Goal: Task Accomplishment & Management: Use online tool/utility

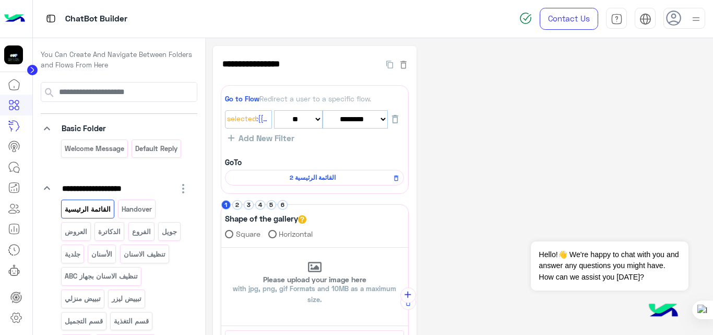
select select "*"
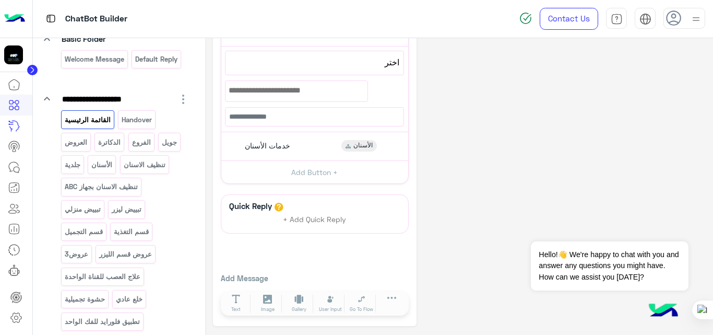
scroll to position [90, 0]
click at [145, 143] on p "الفروع" at bounding box center [141, 142] width 20 height 12
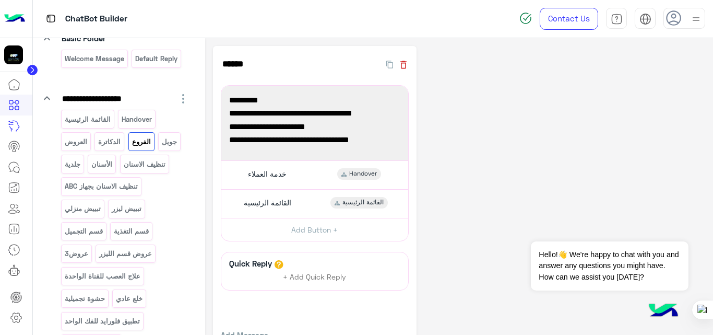
click at [406, 65] on icon "button" at bounding box center [403, 65] width 10 height 10
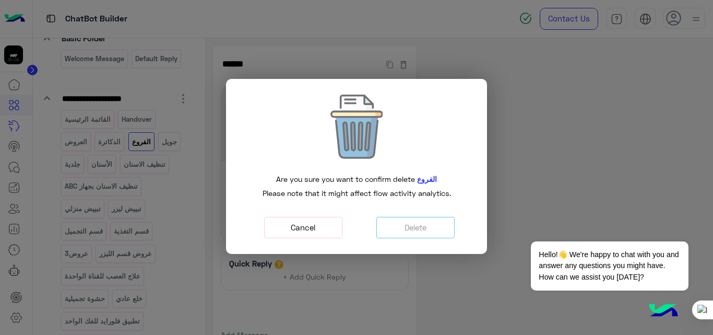
click at [320, 227] on button "Cancel" at bounding box center [303, 227] width 78 height 21
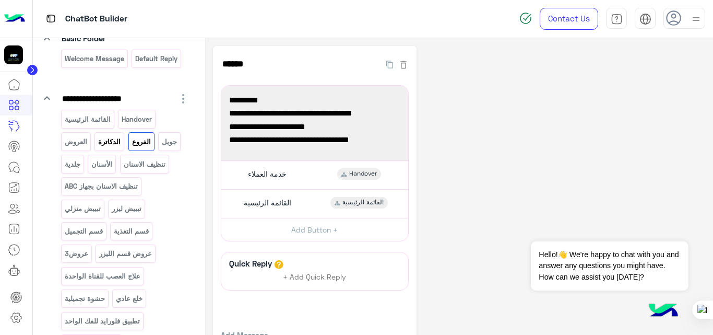
click at [105, 140] on p "الدكاترة" at bounding box center [110, 142] width 24 height 12
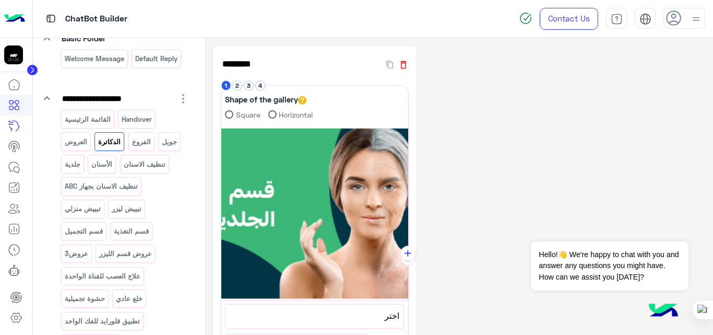
click at [406, 64] on icon "button" at bounding box center [403, 65] width 10 height 10
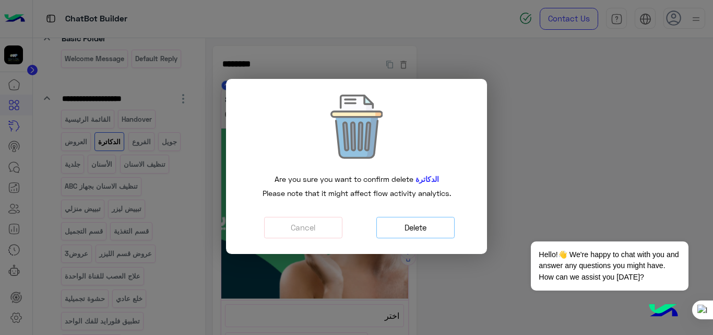
click at [415, 231] on button "Delete" at bounding box center [416, 227] width 78 height 21
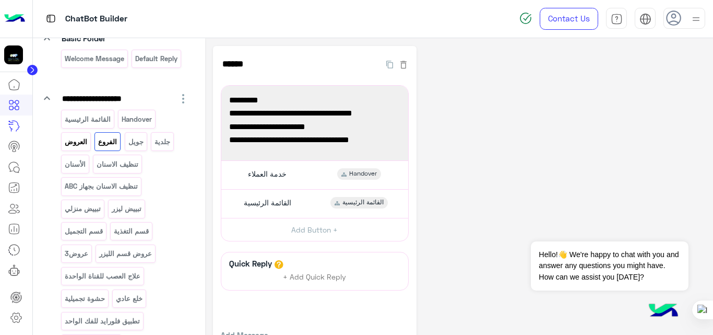
click at [81, 147] on p "العروض" at bounding box center [76, 142] width 24 height 12
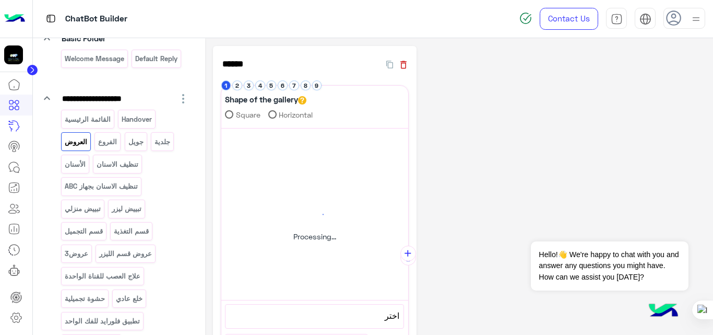
click at [406, 66] on icon "button" at bounding box center [403, 65] width 10 height 10
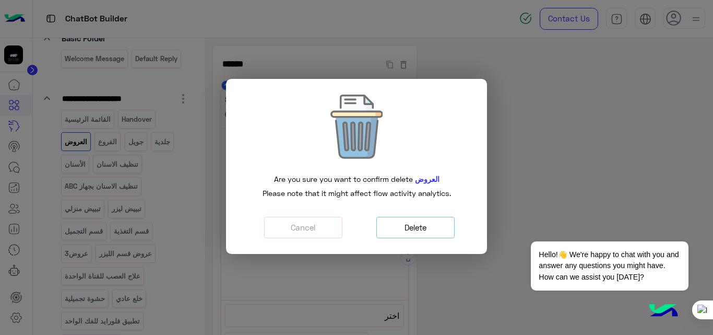
click at [404, 226] on button "Delete" at bounding box center [416, 227] width 78 height 21
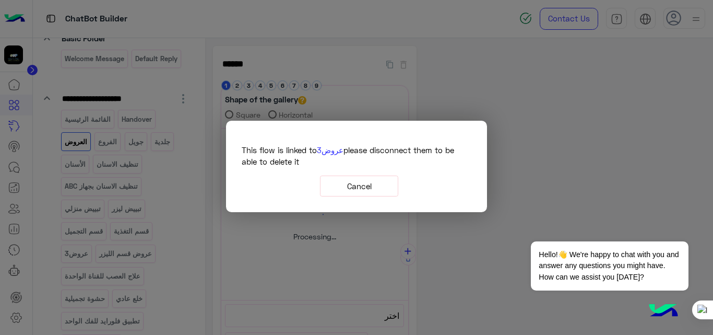
click at [364, 185] on button "Cancel" at bounding box center [359, 185] width 78 height 21
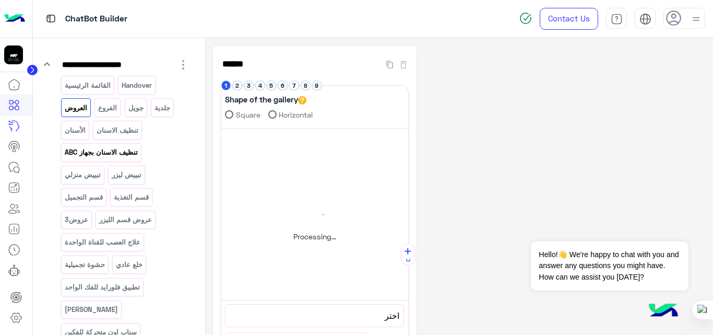
scroll to position [126, 0]
click at [80, 224] on div "عروض3" at bounding box center [76, 217] width 31 height 18
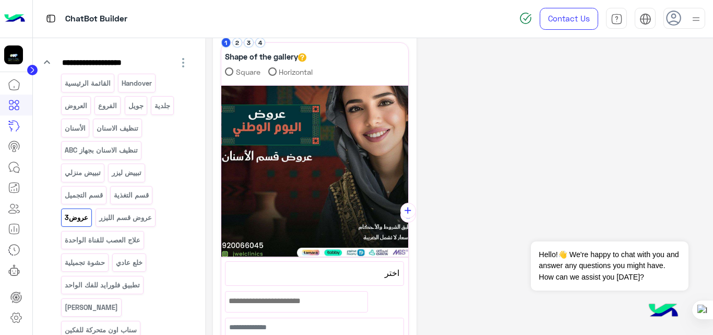
scroll to position [0, 0]
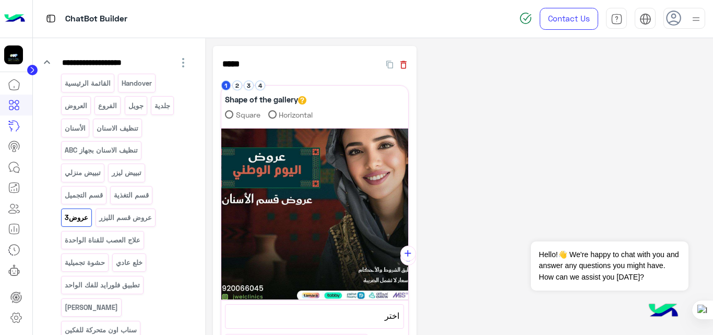
click at [404, 66] on icon "button" at bounding box center [403, 65] width 10 height 10
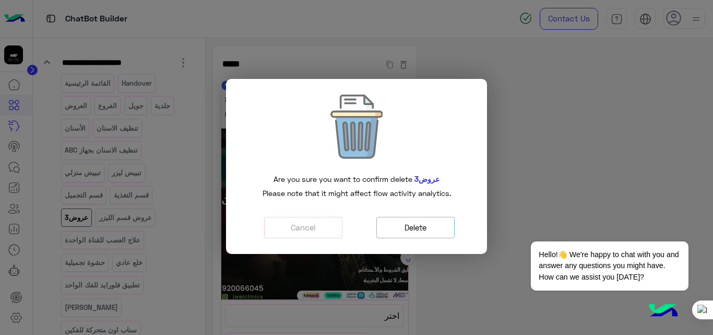
click at [429, 223] on button "Delete" at bounding box center [416, 227] width 78 height 21
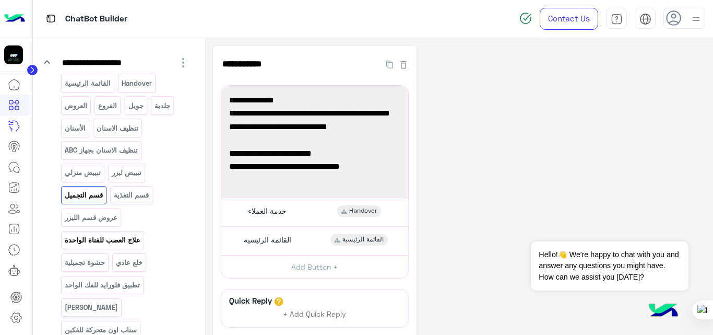
click at [124, 245] on p "علاج العصب للقناة الواحدة" at bounding box center [102, 240] width 77 height 12
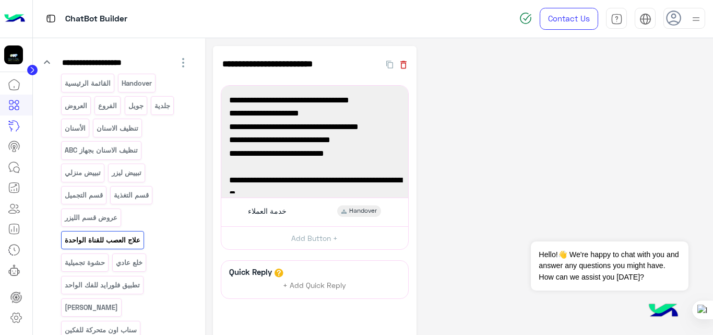
click at [403, 64] on icon "button" at bounding box center [403, 65] width 10 height 10
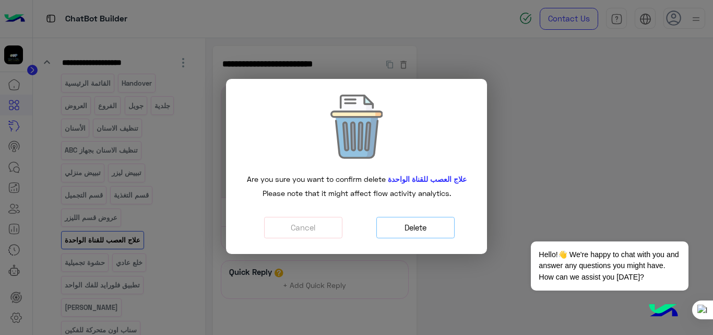
click at [397, 230] on button "Delete" at bounding box center [416, 227] width 78 height 21
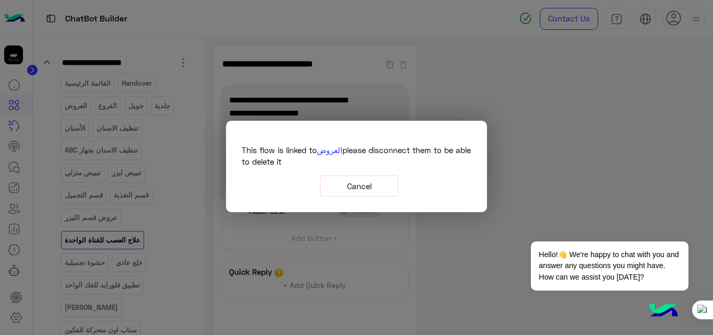
click at [371, 190] on button "Cancel" at bounding box center [359, 185] width 78 height 21
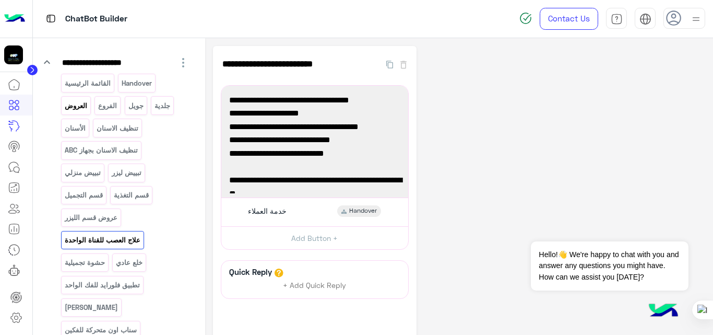
click at [81, 111] on p "العروض" at bounding box center [76, 106] width 24 height 12
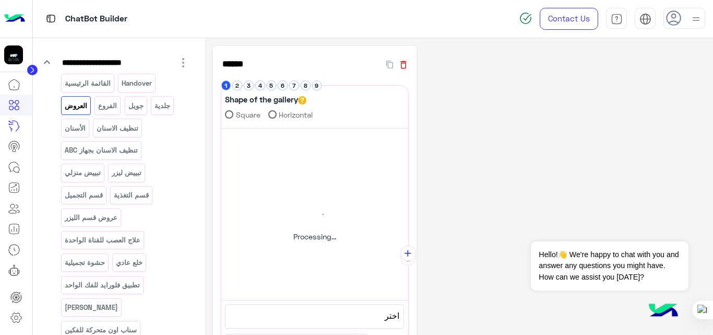
click at [404, 61] on icon "button" at bounding box center [403, 65] width 10 height 10
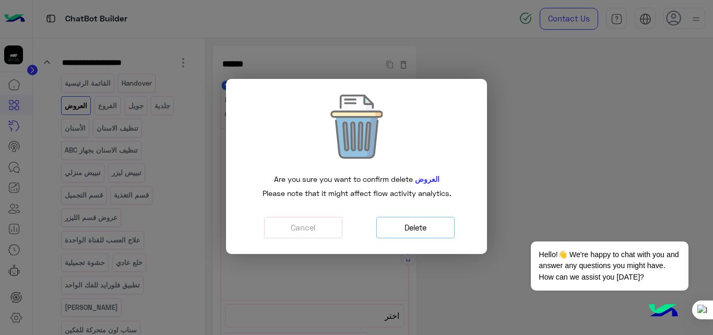
click at [435, 231] on button "Delete" at bounding box center [416, 227] width 78 height 21
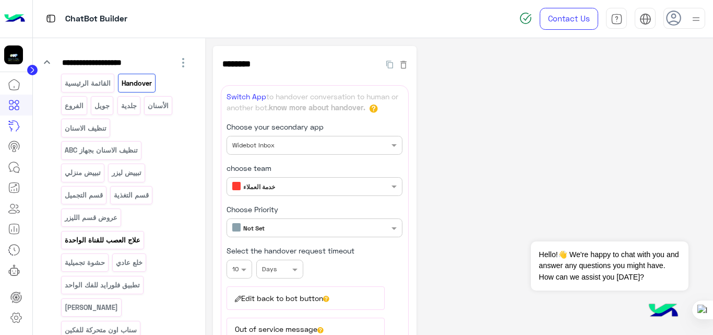
click at [121, 238] on p "علاج العصب للقناة الواحدة" at bounding box center [102, 240] width 77 height 12
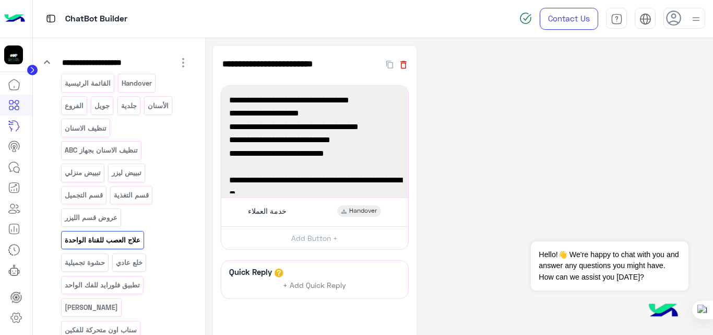
click at [402, 65] on icon "button" at bounding box center [404, 65] width 6 height 8
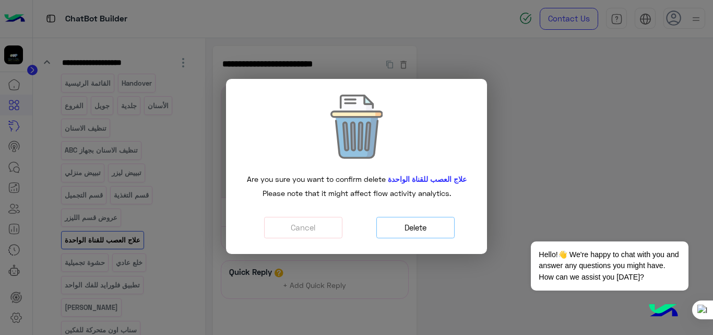
click at [424, 238] on button "Delete" at bounding box center [416, 227] width 78 height 21
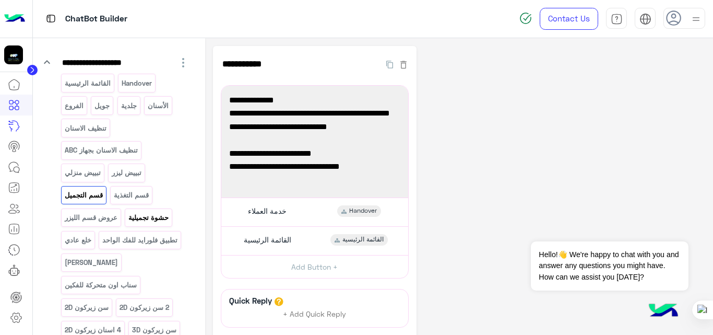
click at [142, 222] on p "حشوة تجميلية" at bounding box center [149, 218] width 42 height 12
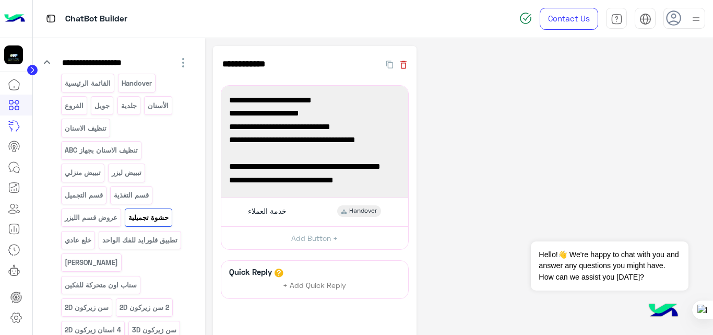
click at [403, 65] on icon "button" at bounding box center [403, 65] width 10 height 10
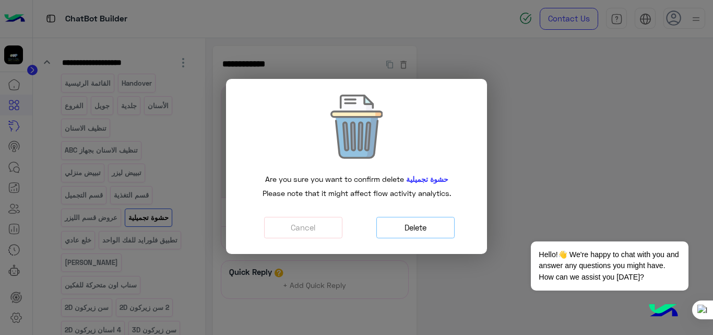
click at [403, 226] on button "Delete" at bounding box center [416, 227] width 78 height 21
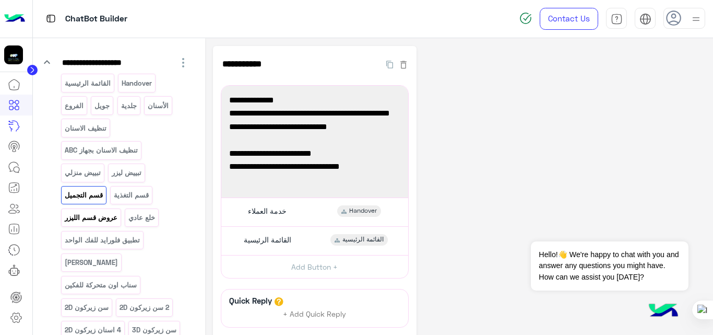
click at [109, 216] on p "عروض قسم الليزر" at bounding box center [91, 218] width 54 height 12
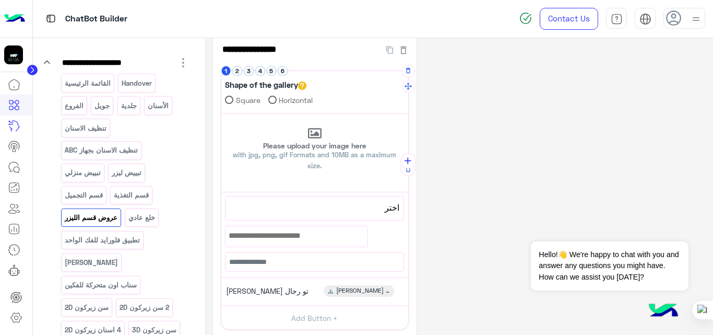
scroll to position [14, 0]
click at [406, 51] on icon "button" at bounding box center [403, 50] width 10 height 10
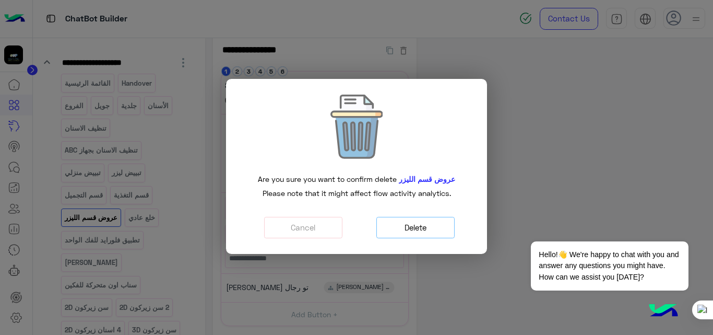
click at [435, 225] on button "Delete" at bounding box center [416, 227] width 78 height 21
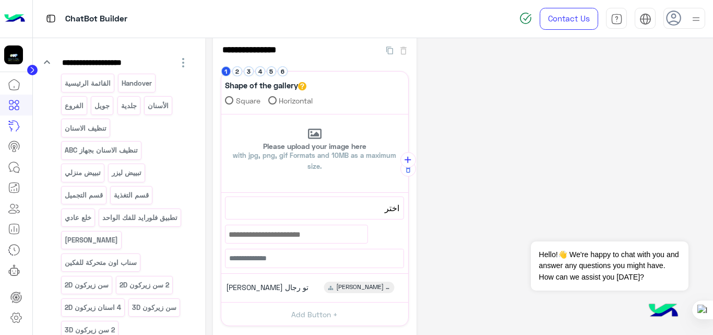
scroll to position [0, 0]
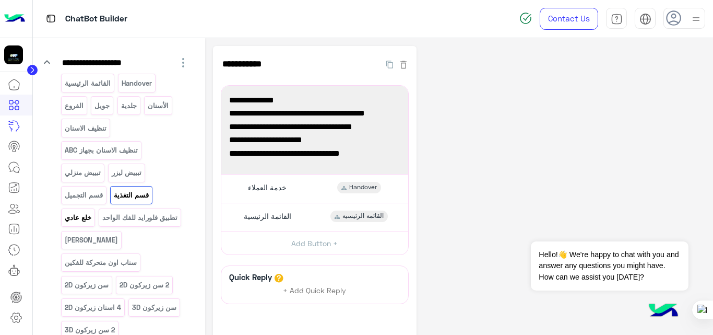
click at [75, 217] on p "خلع عادي" at bounding box center [78, 218] width 28 height 12
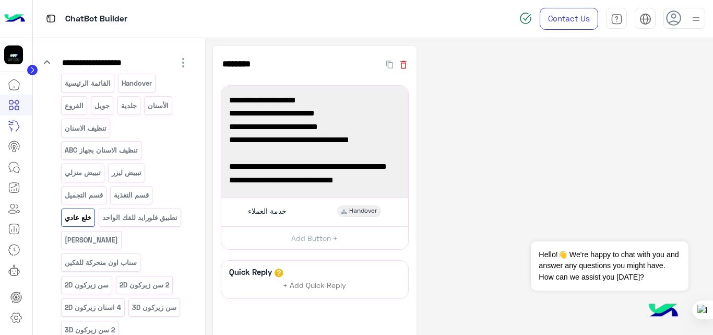
click at [405, 68] on icon "button" at bounding box center [404, 65] width 6 height 8
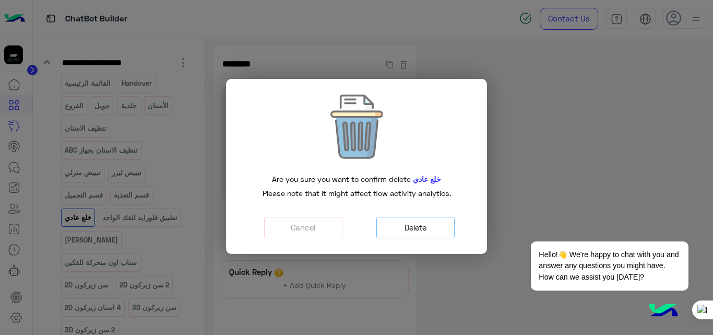
click at [421, 220] on button "Delete" at bounding box center [416, 227] width 78 height 21
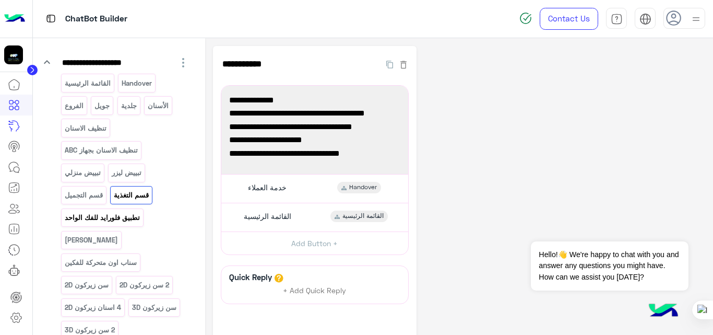
click at [126, 221] on p "تطبيق فلورايد للفك الواحد" at bounding box center [102, 218] width 77 height 12
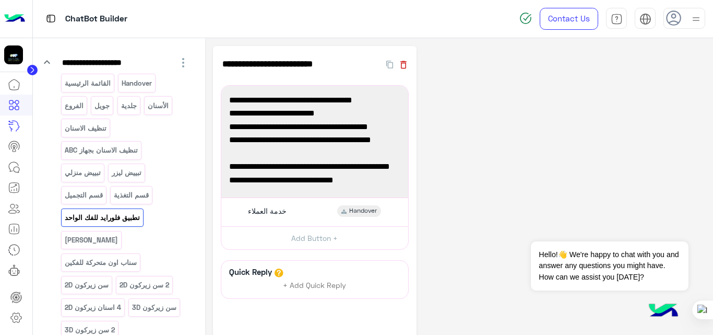
click at [407, 64] on icon "button" at bounding box center [403, 65] width 10 height 10
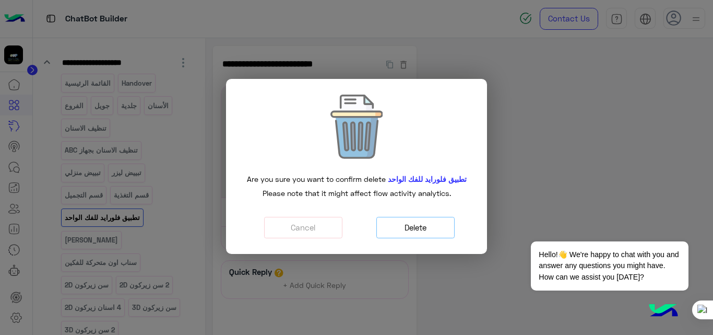
click at [417, 232] on button "Delete" at bounding box center [416, 227] width 78 height 21
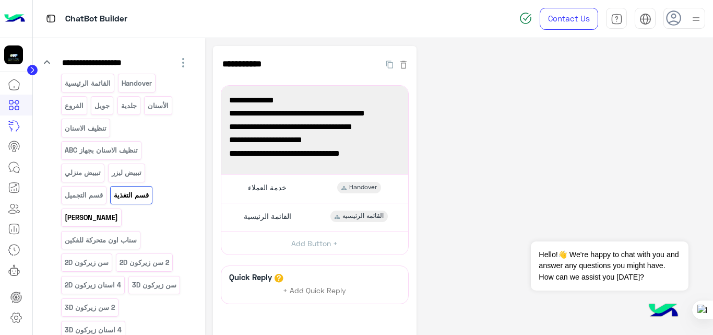
click at [93, 218] on p "[PERSON_NAME]" at bounding box center [91, 218] width 55 height 12
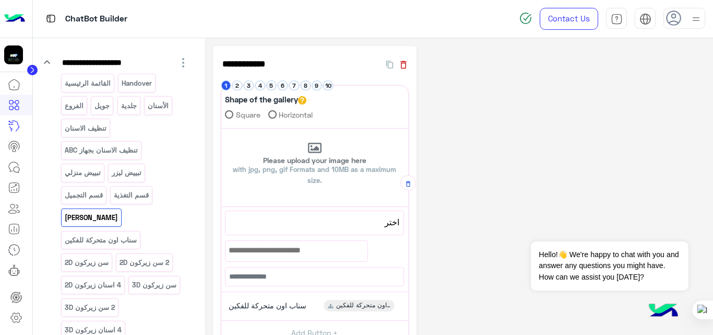
click at [402, 67] on icon "button" at bounding box center [403, 65] width 10 height 10
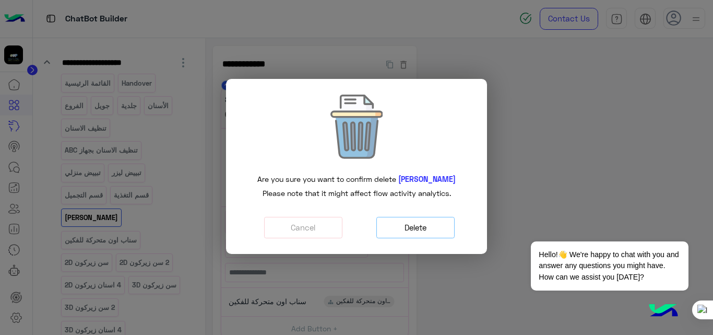
click at [413, 233] on button "Delete" at bounding box center [416, 227] width 78 height 21
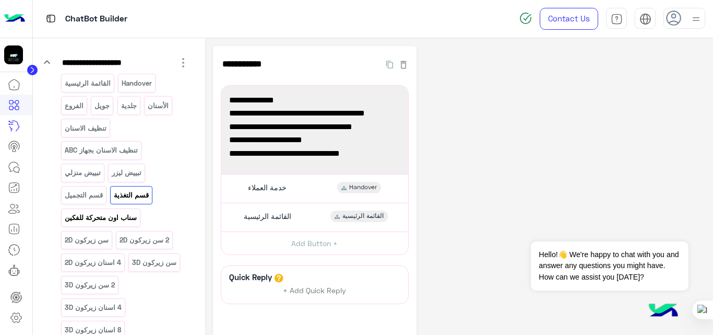
click at [119, 224] on p "سناب اون متحركة للفكين" at bounding box center [101, 218] width 74 height 12
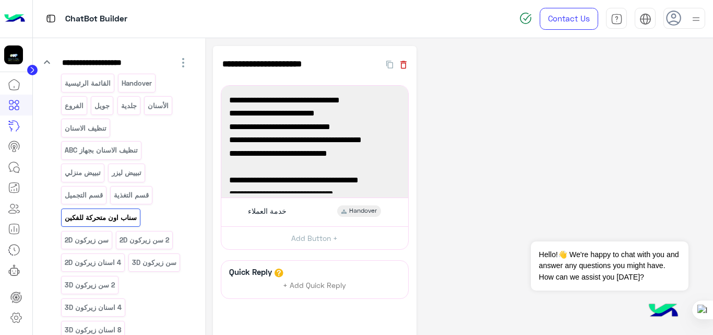
click at [406, 62] on icon "button" at bounding box center [403, 65] width 10 height 10
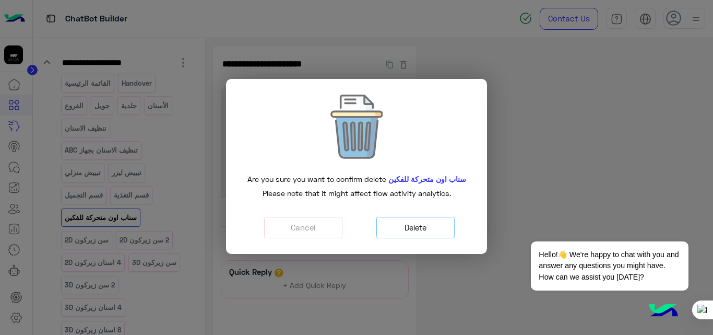
click at [428, 221] on button "Delete" at bounding box center [416, 227] width 78 height 21
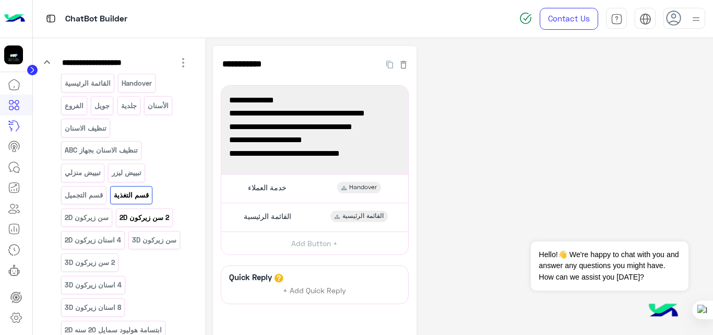
click at [143, 214] on p "2 سن زيركون 2D" at bounding box center [144, 218] width 51 height 12
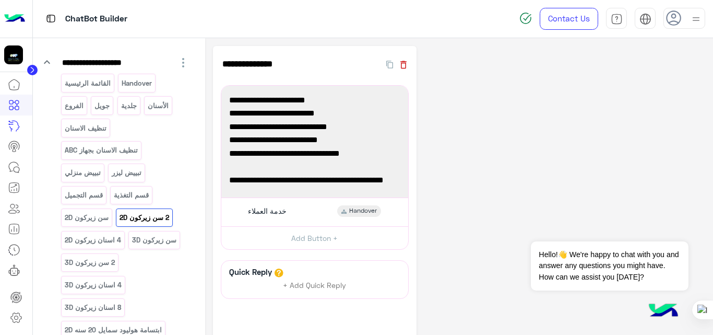
click at [403, 67] on icon "button" at bounding box center [403, 65] width 10 height 10
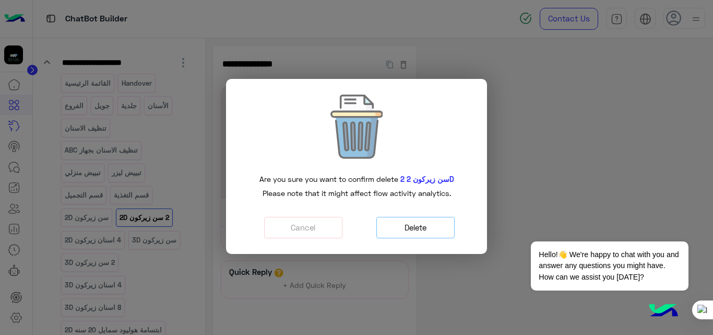
click at [428, 227] on button "Delete" at bounding box center [416, 227] width 78 height 21
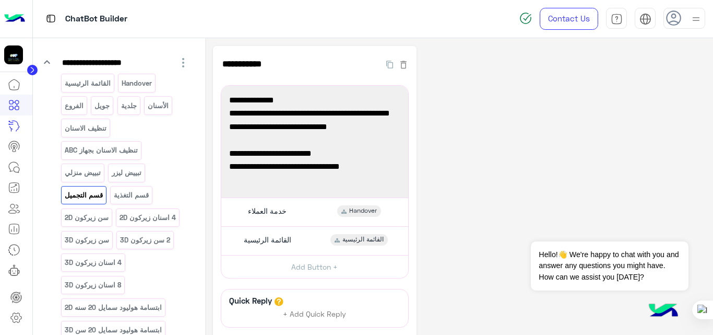
click at [147, 215] on p "4 اسنان زيركون 2D" at bounding box center [148, 218] width 58 height 12
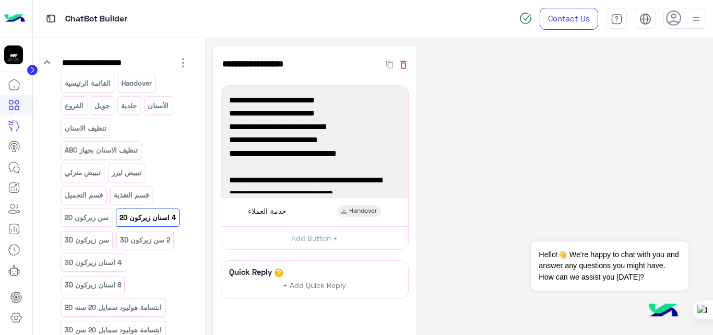
click at [403, 64] on icon "button" at bounding box center [403, 65] width 10 height 10
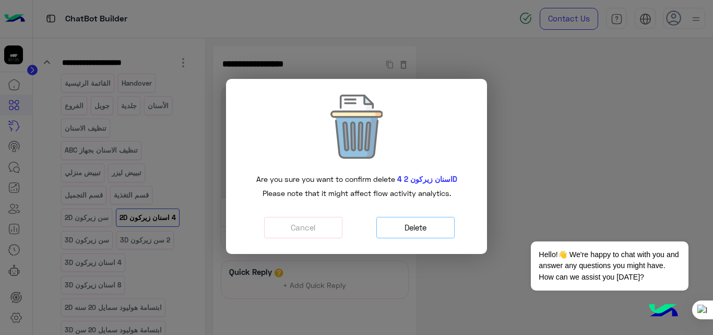
click at [399, 225] on button "Delete" at bounding box center [416, 227] width 78 height 21
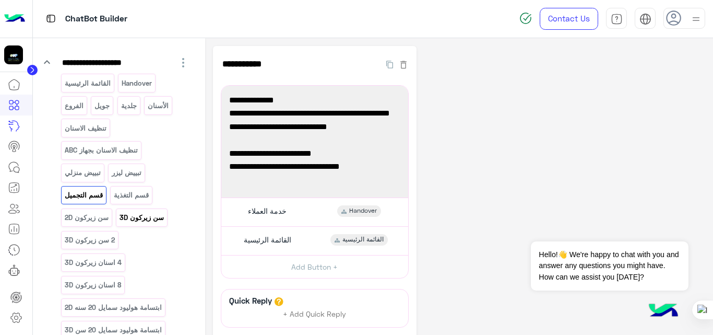
click at [142, 220] on p "سن زيركون 3D" at bounding box center [142, 218] width 46 height 12
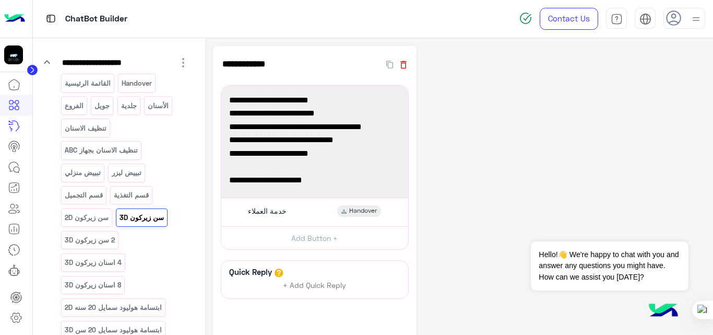
click at [405, 66] on icon "button" at bounding box center [403, 65] width 10 height 10
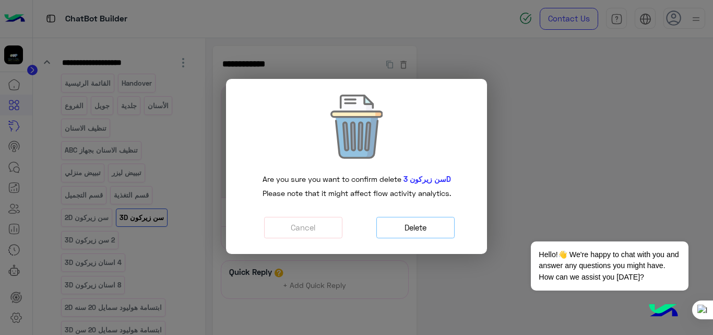
click at [430, 224] on button "Delete" at bounding box center [416, 227] width 78 height 21
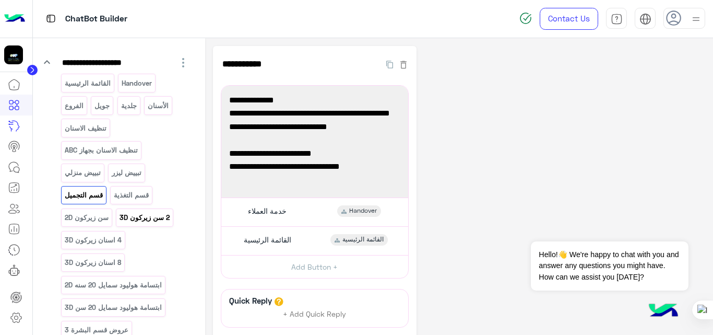
click at [147, 220] on p "2 سن زيركون 3D" at bounding box center [145, 218] width 52 height 12
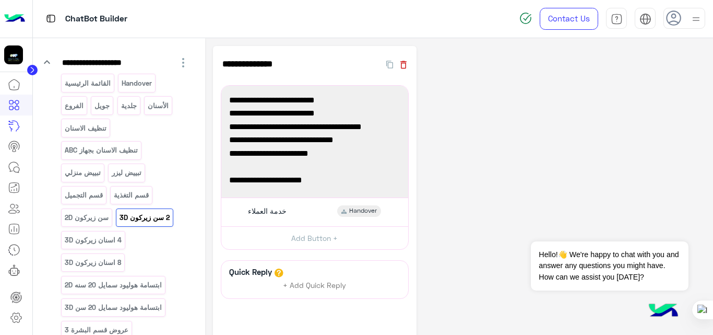
click at [406, 67] on icon "button" at bounding box center [404, 65] width 6 height 8
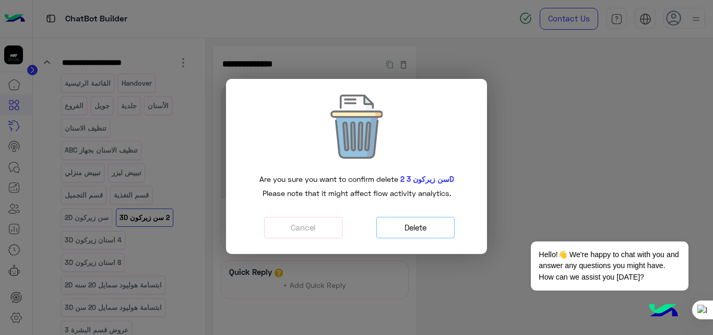
click at [418, 231] on button "Delete" at bounding box center [416, 227] width 78 height 21
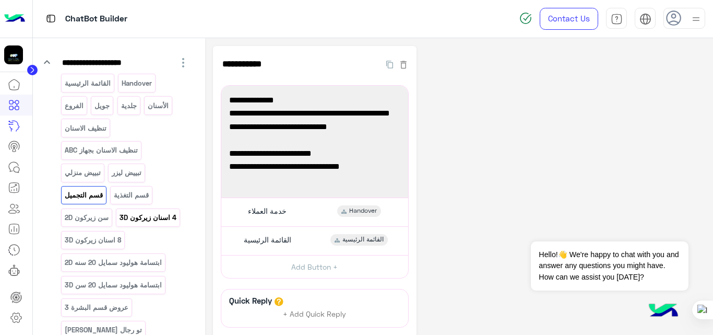
click at [153, 220] on p "4 اسنان زيركون 3D" at bounding box center [148, 218] width 58 height 12
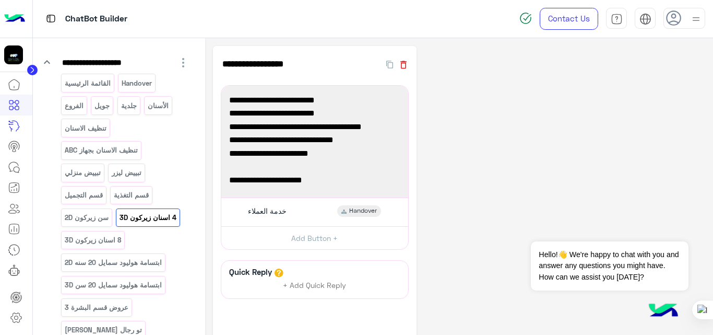
click at [402, 64] on icon "button" at bounding box center [403, 65] width 10 height 10
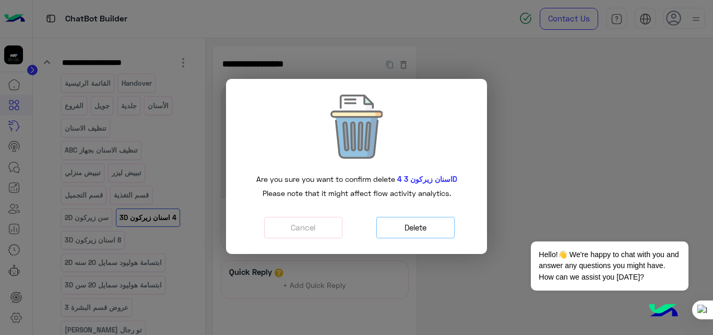
click at [400, 224] on button "Delete" at bounding box center [416, 227] width 78 height 21
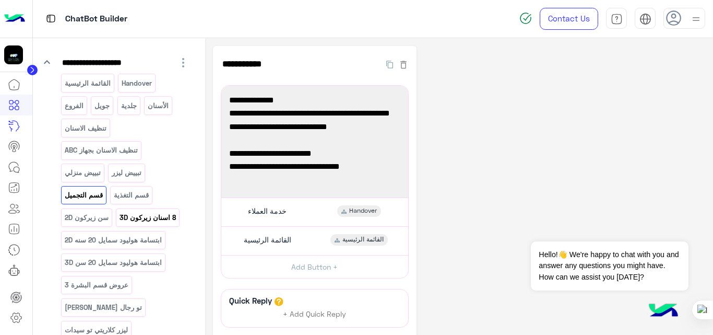
click at [150, 220] on p "8 اسنان زيركون 3D" at bounding box center [148, 218] width 58 height 12
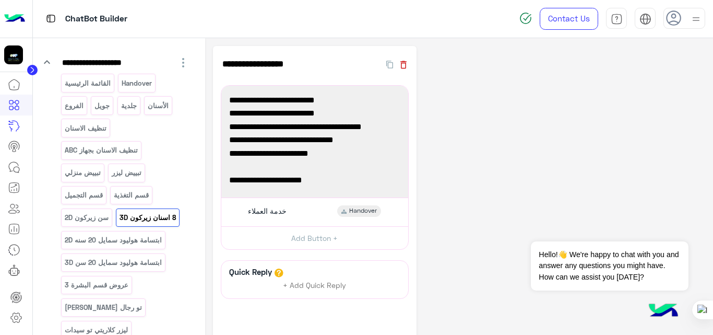
click at [407, 66] on icon "button" at bounding box center [403, 65] width 10 height 10
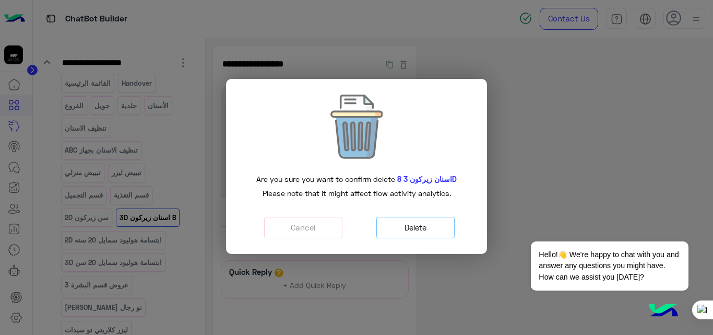
click at [436, 221] on button "Delete" at bounding box center [416, 227] width 78 height 21
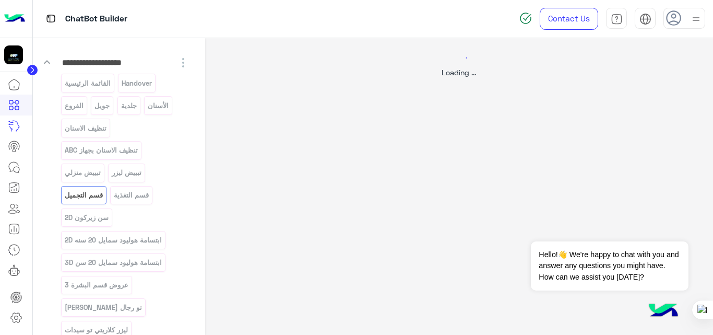
click at [88, 221] on div at bounding box center [356, 167] width 713 height 335
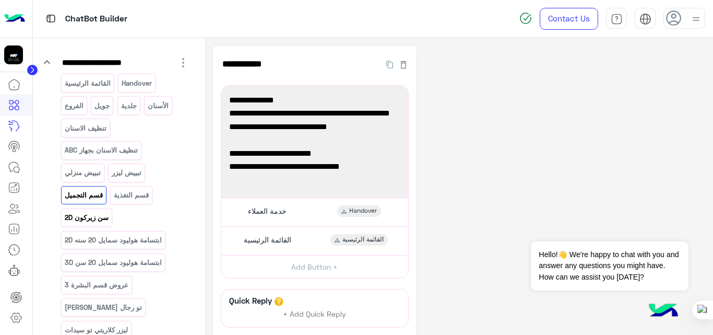
click at [89, 222] on p "سن زيركون 2D" at bounding box center [86, 218] width 45 height 12
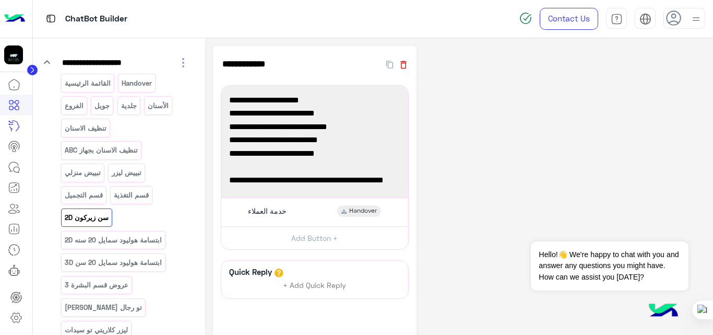
click at [404, 65] on icon "button" at bounding box center [403, 65] width 10 height 10
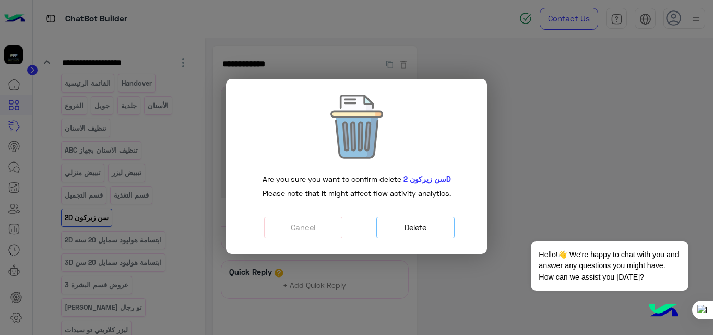
click at [435, 221] on button "Delete" at bounding box center [416, 227] width 78 height 21
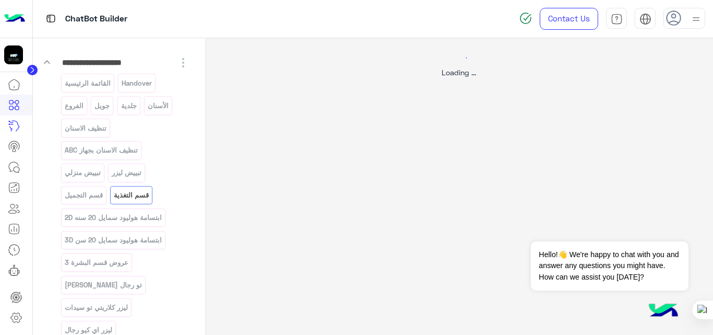
click at [137, 221] on div at bounding box center [356, 167] width 713 height 335
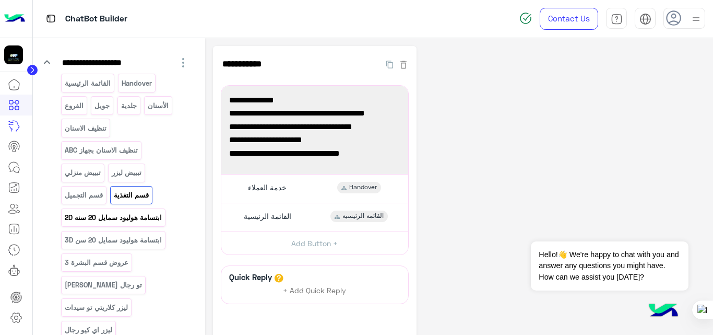
click at [137, 221] on p "ابتسامة هوليود سمايل 20 سنه 2D" at bounding box center [113, 218] width 99 height 12
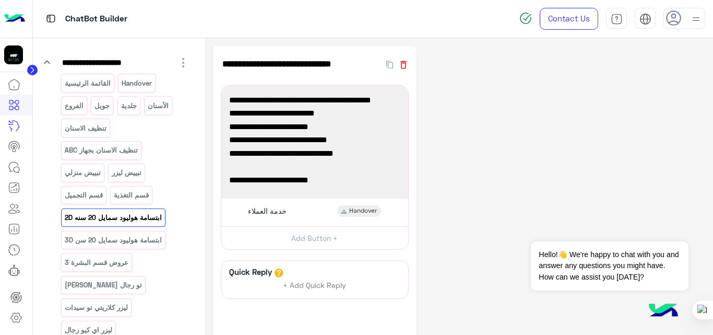
click at [407, 65] on icon "button" at bounding box center [403, 65] width 10 height 10
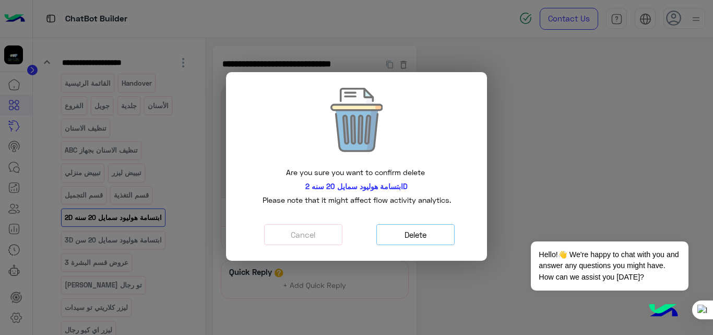
click at [415, 234] on button "Delete" at bounding box center [416, 234] width 78 height 21
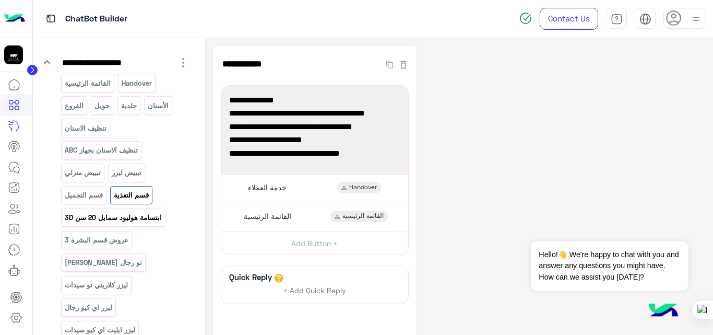
click at [159, 221] on p "ابتسامة هوليود سمايل 20 سن 3D" at bounding box center [113, 218] width 99 height 12
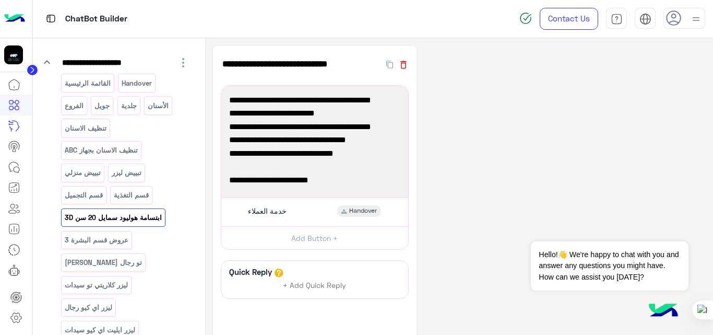
click at [404, 65] on icon "button" at bounding box center [403, 65] width 10 height 10
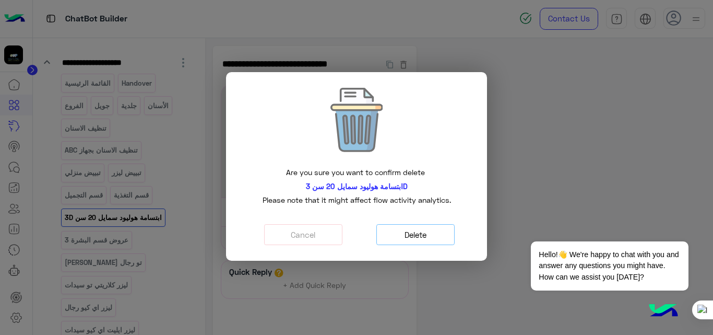
click at [444, 234] on button "Delete" at bounding box center [416, 234] width 78 height 21
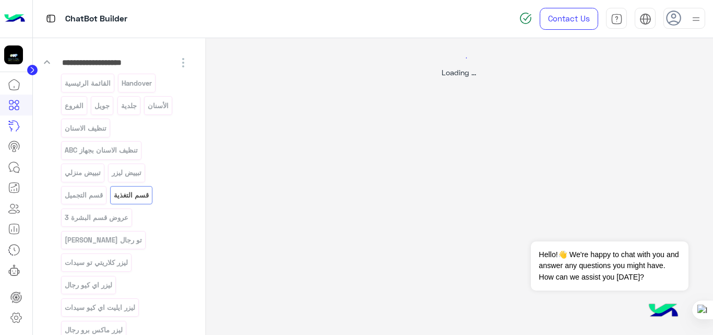
click at [107, 221] on div at bounding box center [356, 167] width 713 height 335
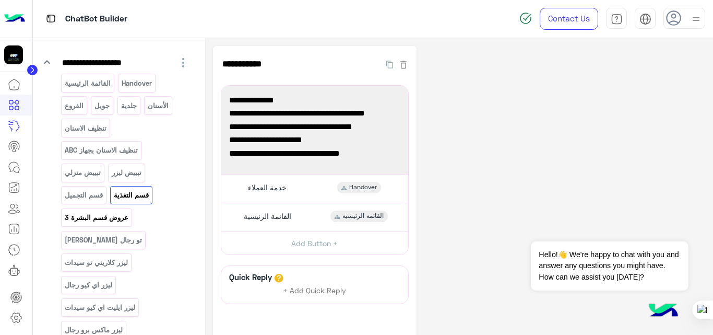
click at [107, 221] on p "عروض قسم البشرة 3" at bounding box center [96, 218] width 65 height 12
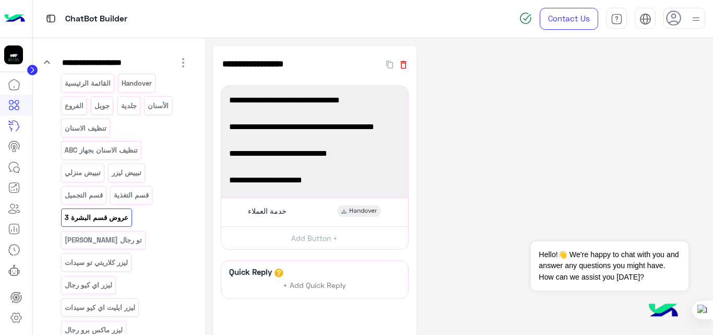
click at [405, 66] on icon "button" at bounding box center [404, 65] width 6 height 8
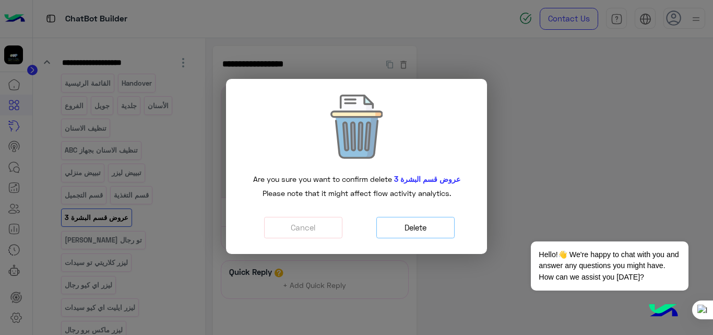
click at [433, 221] on button "Delete" at bounding box center [416, 227] width 78 height 21
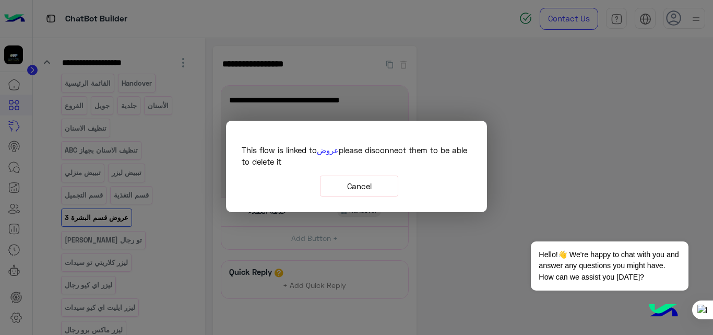
click at [372, 191] on button "Cancel" at bounding box center [359, 185] width 78 height 21
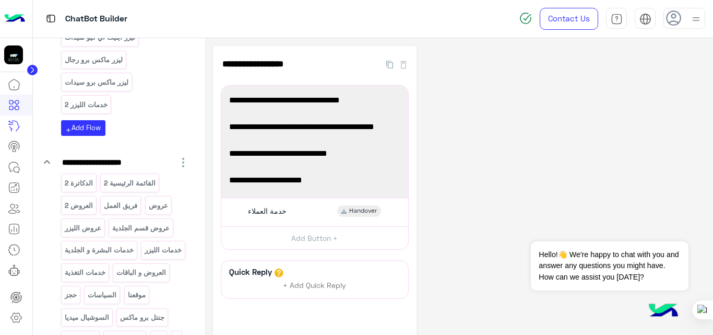
scroll to position [396, 0]
click at [160, 199] on p "عروض" at bounding box center [158, 205] width 21 height 12
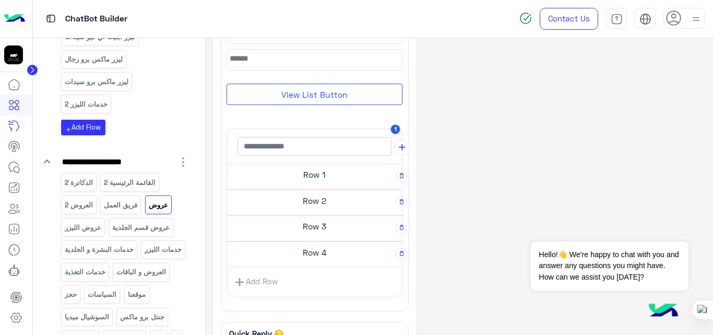
scroll to position [160, 0]
click at [310, 178] on h5 "Row 1" at bounding box center [314, 173] width 175 height 21
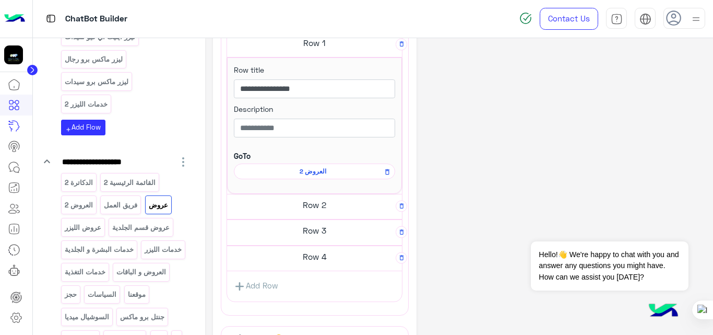
scroll to position [288, 0]
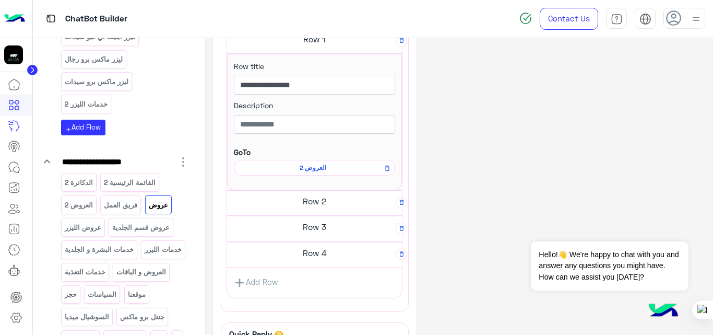
click at [311, 198] on h5 "Row 2" at bounding box center [314, 201] width 175 height 21
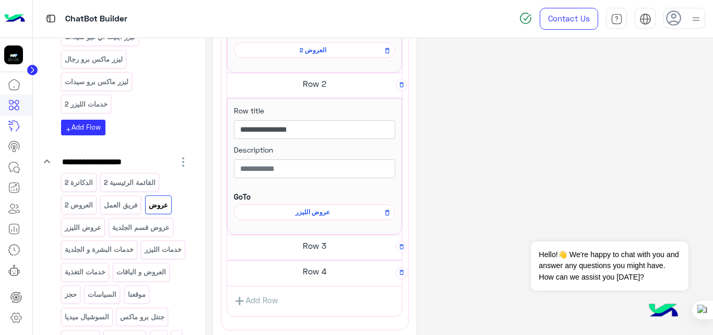
scroll to position [407, 0]
click at [319, 244] on h5 "Row 3" at bounding box center [314, 244] width 175 height 21
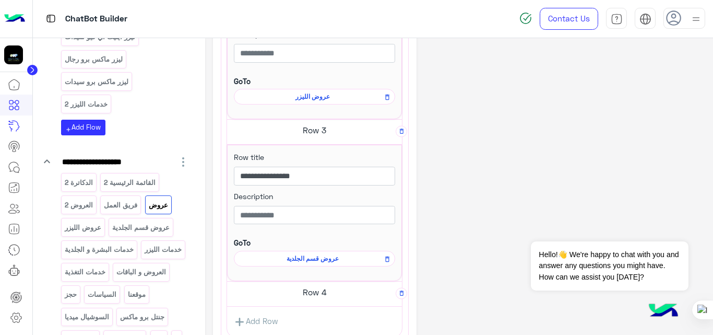
scroll to position [522, 0]
click at [324, 294] on h5 "Row 4" at bounding box center [314, 291] width 175 height 21
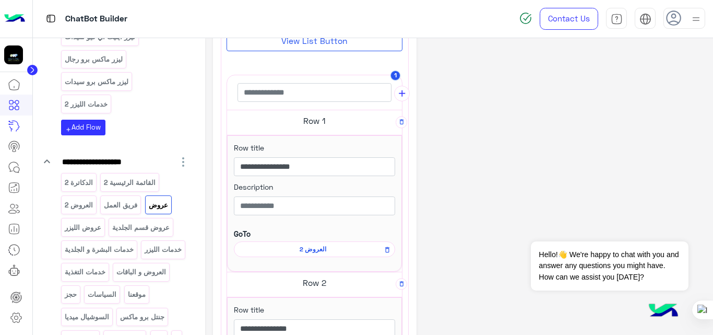
scroll to position [0, 0]
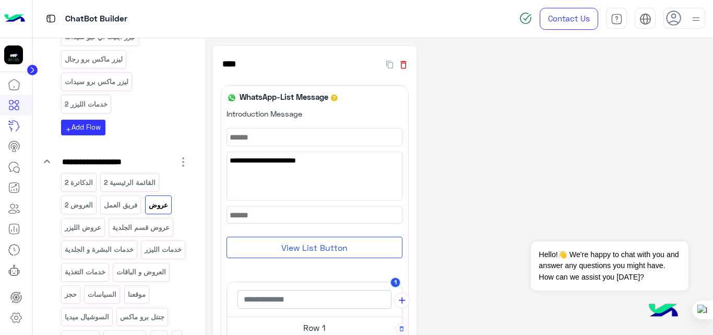
click at [406, 67] on icon "button" at bounding box center [404, 65] width 6 height 8
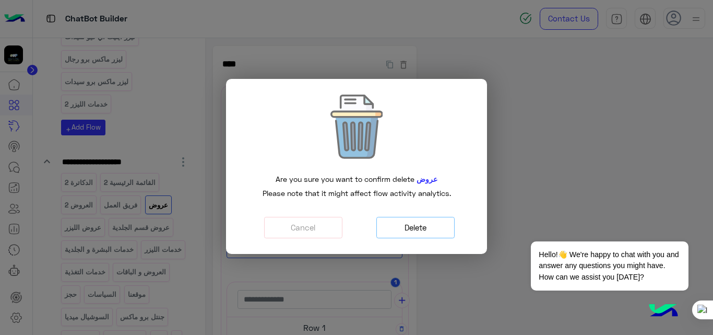
click at [440, 230] on button "Delete" at bounding box center [416, 227] width 78 height 21
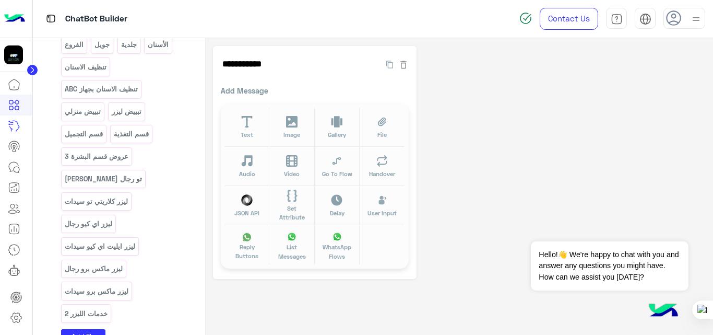
scroll to position [174, 0]
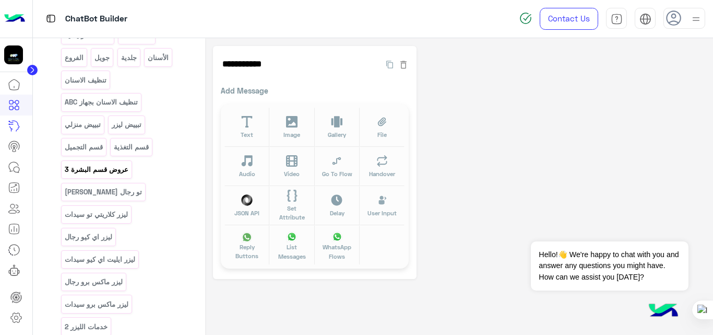
click at [114, 172] on p "عروض قسم البشرة 3" at bounding box center [96, 169] width 65 height 12
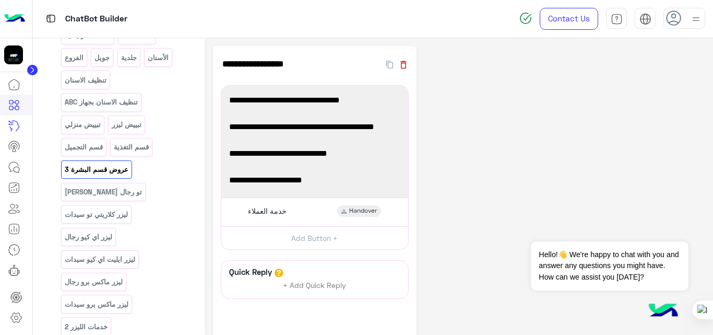
click at [406, 65] on icon "button" at bounding box center [404, 65] width 6 height 8
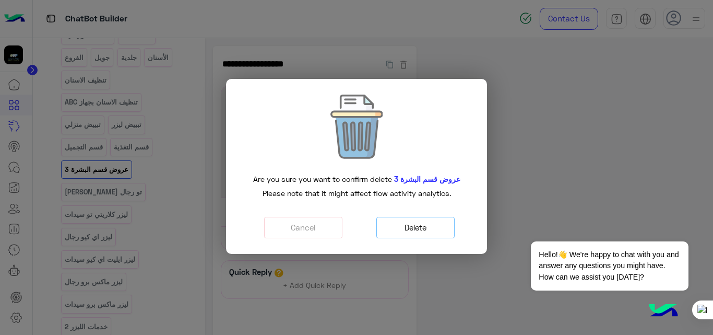
click at [429, 227] on button "Delete" at bounding box center [416, 227] width 78 height 21
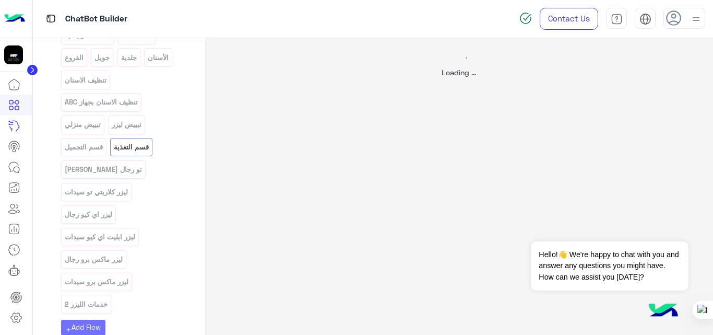
click at [111, 171] on div at bounding box center [356, 167] width 713 height 335
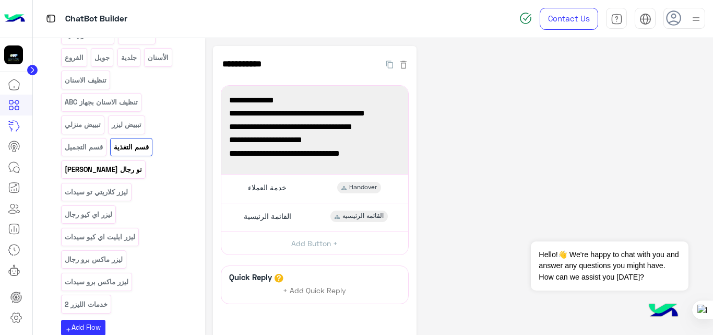
click at [111, 171] on p "[PERSON_NAME] تو رجال" at bounding box center [103, 169] width 79 height 12
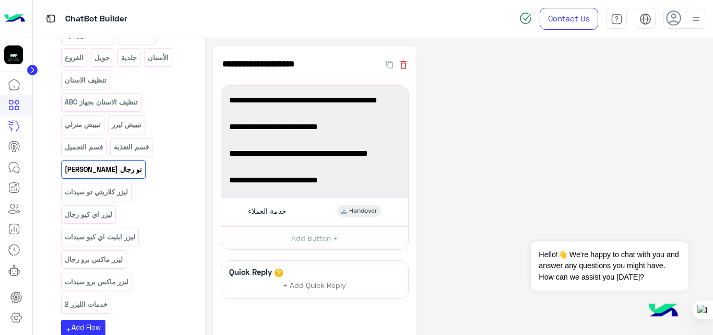
click at [403, 67] on icon "button" at bounding box center [403, 65] width 10 height 10
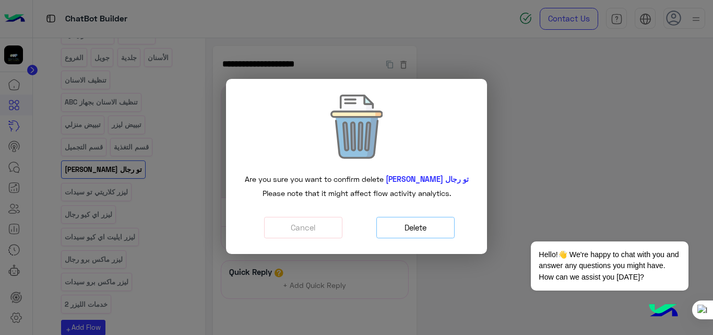
click at [431, 227] on button "Delete" at bounding box center [416, 227] width 78 height 21
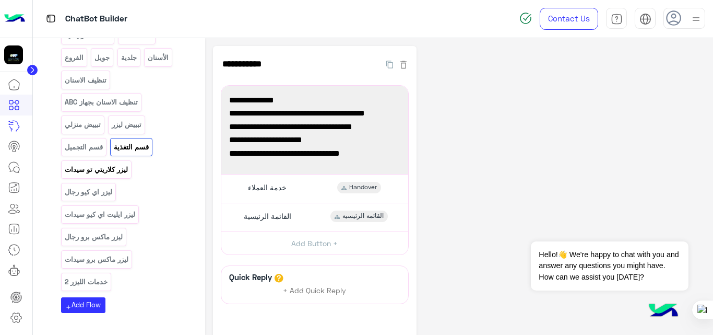
click at [118, 174] on p "ليزر كلاريتي تو سيدات" at bounding box center [96, 169] width 65 height 12
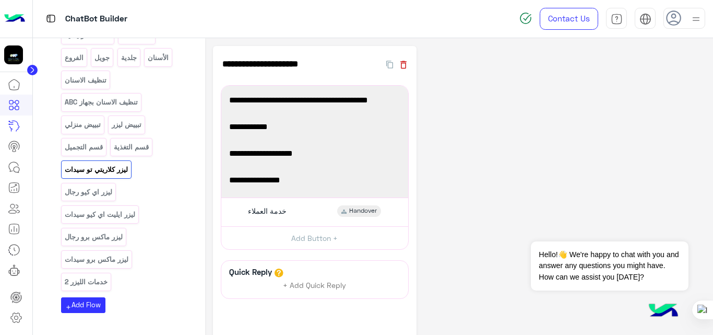
click at [406, 65] on icon "button" at bounding box center [403, 65] width 10 height 10
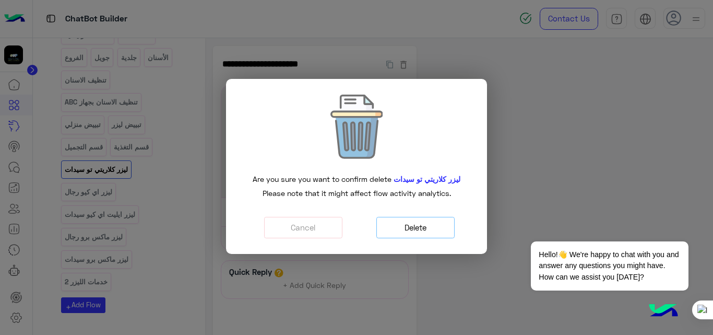
click at [440, 222] on button "Delete" at bounding box center [416, 227] width 78 height 21
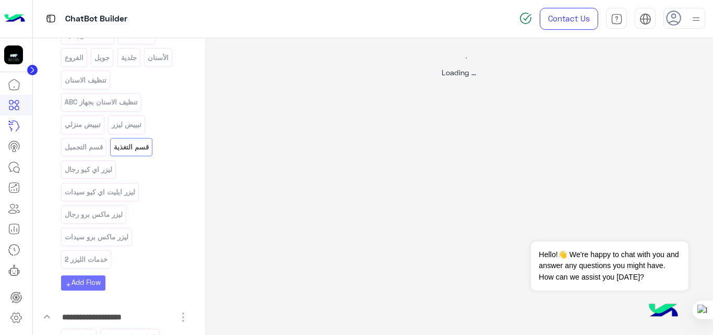
click at [102, 173] on div at bounding box center [356, 167] width 713 height 335
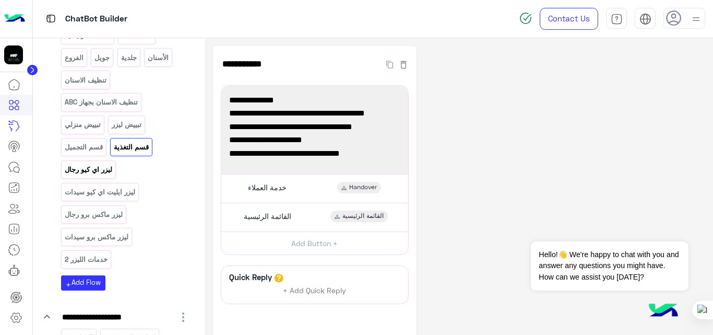
click at [102, 173] on p "ليزر اي كيو رجال" at bounding box center [88, 169] width 49 height 12
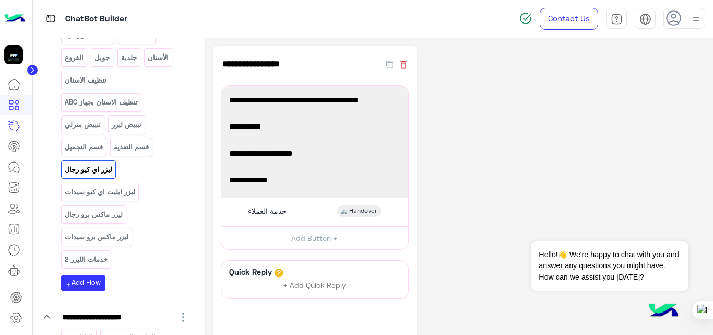
click at [406, 66] on icon "button" at bounding box center [403, 65] width 10 height 10
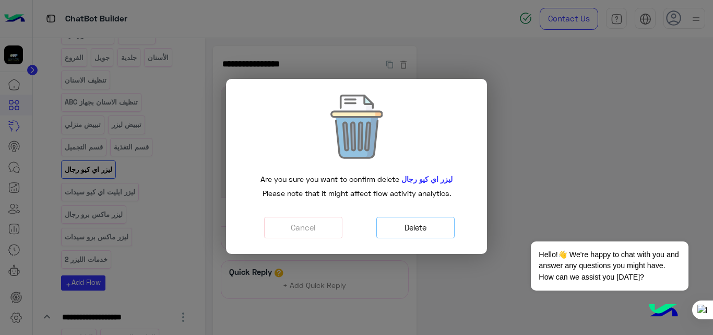
click at [437, 226] on button "Delete" at bounding box center [416, 227] width 78 height 21
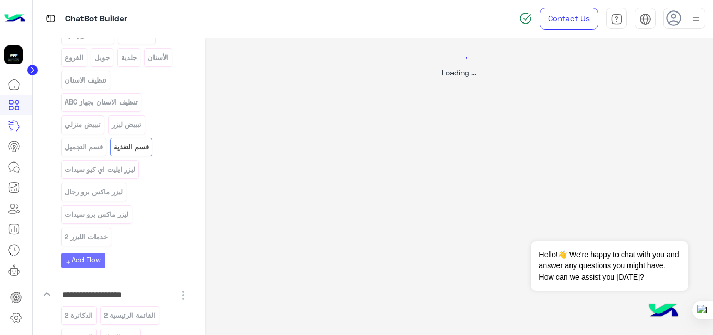
click at [115, 171] on div at bounding box center [356, 167] width 713 height 335
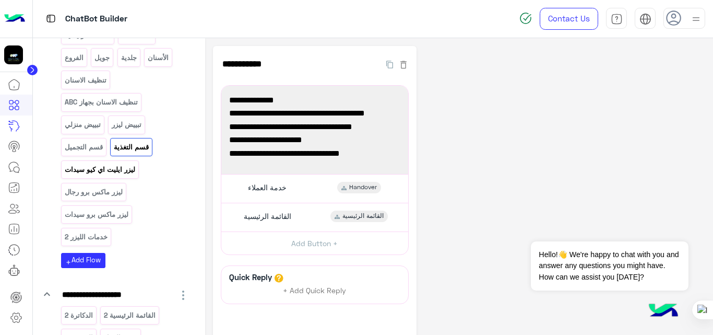
click at [115, 171] on p "ليزر ايليت اي كيو سيدات" at bounding box center [100, 169] width 72 height 12
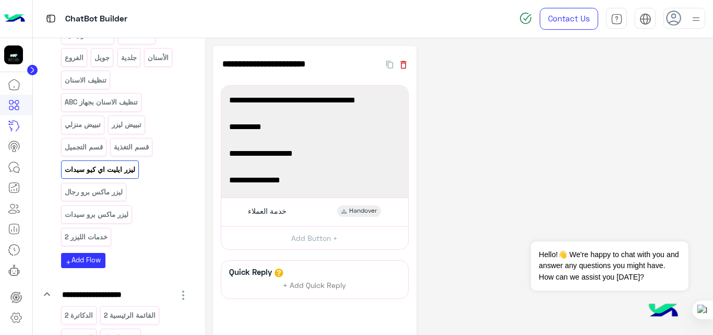
click at [407, 65] on icon "button" at bounding box center [403, 65] width 10 height 10
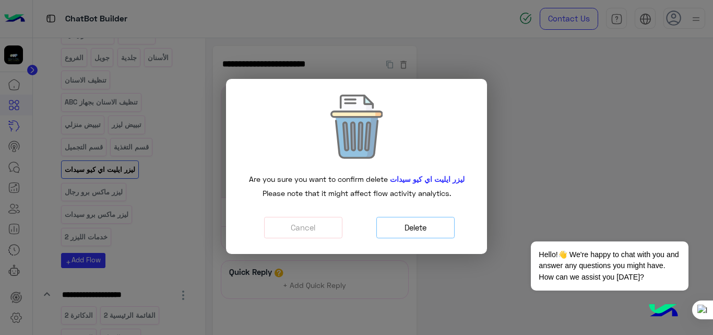
click at [438, 228] on button "Delete" at bounding box center [416, 227] width 78 height 21
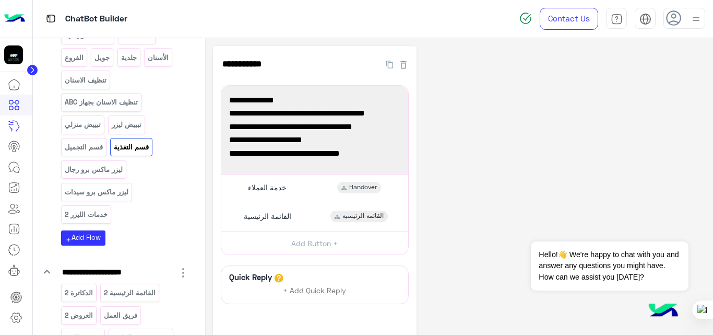
click at [89, 170] on p "ليزر ماكس برو رجال" at bounding box center [94, 169] width 60 height 12
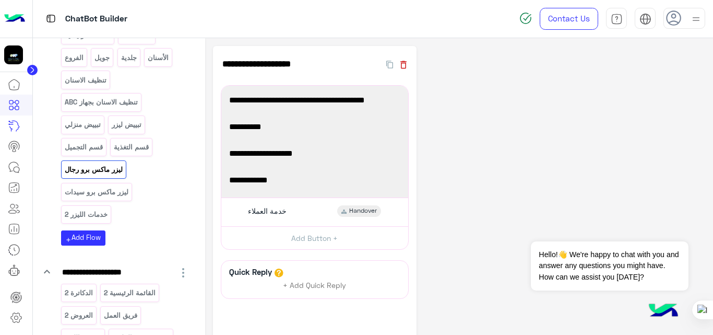
click at [406, 66] on icon "button" at bounding box center [404, 65] width 6 height 8
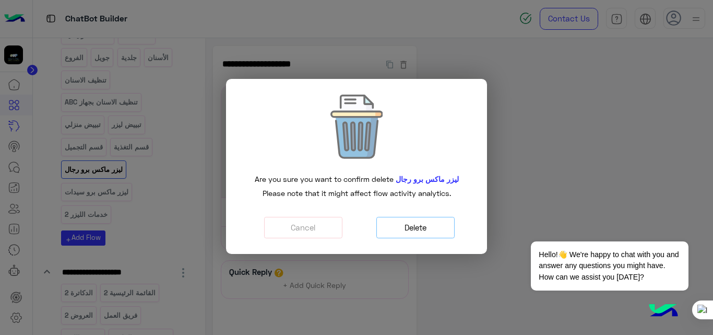
click at [408, 232] on button "Delete" at bounding box center [416, 227] width 78 height 21
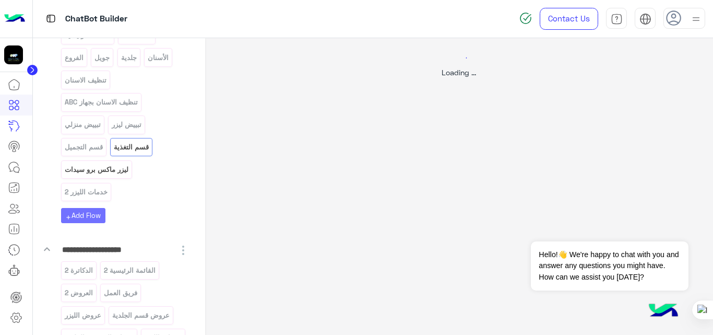
click at [113, 174] on div "**********" at bounding box center [119, 189] width 172 height 303
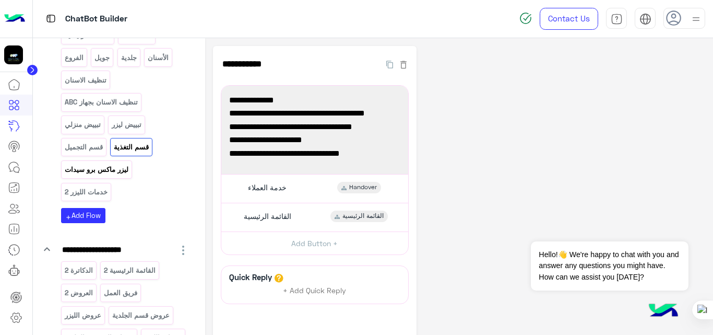
click at [112, 167] on p "ليزر ماكس برو سيدات" at bounding box center [96, 169] width 65 height 12
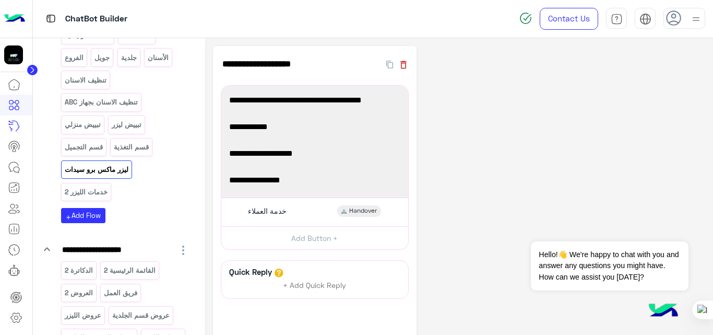
click at [404, 67] on icon "button" at bounding box center [403, 65] width 10 height 10
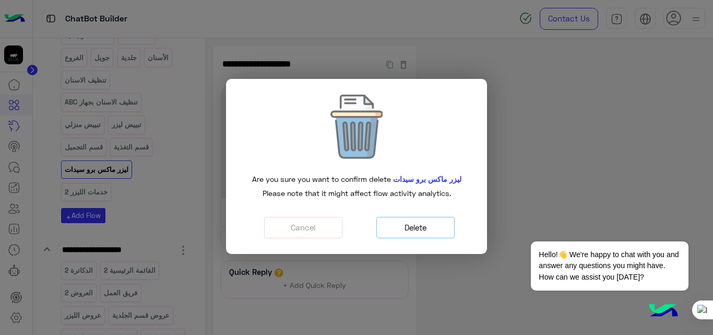
click at [421, 224] on button "Delete" at bounding box center [416, 227] width 78 height 21
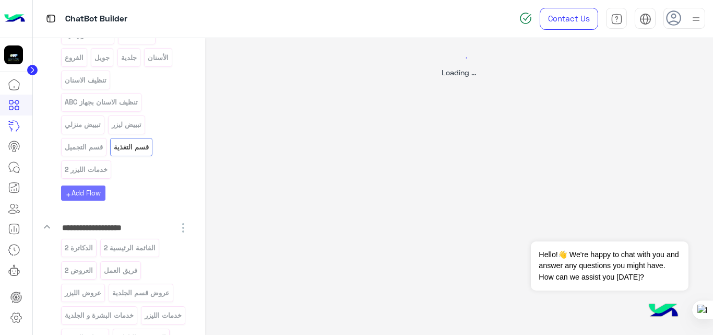
click at [88, 176] on div at bounding box center [356, 167] width 713 height 335
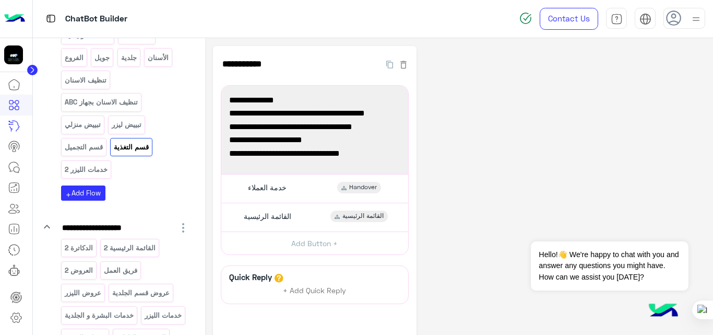
click at [88, 176] on div "خدمات الليزر 2" at bounding box center [86, 169] width 50 height 18
click at [405, 64] on icon "button" at bounding box center [403, 65] width 10 height 10
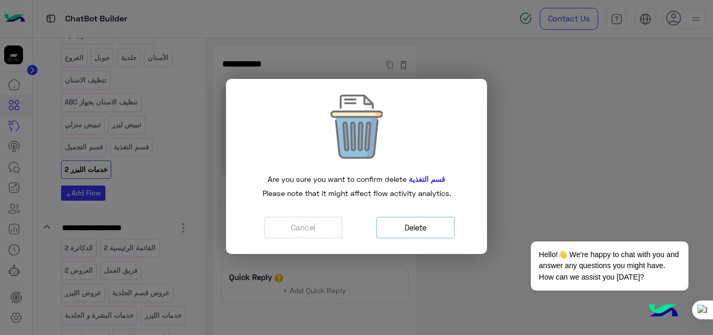
click at [427, 229] on button "Delete" at bounding box center [416, 227] width 78 height 21
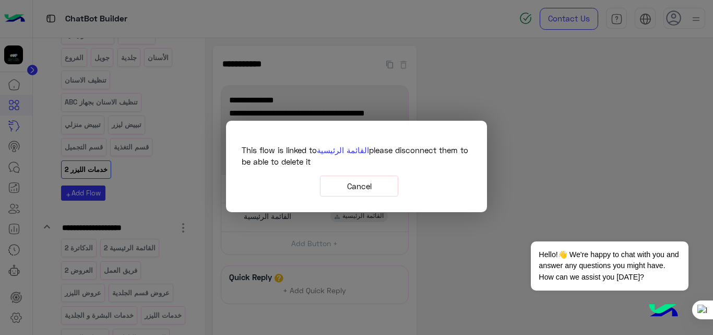
click at [360, 188] on button "Cancel" at bounding box center [359, 185] width 78 height 21
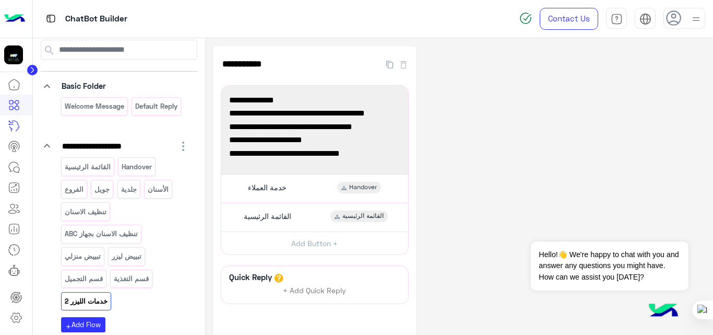
scroll to position [42, 0]
click at [97, 172] on p "القائمة الرئيسية" at bounding box center [88, 167] width 48 height 12
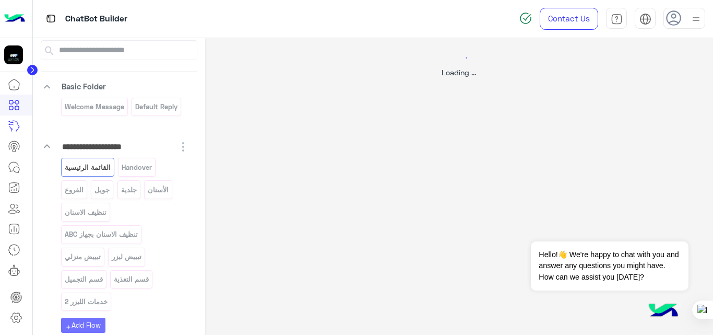
select select "*"
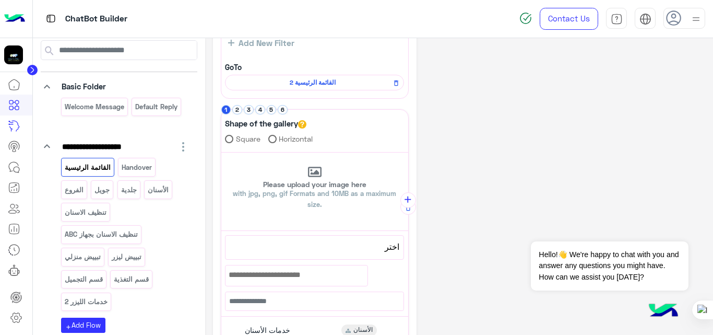
scroll to position [93, 0]
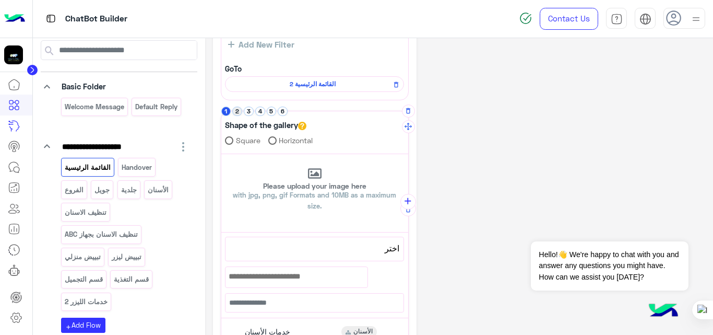
click at [240, 111] on button "2" at bounding box center [237, 112] width 10 height 10
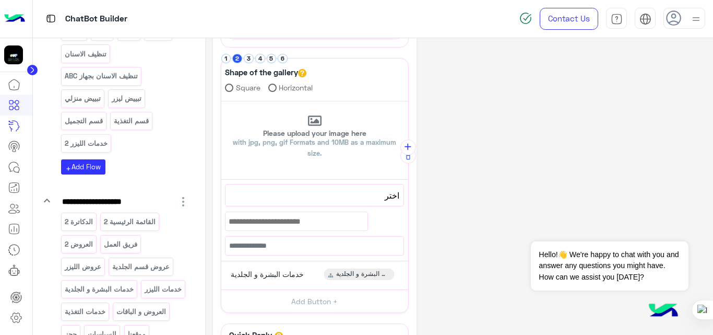
scroll to position [200, 0]
click at [248, 63] on button "3" at bounding box center [249, 59] width 10 height 10
click at [314, 278] on div "خدمات الليزر خدمات الليزر 2" at bounding box center [314, 275] width 179 height 20
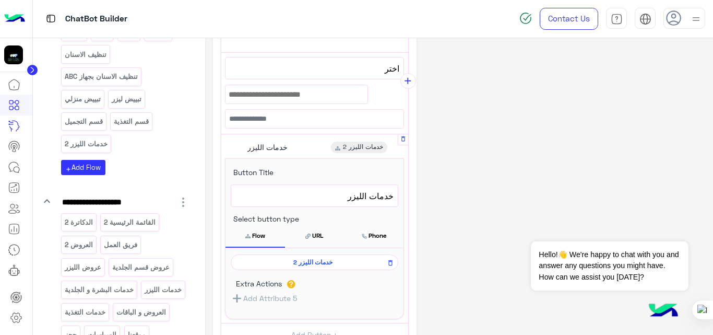
scroll to position [274, 0]
click at [311, 263] on span "خدمات الليزر 2" at bounding box center [313, 261] width 153 height 9
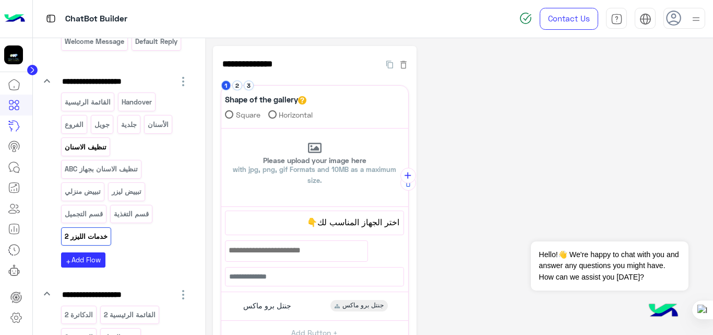
scroll to position [101, 0]
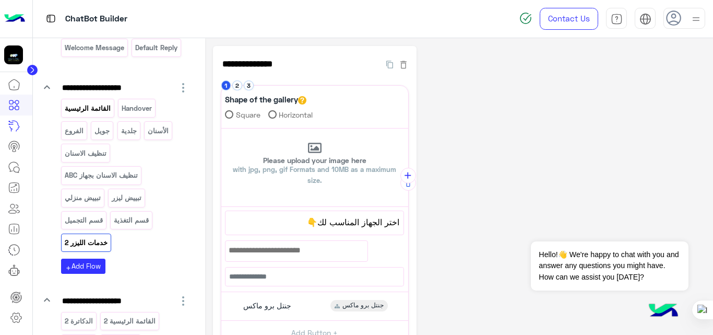
click at [100, 101] on div "القائمة الرئيسية" at bounding box center [87, 108] width 53 height 18
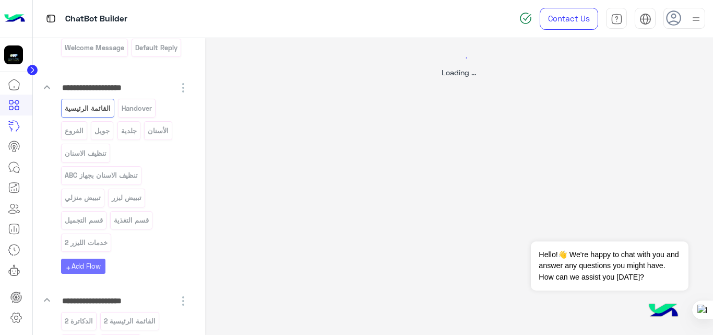
select select "*"
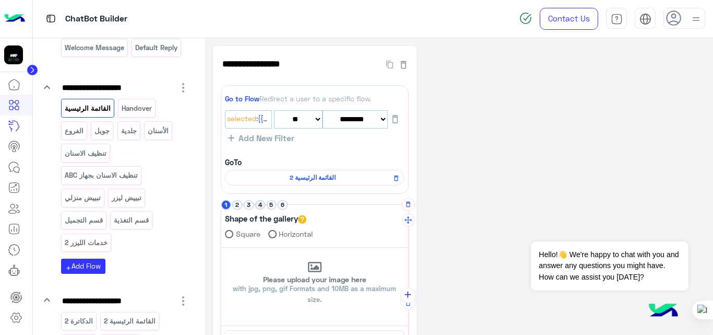
click at [257, 204] on button "4" at bounding box center [260, 205] width 10 height 10
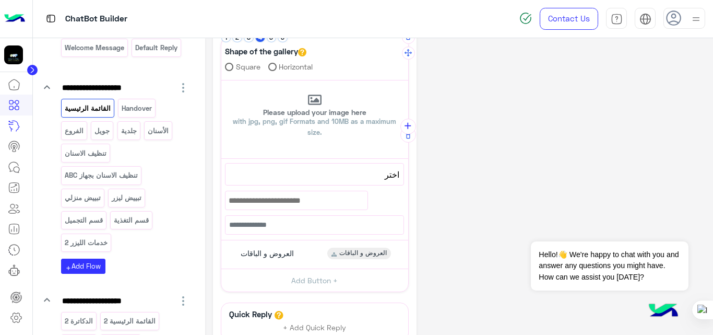
scroll to position [168, 0]
click at [308, 257] on div "العروض و الباقات العروض و الباقات" at bounding box center [314, 253] width 179 height 20
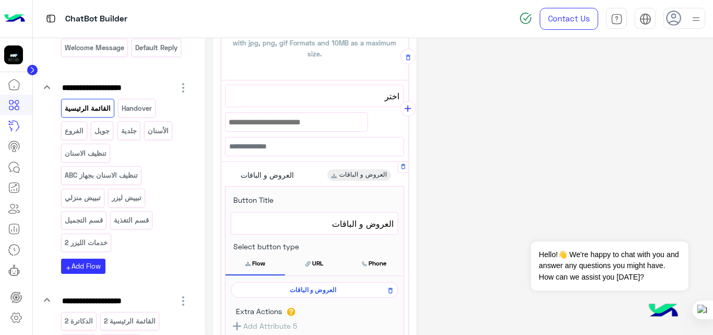
scroll to position [246, 0]
click at [321, 292] on span "العروض و الباقات" at bounding box center [313, 289] width 153 height 9
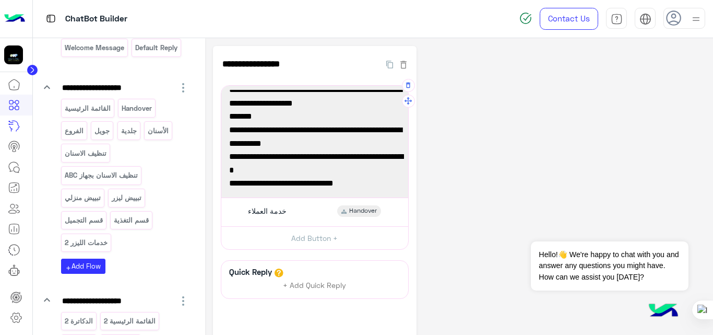
scroll to position [55, 0]
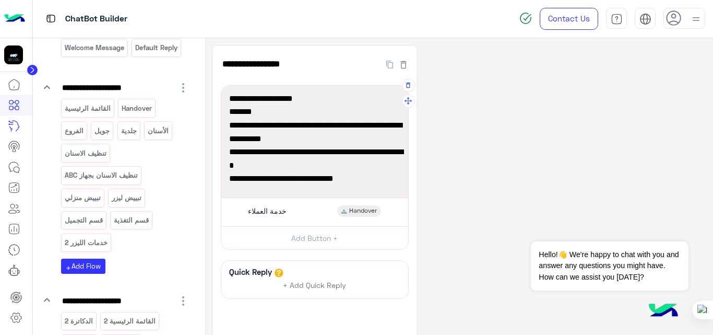
click at [306, 153] on span "2 زيارة موقعنا الأكتروني للأطلع على أحدث العروض والباقات" at bounding box center [314, 158] width 171 height 27
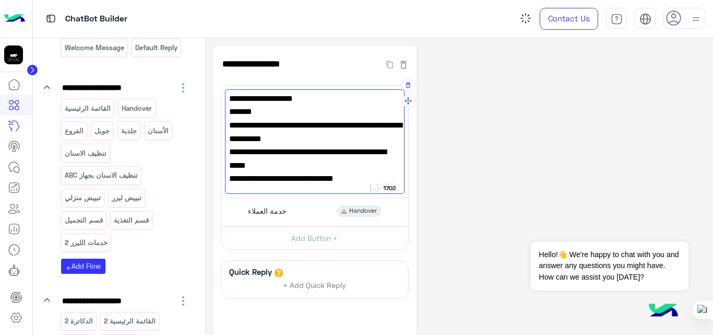
type textarea "**********"
click at [549, 185] on div "**********" at bounding box center [459, 219] width 493 height 346
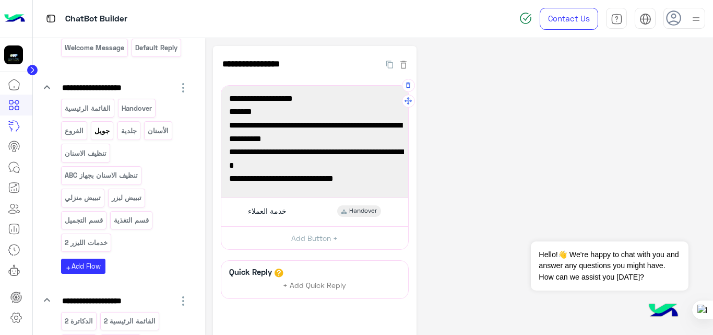
click at [105, 137] on div "جويل" at bounding box center [102, 130] width 22 height 18
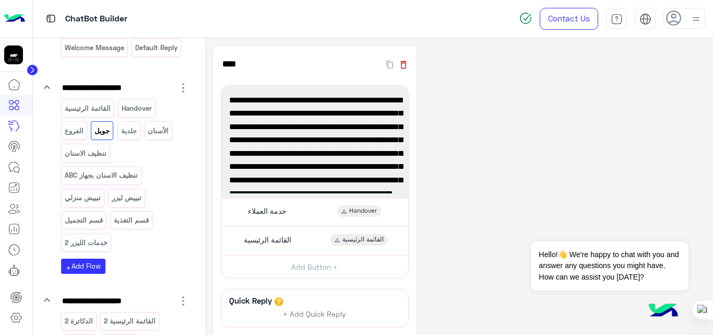
click at [405, 62] on icon "button" at bounding box center [404, 65] width 6 height 8
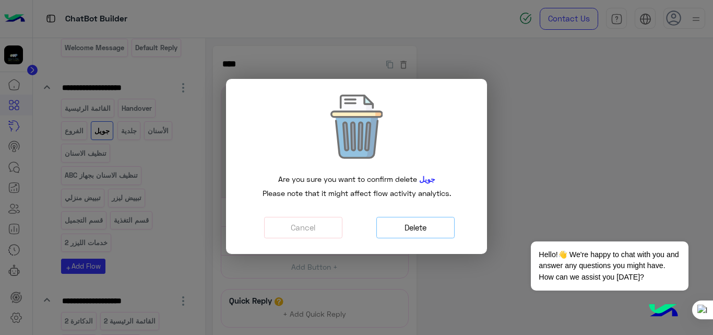
click at [433, 221] on button "Delete" at bounding box center [416, 227] width 78 height 21
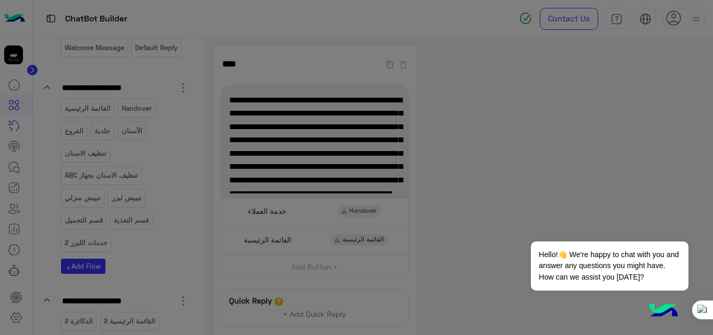
click at [404, 220] on div "Are you sure you want to confirm delete [PERSON_NAME] Please note that it might…" at bounding box center [356, 140] width 245 height 159
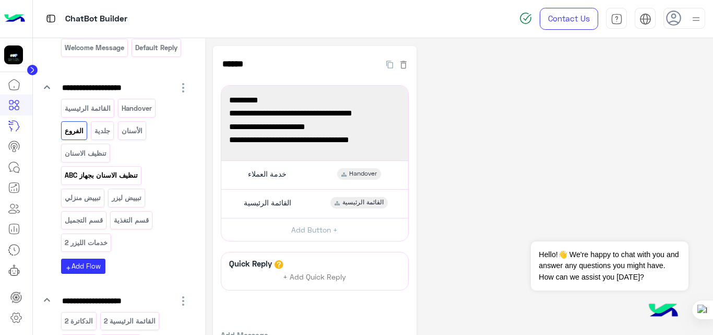
click at [125, 175] on p "تنظيف الاسنان بجهاز ABC" at bounding box center [101, 175] width 75 height 12
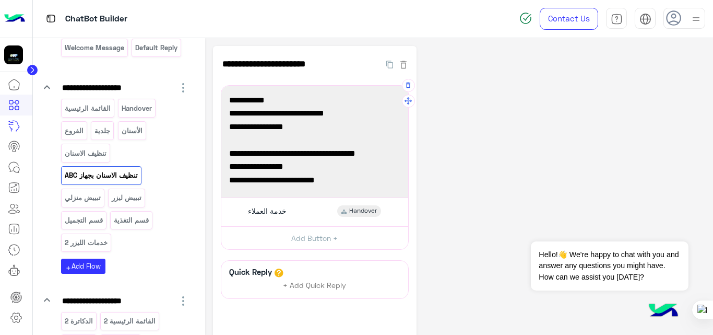
scroll to position [2, 0]
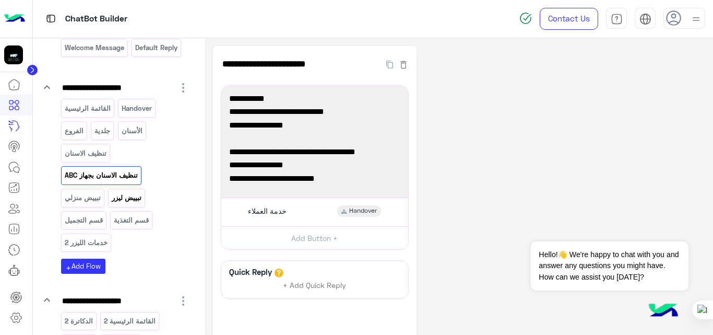
click at [125, 205] on div "تبييض ليزر" at bounding box center [126, 198] width 37 height 18
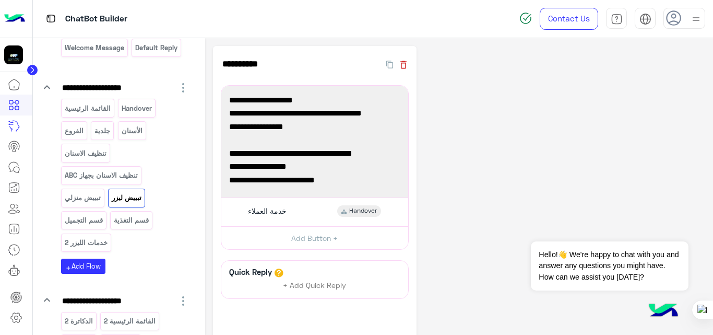
click at [403, 68] on icon "button" at bounding box center [404, 65] width 6 height 8
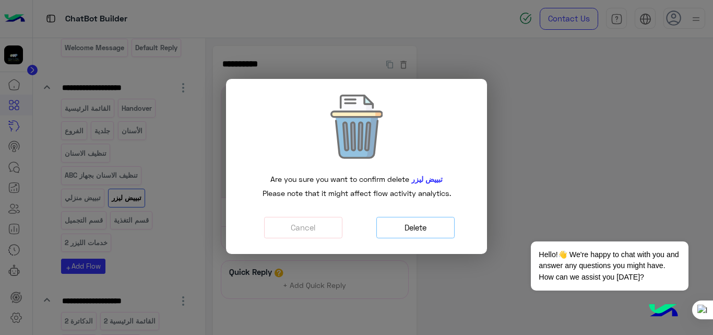
click at [439, 227] on button "Delete" at bounding box center [416, 227] width 78 height 21
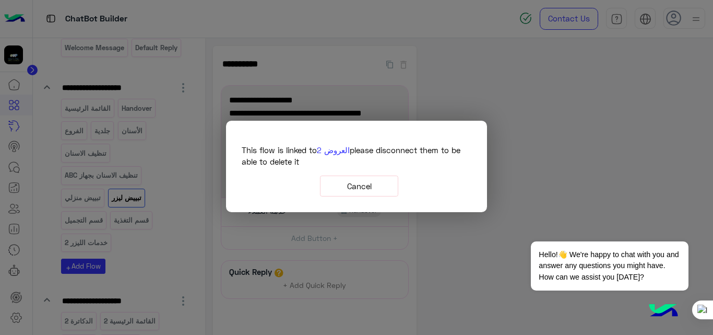
click at [364, 180] on button "Cancel" at bounding box center [359, 185] width 78 height 21
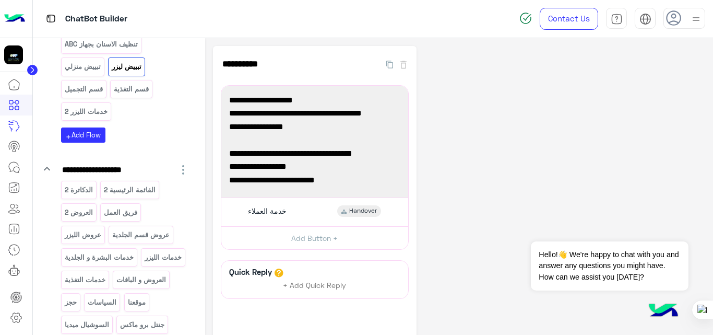
scroll to position [232, 0]
click at [88, 209] on p "العروض 2" at bounding box center [79, 212] width 30 height 12
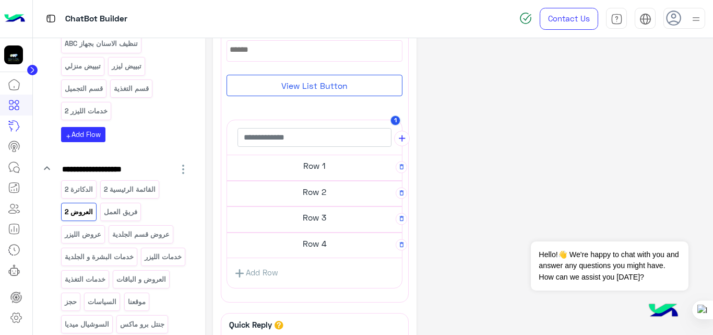
click at [329, 171] on h5 "Row 1" at bounding box center [314, 165] width 175 height 21
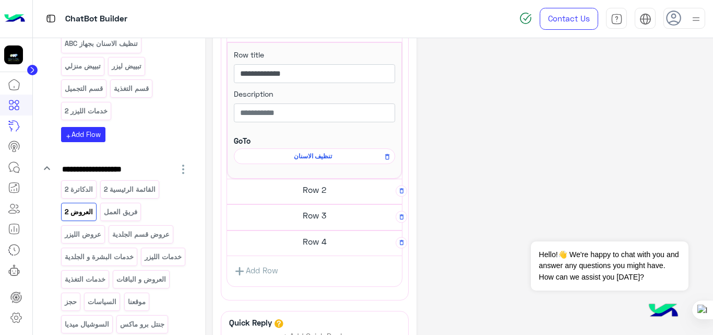
scroll to position [411, 0]
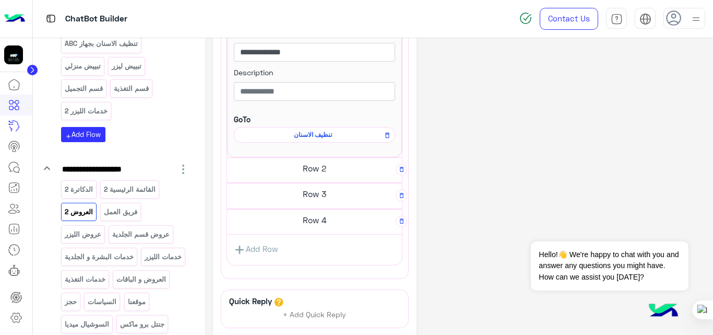
click at [321, 173] on h5 "Row 2" at bounding box center [314, 168] width 175 height 21
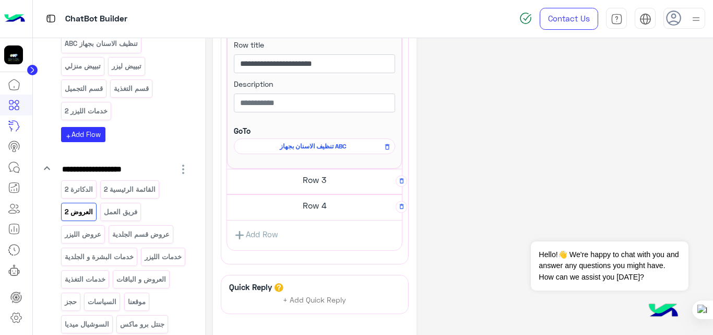
scroll to position [600, 0]
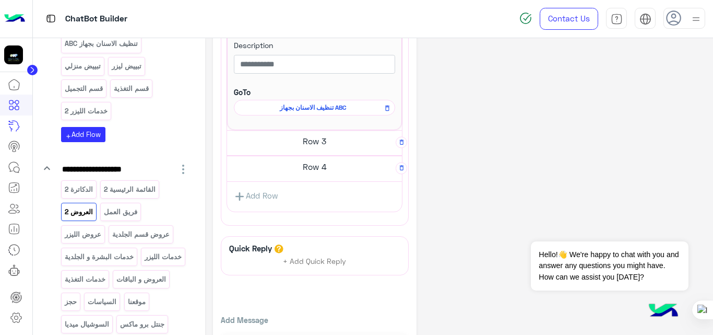
click at [321, 147] on h5 "Row 3" at bounding box center [314, 141] width 175 height 21
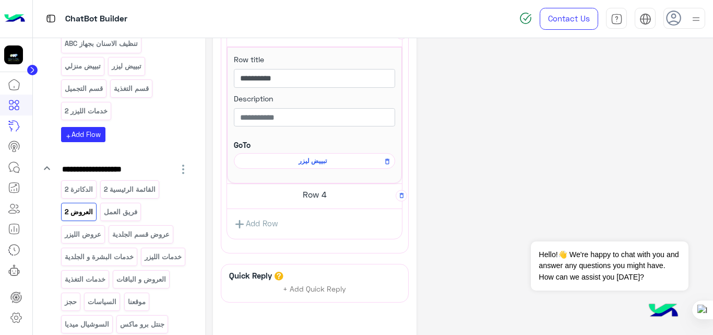
scroll to position [716, 0]
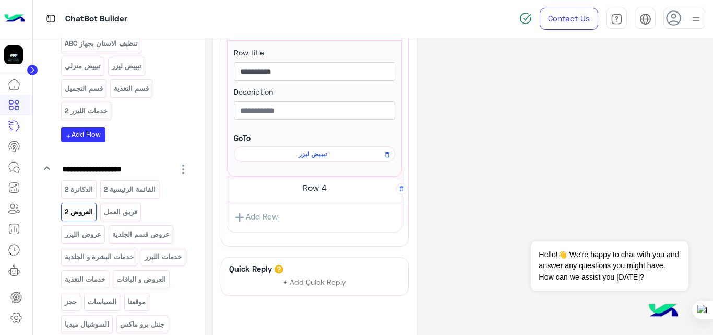
click at [321, 183] on h5 "Row 4" at bounding box center [314, 187] width 175 height 21
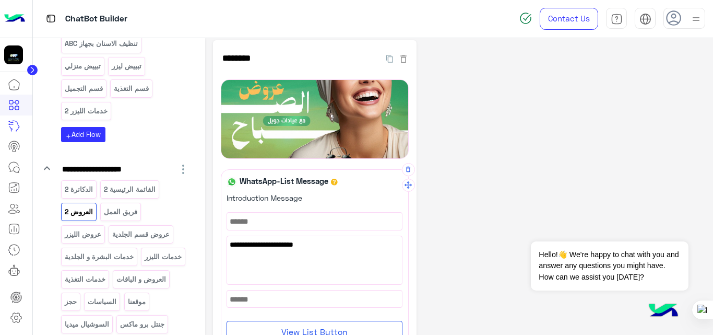
scroll to position [0, 0]
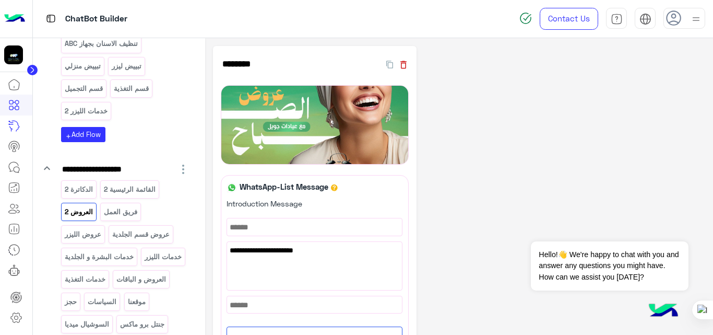
click at [405, 65] on icon "button" at bounding box center [404, 65] width 6 height 8
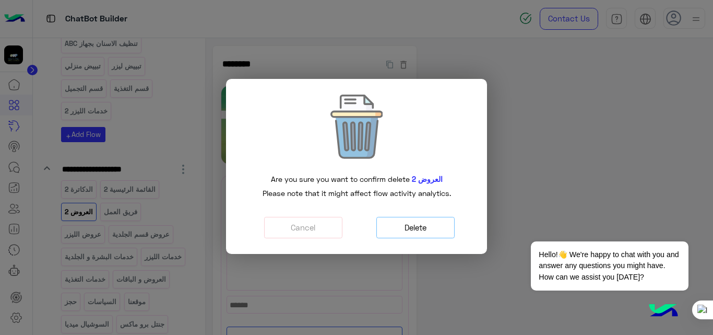
click at [435, 226] on button "Delete" at bounding box center [416, 227] width 78 height 21
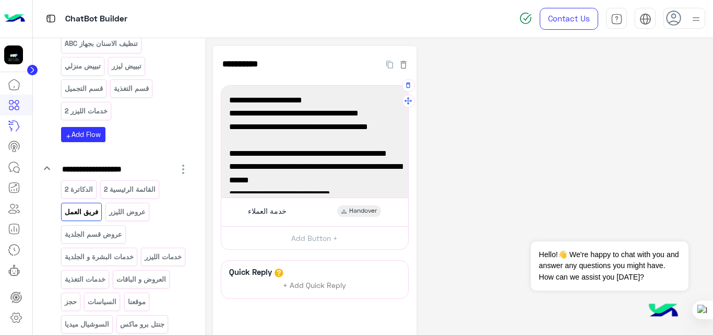
scroll to position [41, 0]
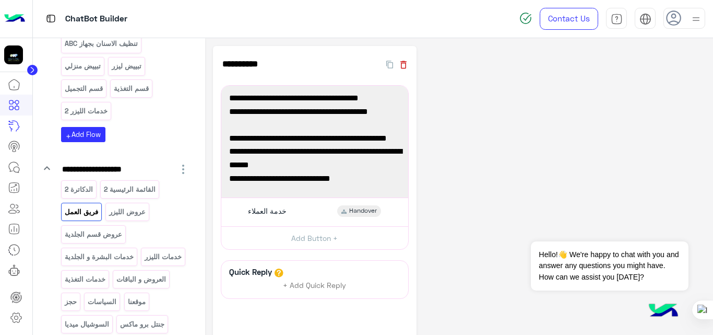
click at [405, 67] on icon "button" at bounding box center [404, 65] width 6 height 8
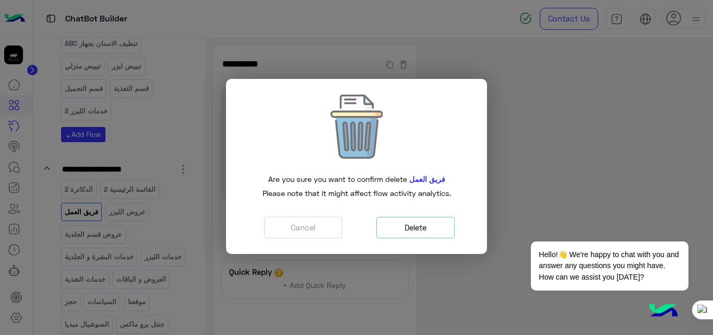
click at [422, 234] on button "Delete" at bounding box center [416, 227] width 78 height 21
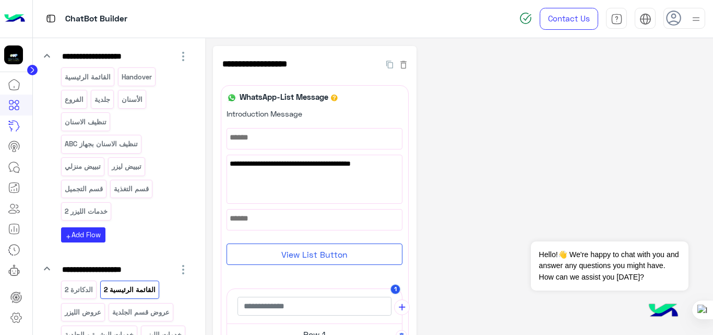
scroll to position [130, 0]
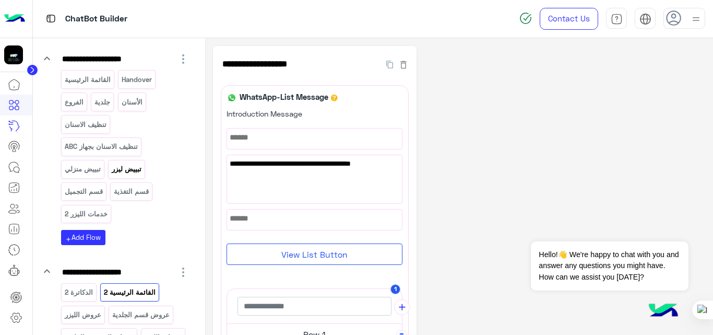
click at [130, 173] on p "تبييض ليزر" at bounding box center [126, 169] width 31 height 12
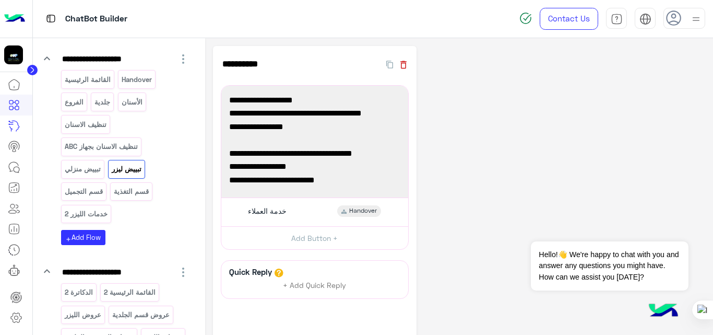
click at [406, 66] on icon "button" at bounding box center [404, 65] width 6 height 8
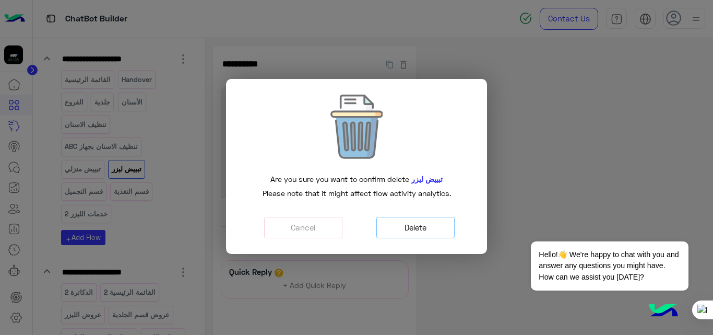
click at [439, 230] on button "Delete" at bounding box center [416, 227] width 78 height 21
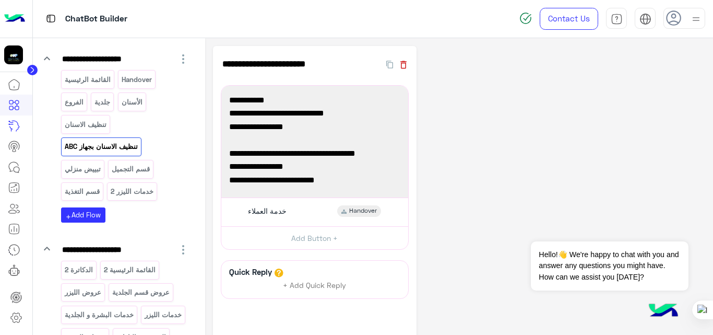
click at [406, 65] on icon "button" at bounding box center [403, 65] width 10 height 10
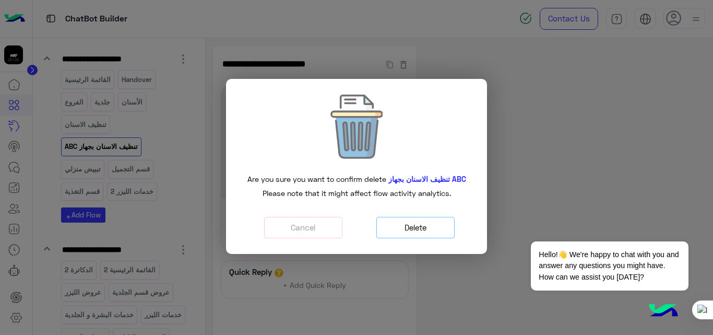
click at [431, 230] on button "Delete" at bounding box center [416, 227] width 78 height 21
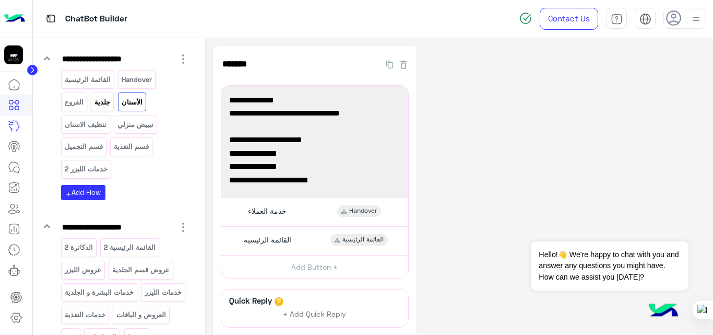
click at [105, 110] on div "جلدية" at bounding box center [102, 101] width 23 height 18
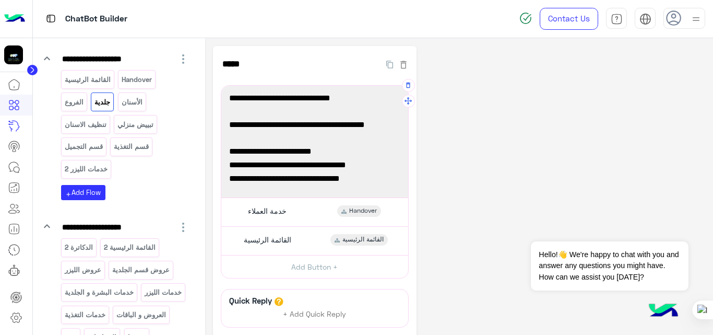
scroll to position [95, 0]
click at [99, 131] on div "تنظيف الاسنان" at bounding box center [85, 124] width 49 height 18
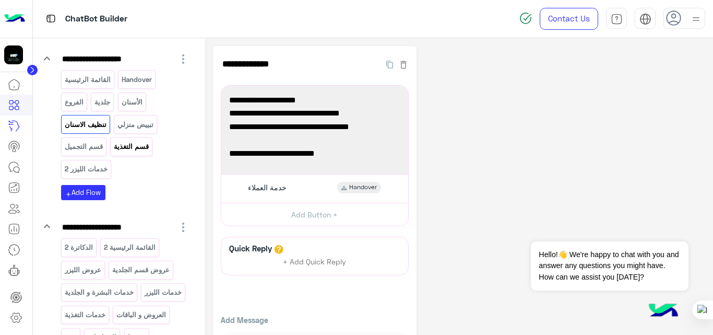
click at [136, 148] on p "قسم التغذية" at bounding box center [131, 146] width 37 height 12
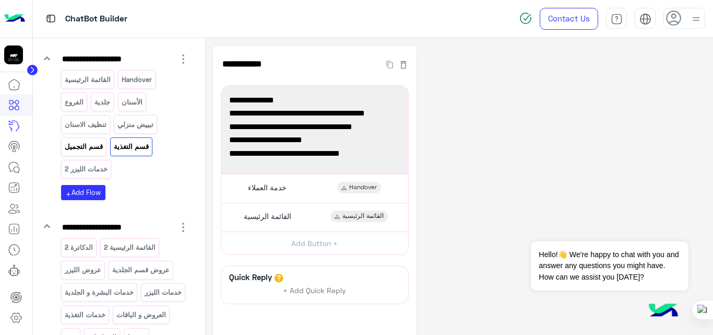
click at [93, 152] on p "قسم التجميل" at bounding box center [84, 146] width 40 height 12
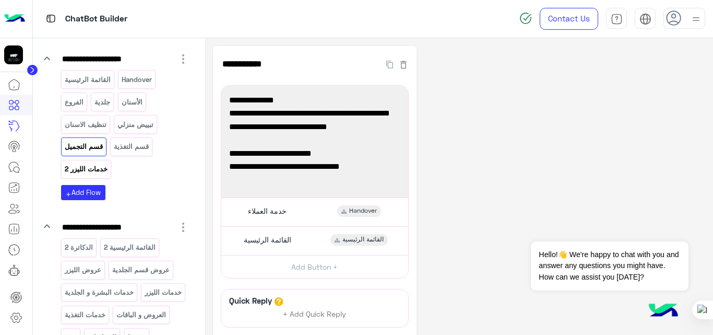
click at [104, 170] on p "خدمات الليزر 2" at bounding box center [86, 169] width 44 height 12
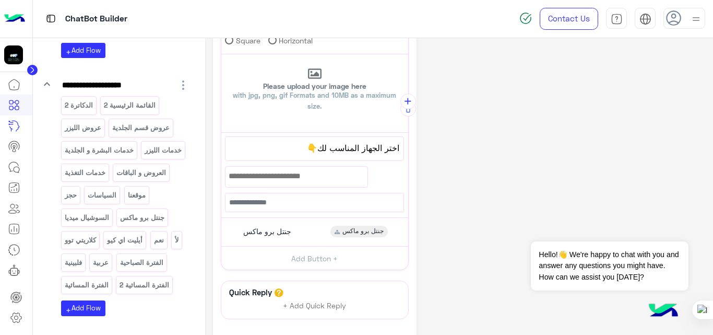
scroll to position [273, 0]
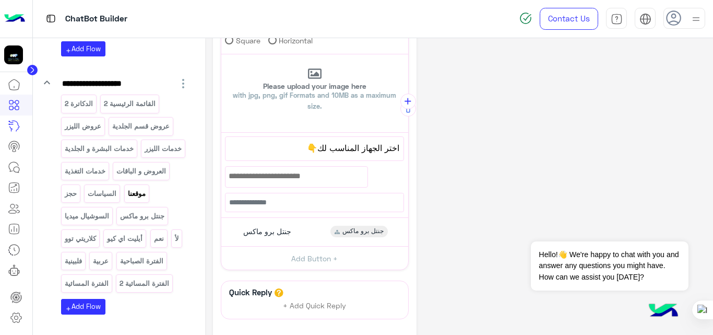
click at [138, 198] on p "موقعنا" at bounding box center [136, 193] width 19 height 12
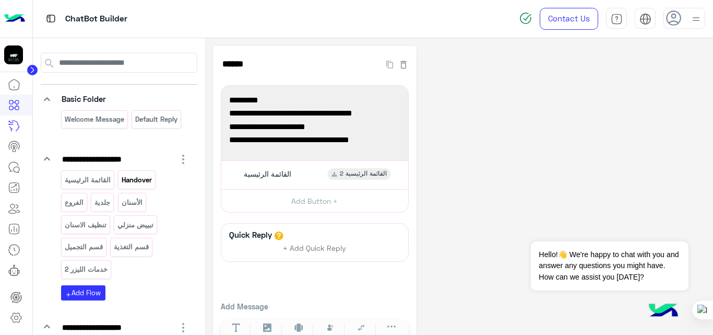
scroll to position [29, 0]
click at [74, 200] on p "الفروع" at bounding box center [74, 203] width 20 height 12
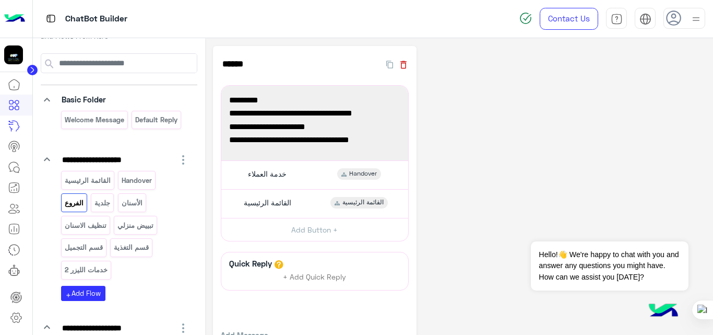
click at [404, 64] on icon "button" at bounding box center [403, 65] width 10 height 10
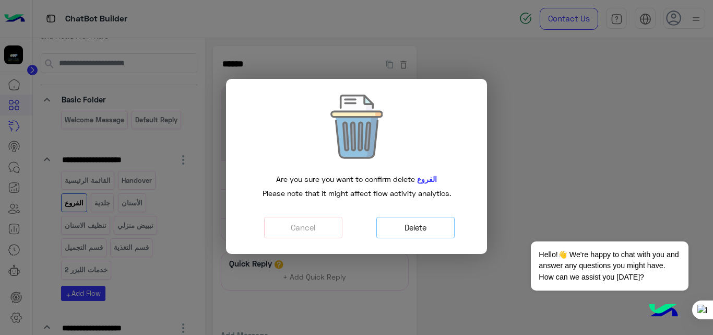
click at [441, 223] on button "Delete" at bounding box center [416, 227] width 78 height 21
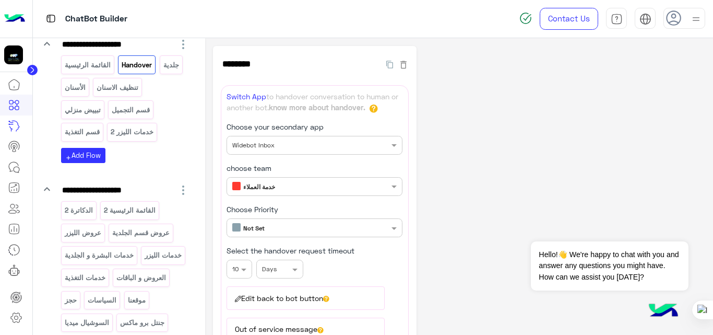
scroll to position [146, 0]
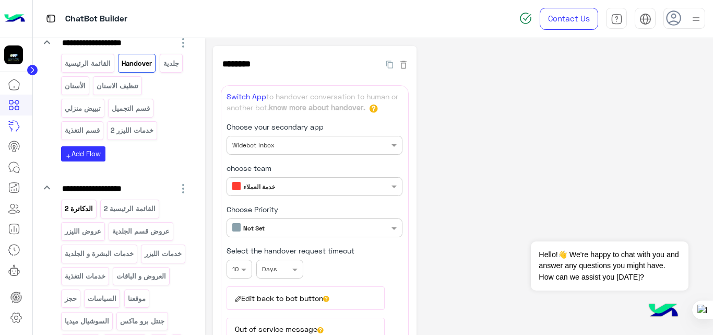
click at [77, 212] on p "الدكاترة 2" at bounding box center [79, 209] width 30 height 12
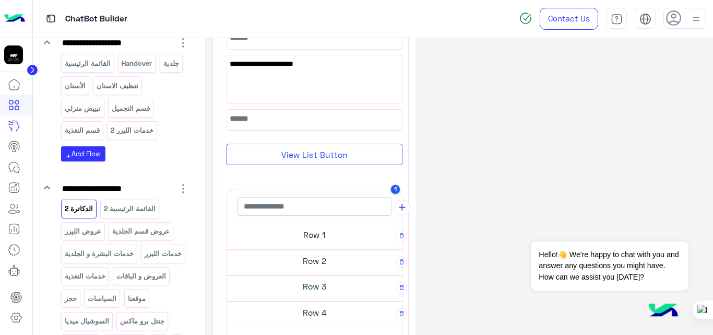
scroll to position [0, 0]
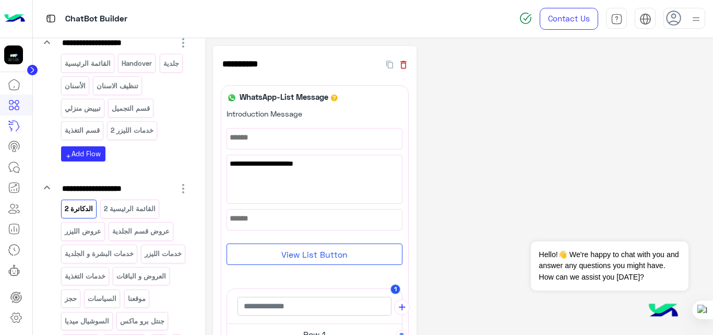
click at [407, 66] on icon "button" at bounding box center [403, 65] width 10 height 10
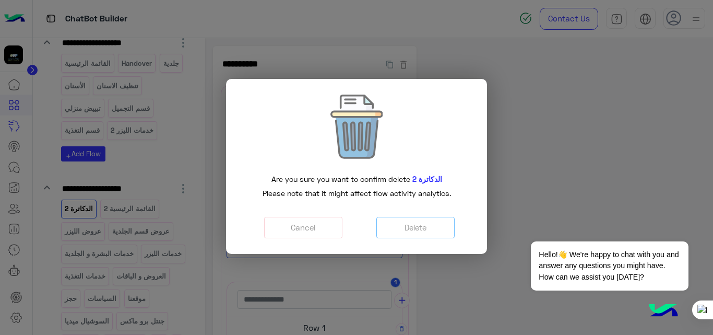
click at [424, 239] on div "Are you sure you want to confirm delete الدكاترة 2 Please note that it might af…" at bounding box center [356, 166] width 245 height 159
click at [428, 230] on button "Delete" at bounding box center [416, 227] width 78 height 21
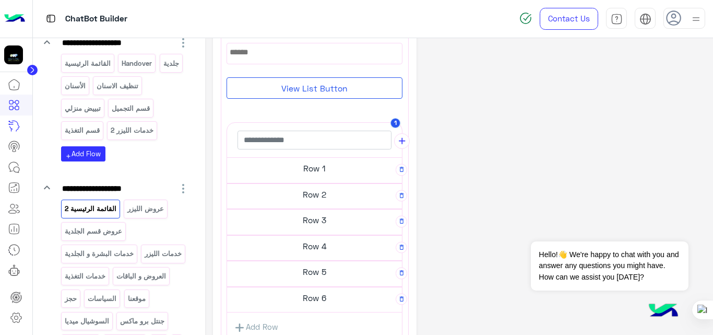
scroll to position [171, 0]
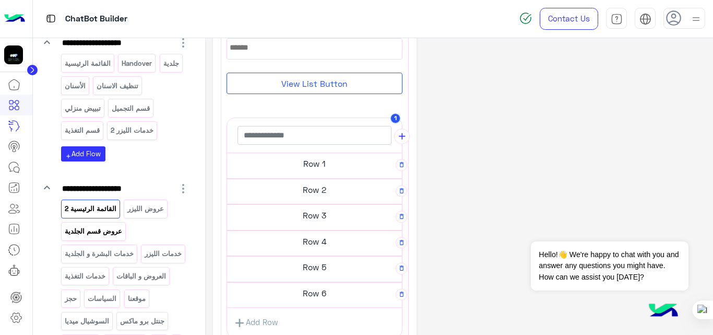
click at [108, 232] on p "عروض قسم الجلدية" at bounding box center [93, 231] width 59 height 12
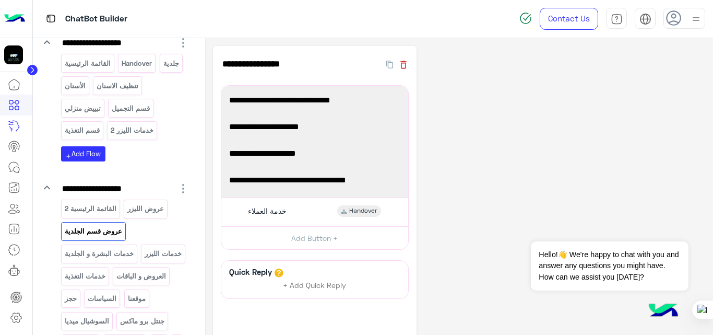
click at [403, 64] on icon "button" at bounding box center [403, 65] width 10 height 10
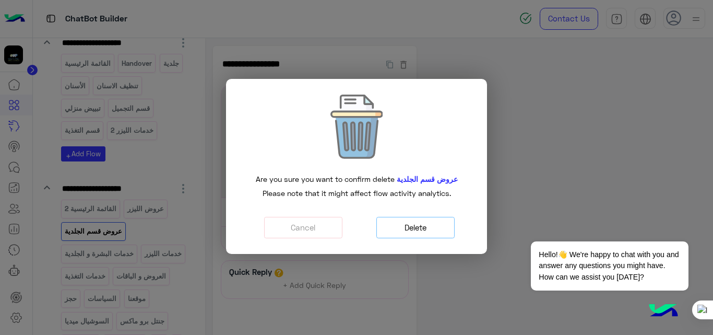
click at [443, 228] on button "Delete" at bounding box center [416, 227] width 78 height 21
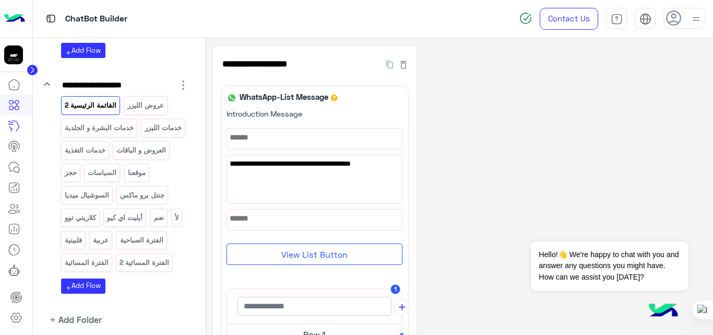
scroll to position [251, 0]
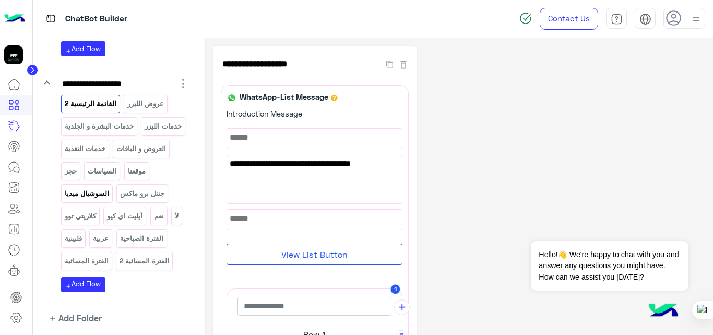
click at [96, 195] on p "السوشيال ميديا" at bounding box center [87, 193] width 46 height 12
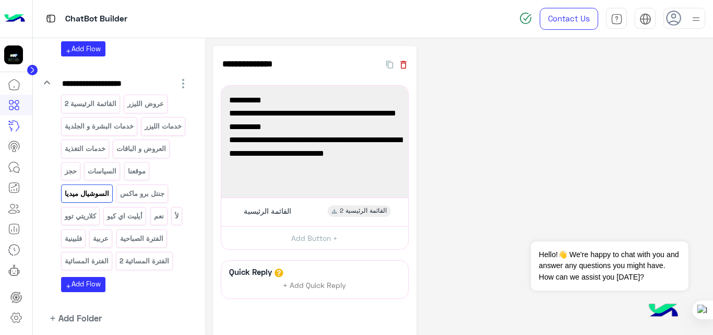
click at [404, 67] on icon "button" at bounding box center [403, 65] width 10 height 10
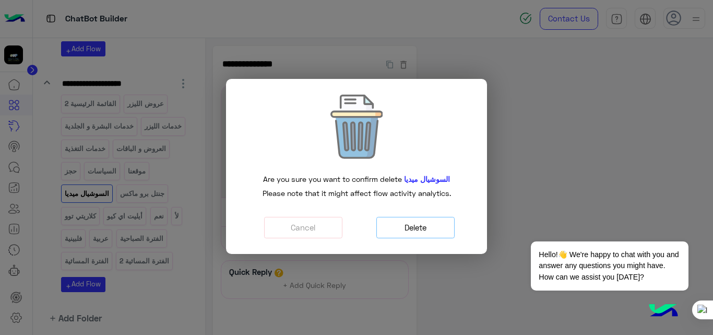
click at [420, 225] on button "Delete" at bounding box center [416, 227] width 78 height 21
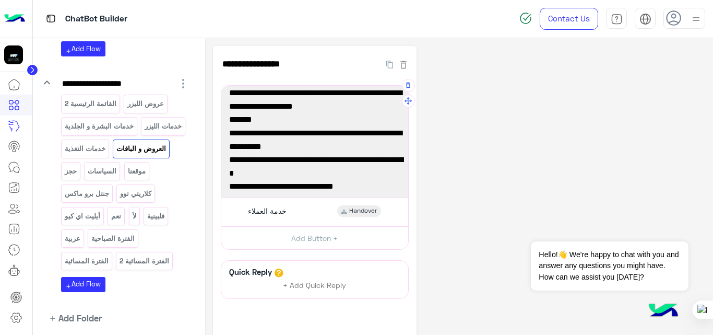
scroll to position [55, 0]
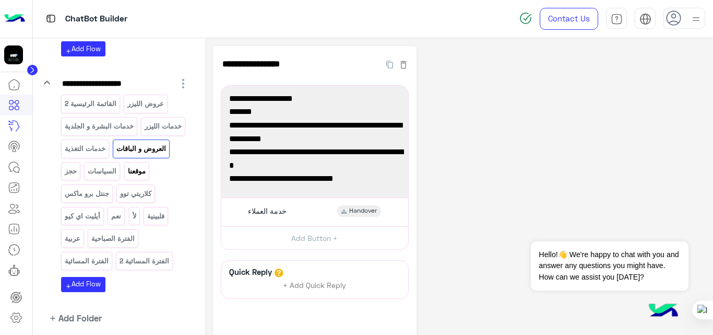
click at [133, 178] on div "موقعنا" at bounding box center [136, 171] width 25 height 18
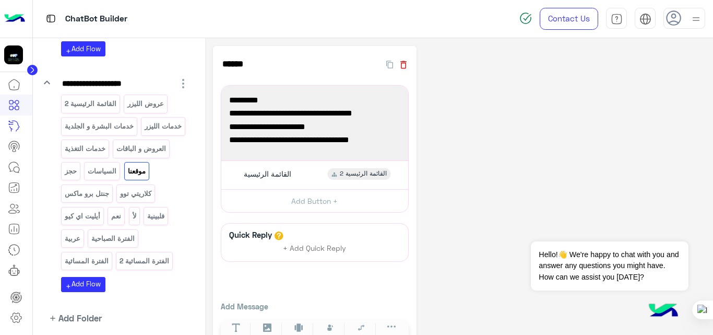
click at [403, 65] on icon "button" at bounding box center [403, 65] width 10 height 10
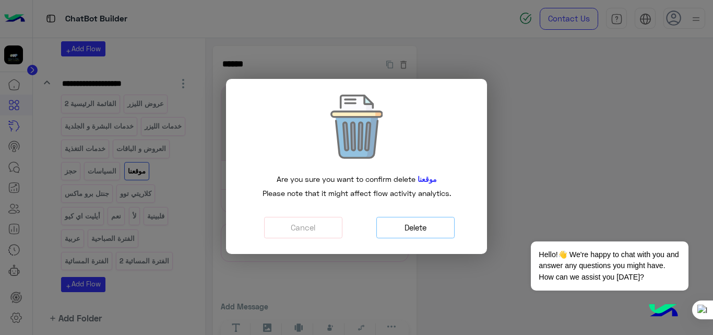
click at [427, 229] on button "Delete" at bounding box center [416, 227] width 78 height 21
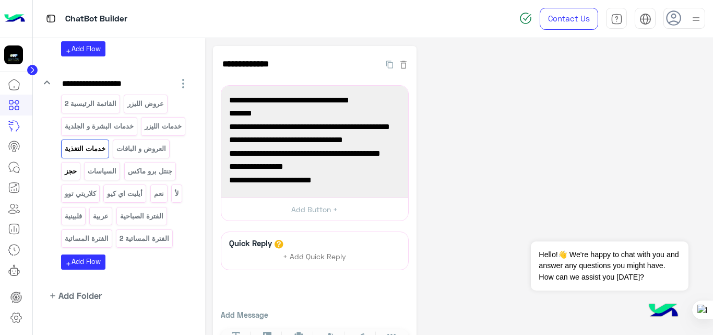
click at [73, 173] on p "حجز" at bounding box center [71, 171] width 14 height 12
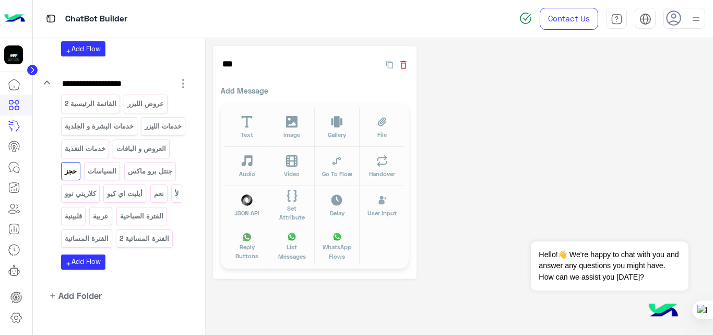
click at [404, 66] on icon "button" at bounding box center [403, 65] width 10 height 10
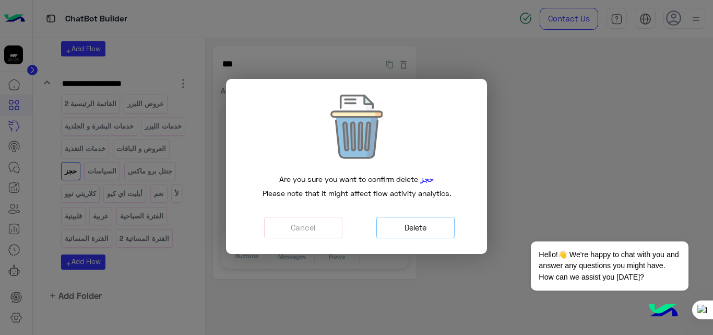
click at [443, 230] on button "Delete" at bounding box center [416, 227] width 78 height 21
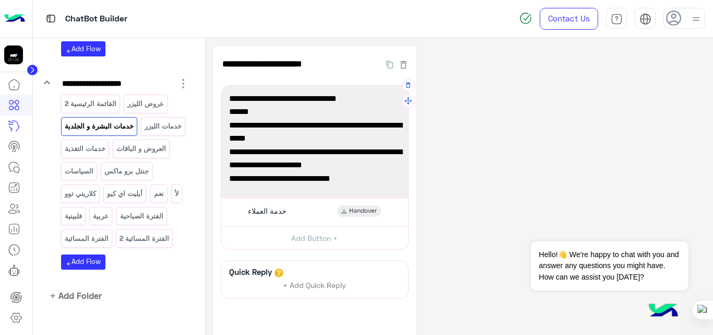
scroll to position [66, 0]
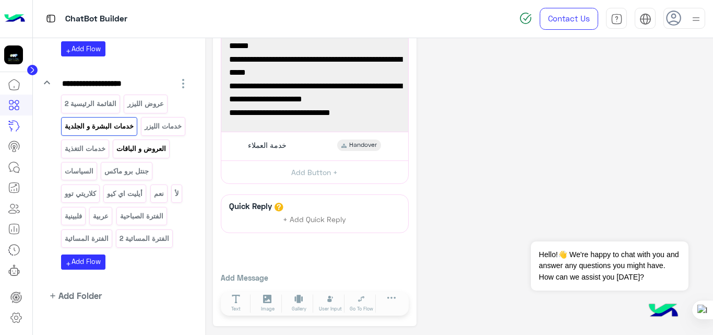
click at [155, 150] on p "العروض و الباقات" at bounding box center [141, 149] width 51 height 12
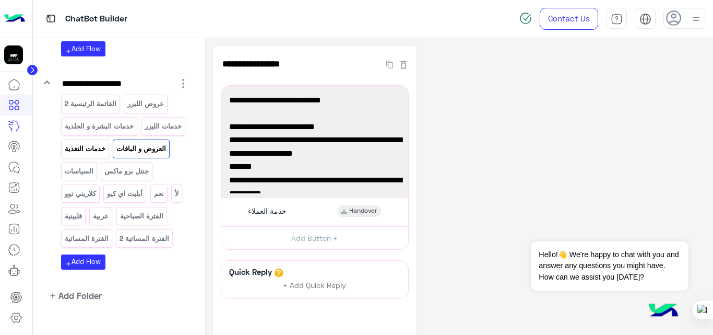
click at [93, 151] on p "خدمات التغذية" at bounding box center [85, 149] width 42 height 12
click at [128, 198] on p "أيليت اي كيو" at bounding box center [125, 193] width 37 height 12
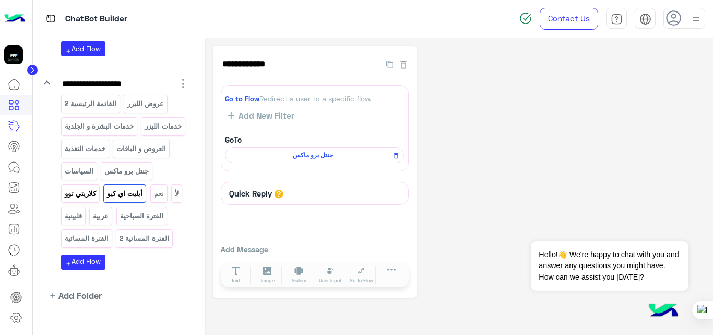
click at [90, 192] on p "كلاريتي توو" at bounding box center [80, 193] width 33 height 12
click at [135, 171] on p "جنتل برو ماكس" at bounding box center [127, 171] width 46 height 12
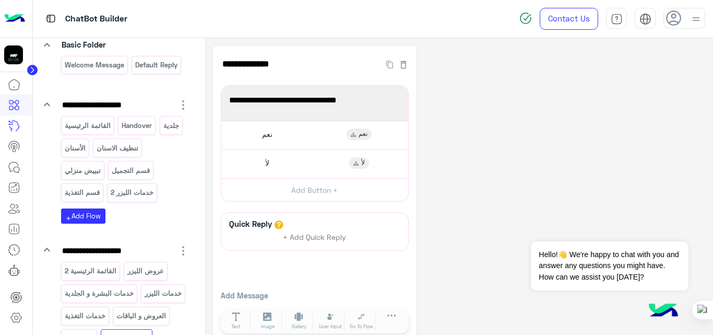
scroll to position [79, 0]
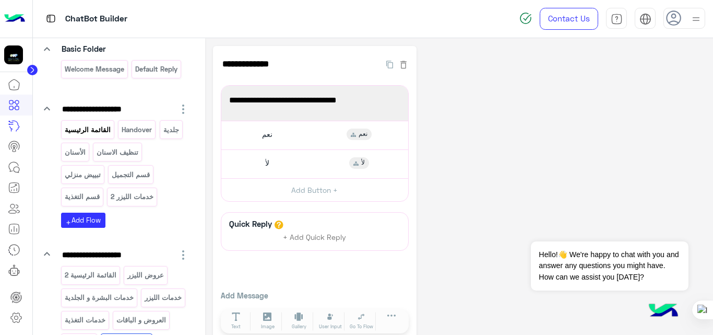
click at [92, 132] on p "القائمة الرئيسية" at bounding box center [88, 130] width 48 height 12
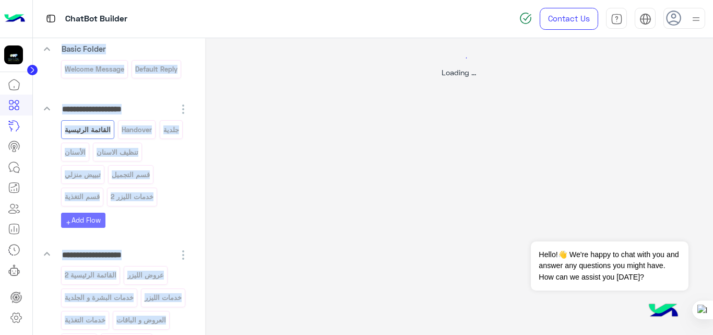
select select "*"
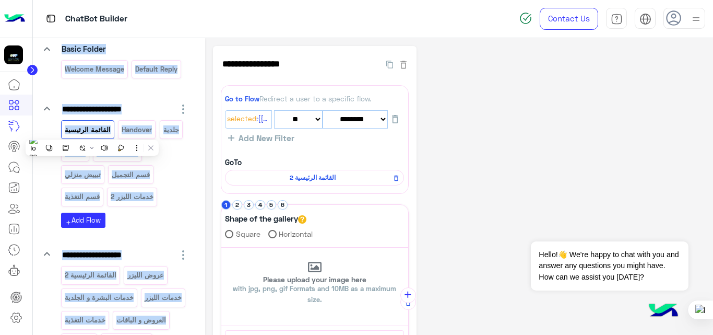
click at [494, 162] on div "**********" at bounding box center [459, 326] width 493 height 560
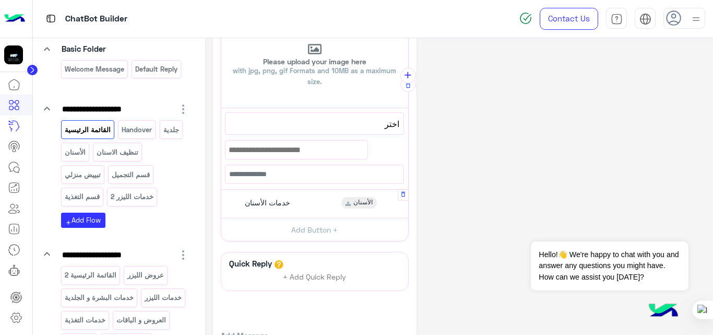
scroll to position [219, 0]
click at [304, 202] on div "خدمات الأسنان الأسنان" at bounding box center [314, 202] width 179 height 20
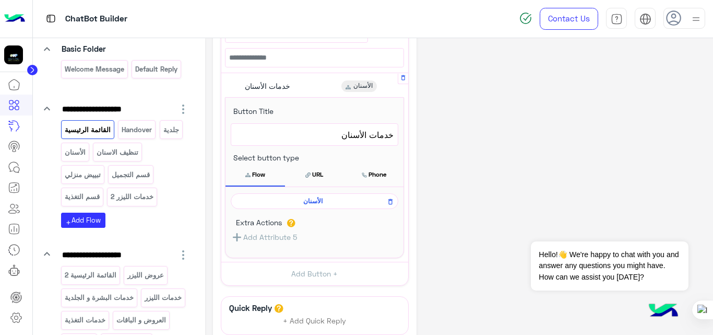
scroll to position [337, 0]
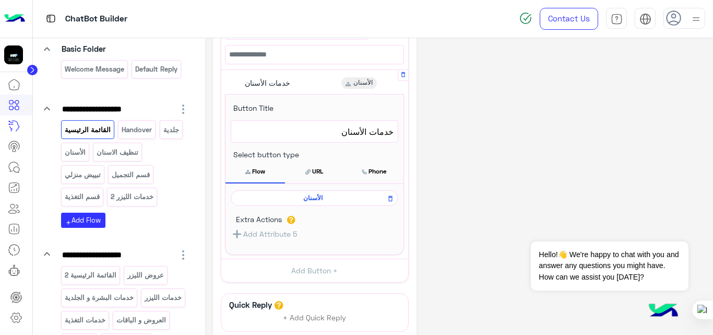
click at [318, 197] on span "الأسنان" at bounding box center [313, 197] width 153 height 9
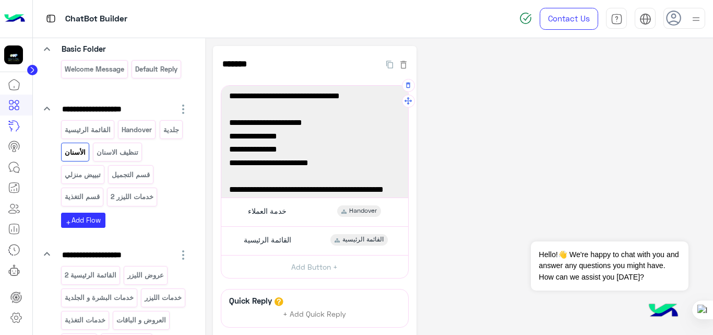
scroll to position [0, 0]
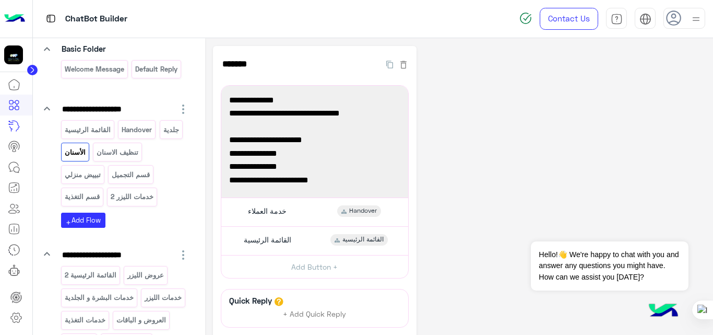
click at [460, 146] on div "**********" at bounding box center [459, 233] width 493 height 374
click at [85, 127] on p "القائمة الرئيسية" at bounding box center [88, 130] width 48 height 12
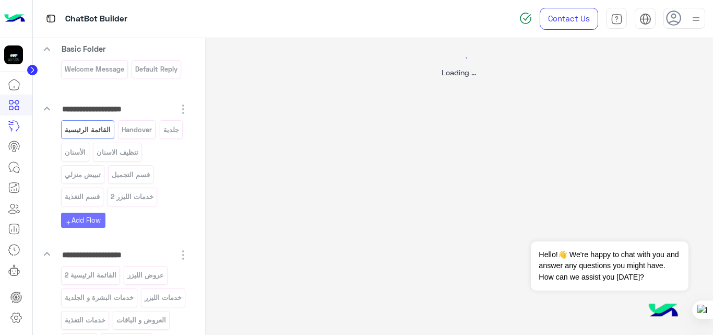
select select "*"
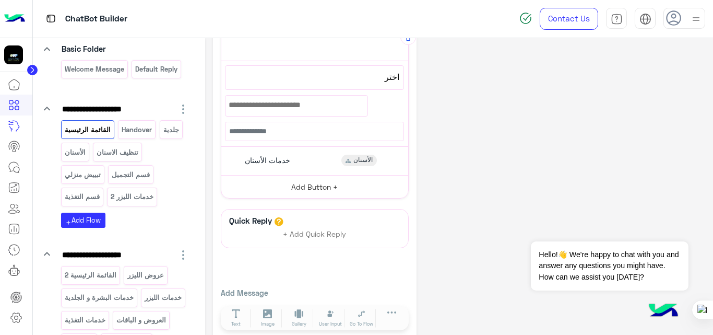
scroll to position [265, 0]
click at [315, 159] on div "خدمات الأسنان الأسنان" at bounding box center [314, 160] width 179 height 20
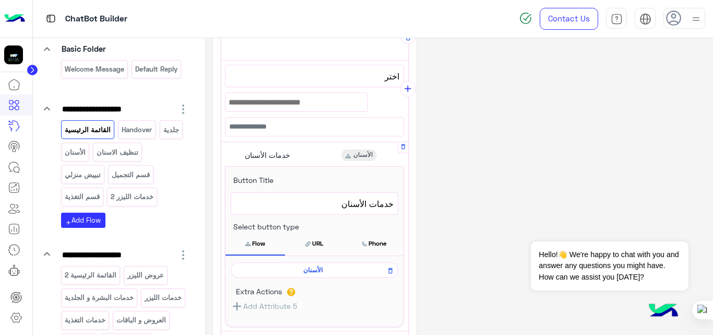
click at [314, 268] on span "الأسنان" at bounding box center [313, 269] width 153 height 9
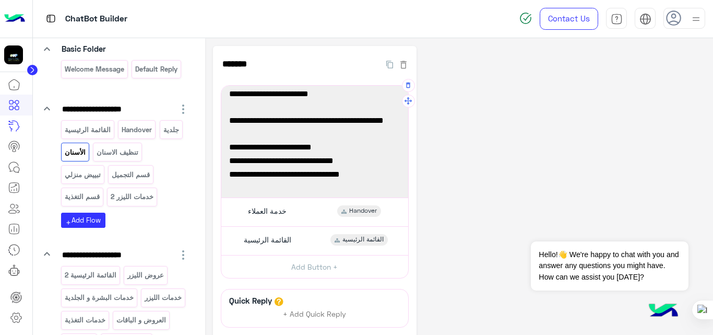
scroll to position [0, 0]
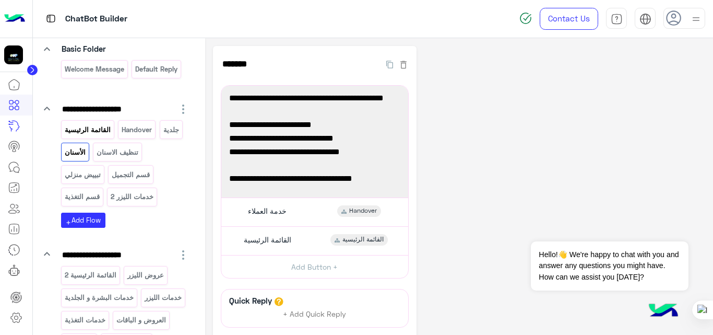
click at [92, 128] on p "القائمة الرئيسية" at bounding box center [88, 130] width 48 height 12
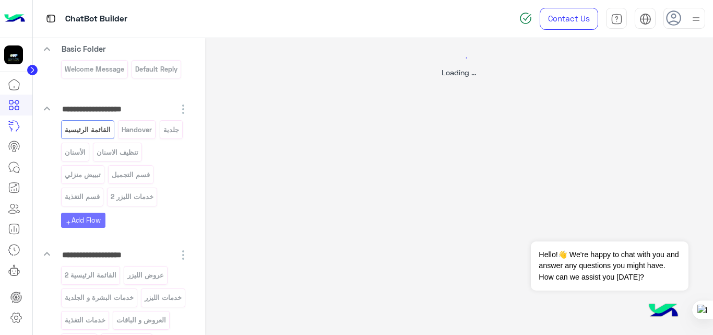
select select "*"
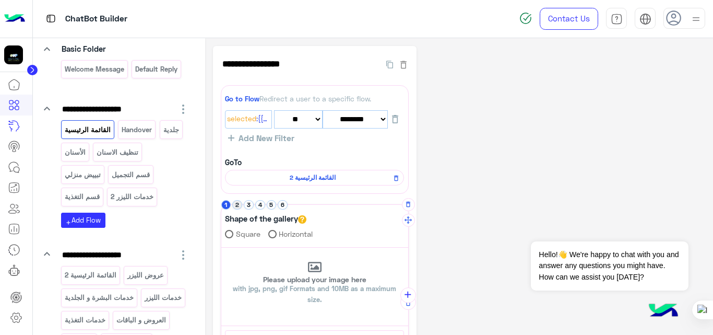
click at [236, 204] on button "2" at bounding box center [237, 205] width 10 height 10
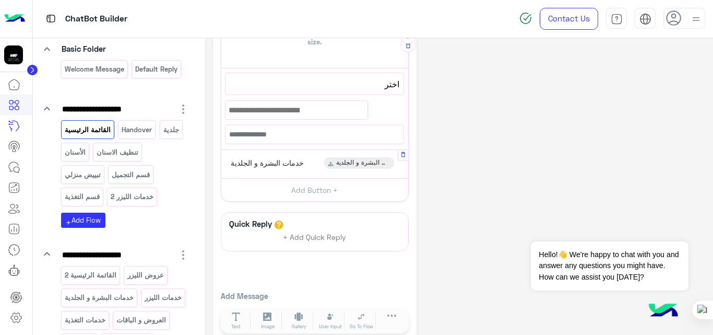
click at [312, 163] on div "خدمات البشرة و الجلدية خدمات البشرة و الجلدية" at bounding box center [314, 164] width 179 height 20
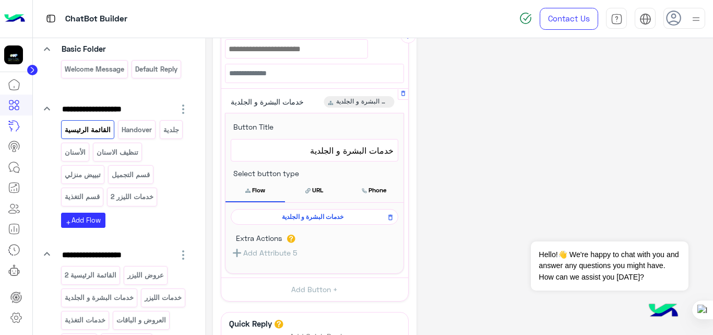
click at [319, 214] on span "خدمات البشرة و الجلدية" at bounding box center [313, 216] width 153 height 9
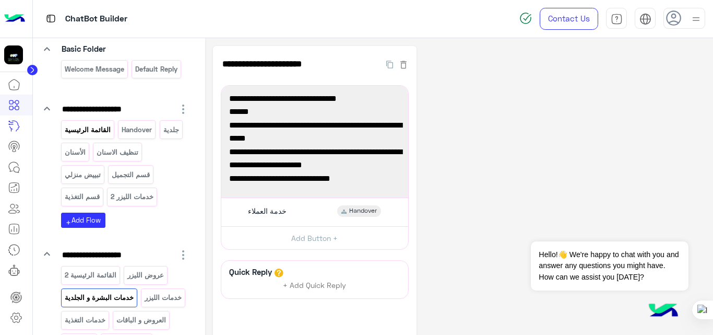
click at [100, 133] on p "القائمة الرئيسية" at bounding box center [88, 130] width 48 height 12
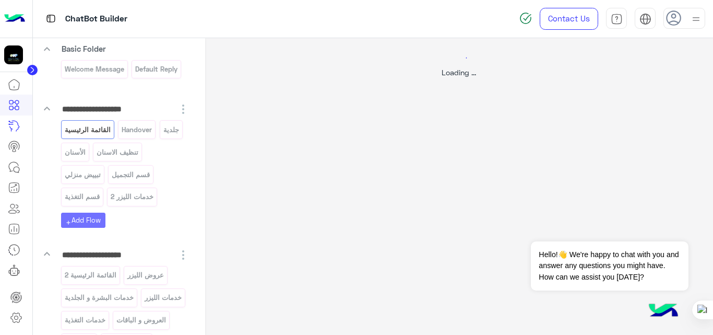
select select "*"
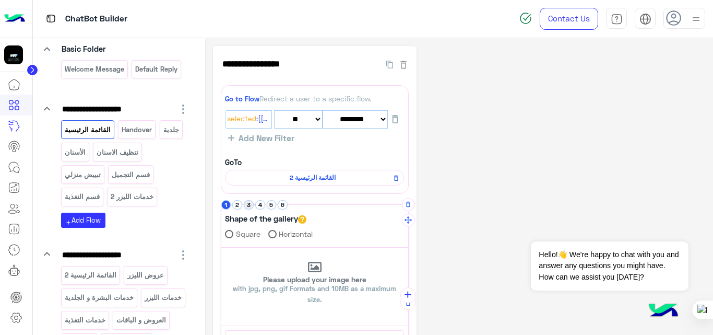
click at [250, 204] on button "3" at bounding box center [249, 205] width 10 height 10
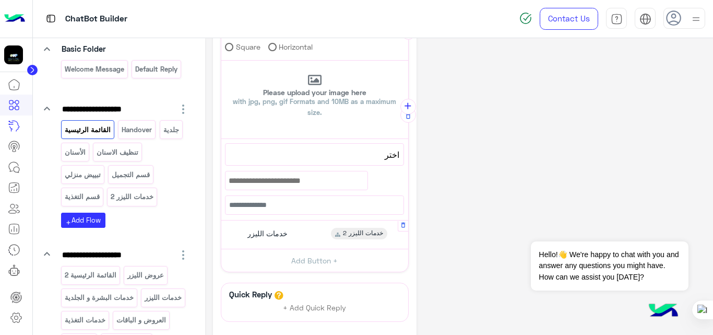
click at [311, 231] on div "خدمات الليزر خدمات الليزر 2" at bounding box center [314, 234] width 179 height 20
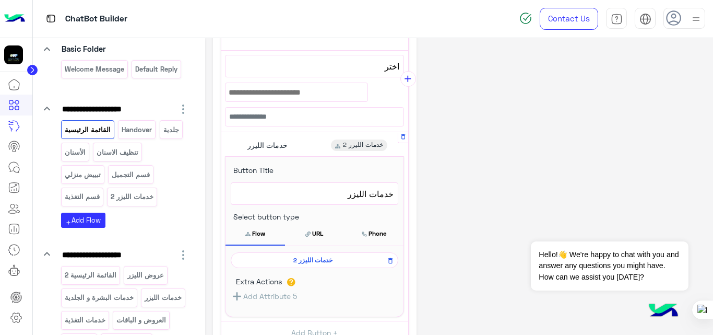
click at [313, 262] on span "خدمات الليزر 2" at bounding box center [313, 259] width 153 height 9
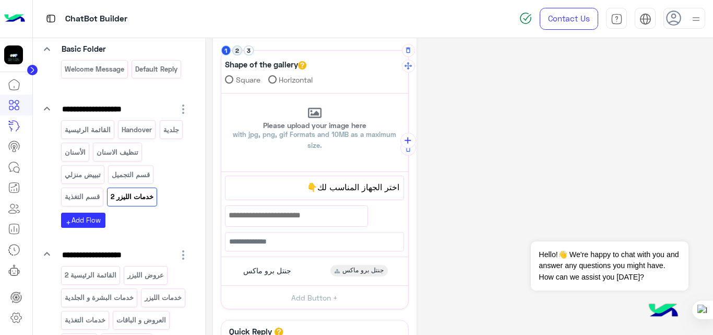
click at [238, 53] on button "2" at bounding box center [237, 50] width 10 height 10
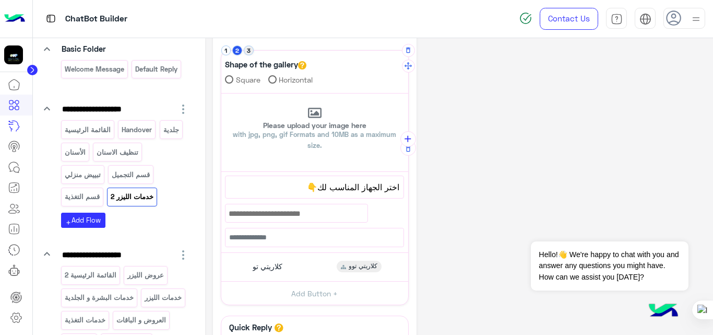
click at [250, 52] on button "3" at bounding box center [249, 50] width 10 height 10
click at [99, 125] on p "القائمة الرئيسية" at bounding box center [88, 130] width 48 height 12
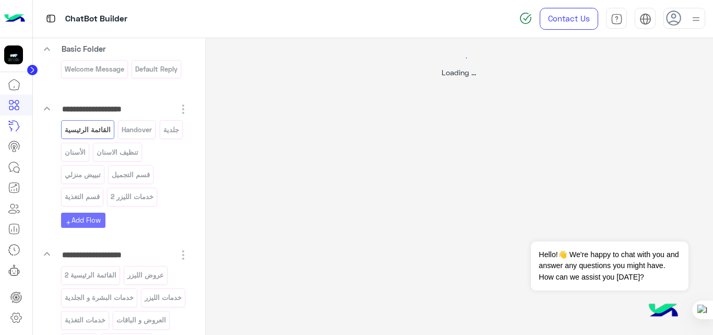
select select "*"
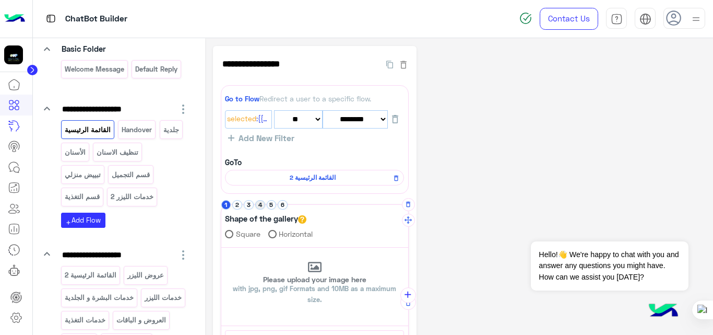
click at [259, 202] on button "4" at bounding box center [260, 205] width 10 height 10
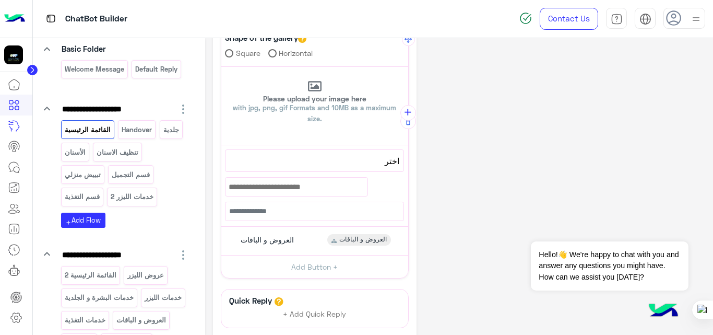
scroll to position [182, 0]
click at [296, 236] on div "العروض و الباقات" at bounding box center [266, 238] width 64 height 11
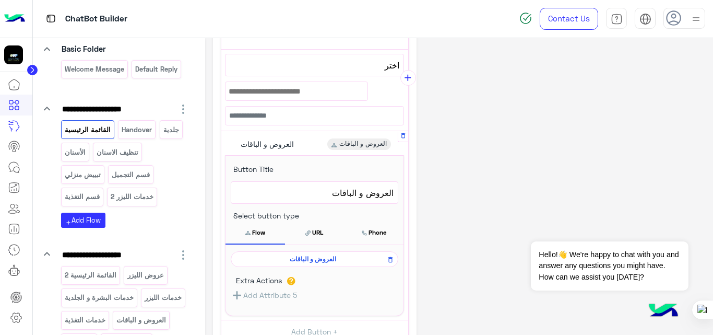
scroll to position [277, 0]
click at [316, 259] on span "العروض و الباقات" at bounding box center [313, 257] width 153 height 9
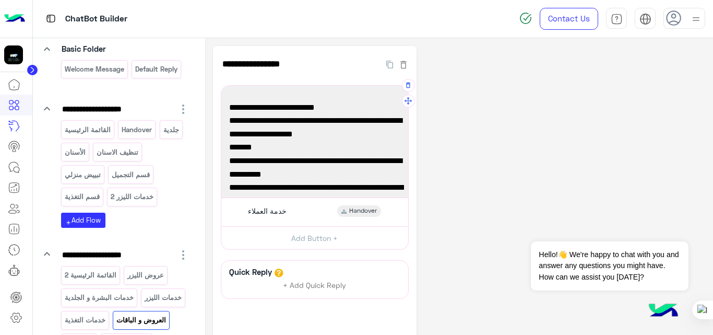
scroll to position [20, 0]
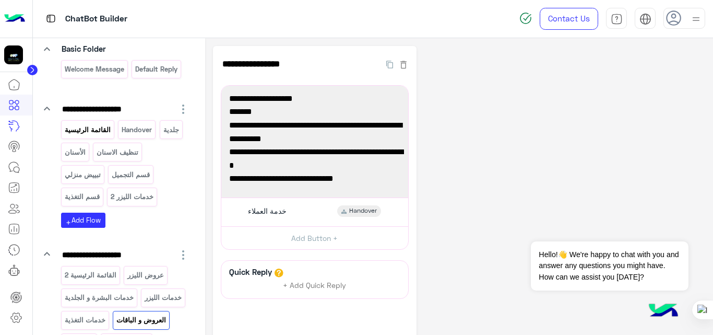
click at [97, 136] on div "القائمة الرئيسية" at bounding box center [87, 129] width 53 height 18
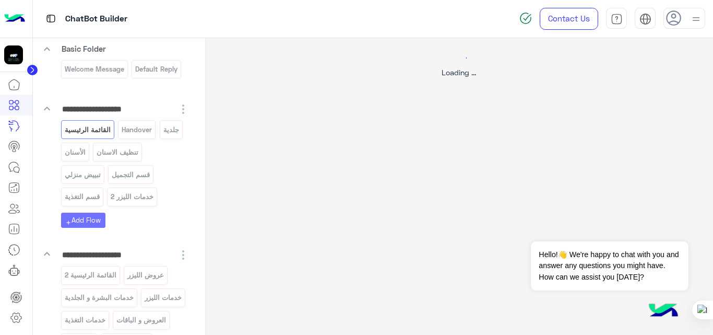
select select "*"
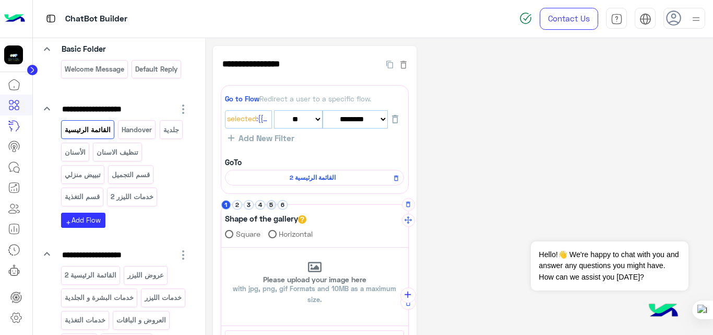
click at [274, 205] on button "5" at bounding box center [272, 205] width 10 height 10
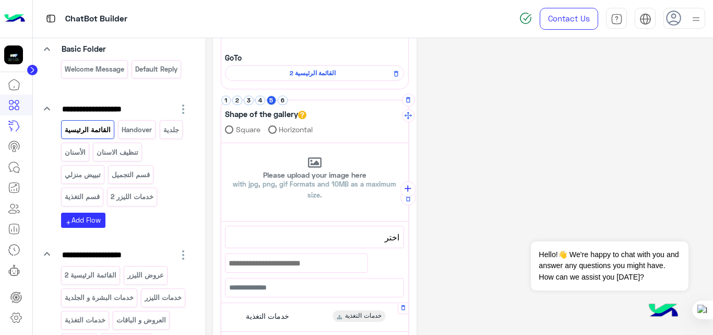
click at [301, 318] on div "خدمات التغذية خدمات التغذية" at bounding box center [314, 317] width 179 height 20
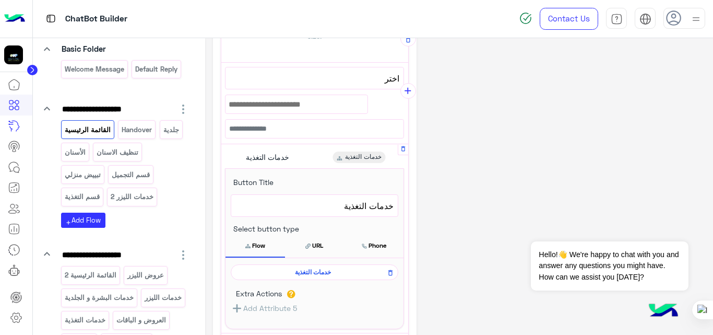
click at [308, 268] on span "خدمات التغذية" at bounding box center [313, 271] width 153 height 9
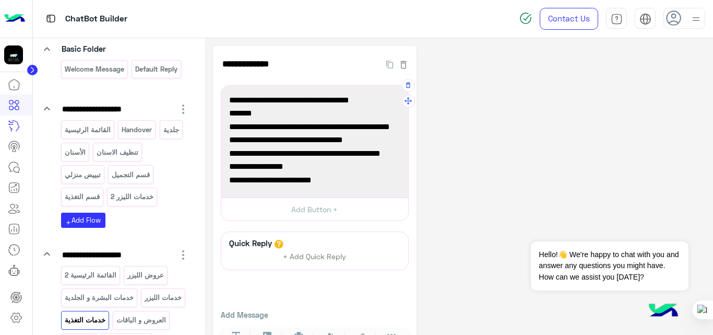
click at [341, 127] on span "1 زيارة موقعنا اإللكتروني للتعّرف على خدمات التغذية" at bounding box center [314, 133] width 171 height 27
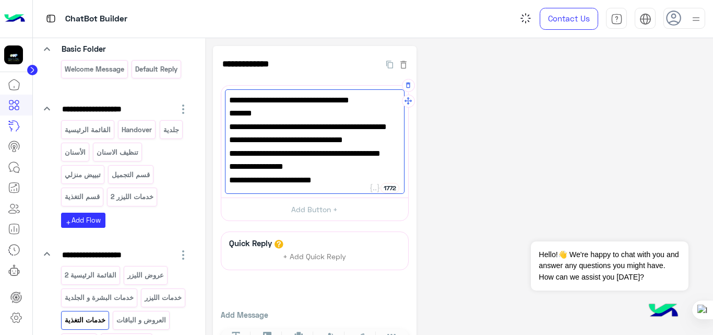
click at [338, 128] on span "1 زيارة موقعنا اللكتروني للتعّرف على خدمات التغذية" at bounding box center [314, 133] width 171 height 27
type textarea "**********"
click at [564, 144] on div "**********" at bounding box center [459, 204] width 493 height 317
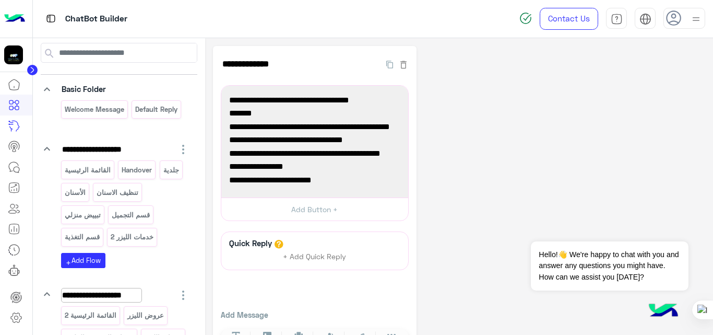
scroll to position [39, 0]
click at [100, 171] on p "القائمة الرئيسية" at bounding box center [88, 171] width 48 height 12
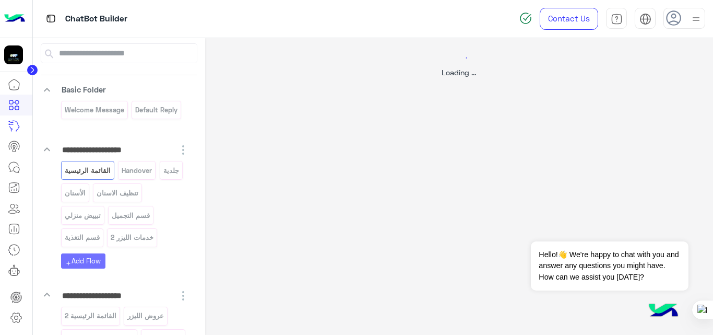
select select "*"
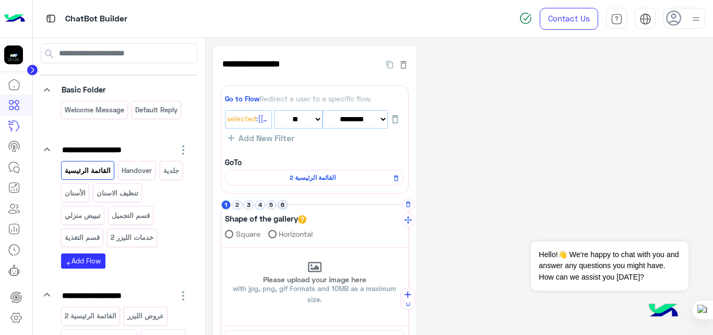
click at [285, 205] on button "6" at bounding box center [283, 205] width 10 height 10
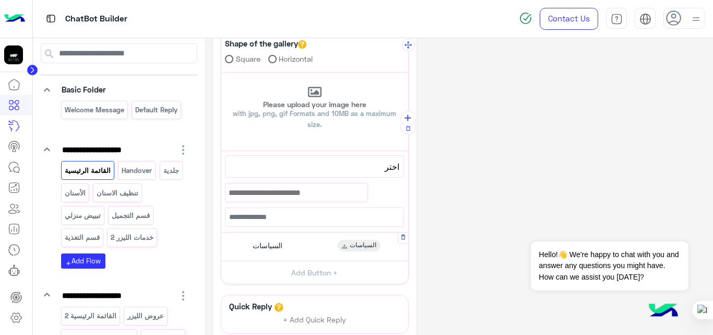
scroll to position [175, 0]
click at [477, 149] on div "**********" at bounding box center [459, 147] width 493 height 555
click at [141, 170] on p "Handover" at bounding box center [137, 171] width 32 height 12
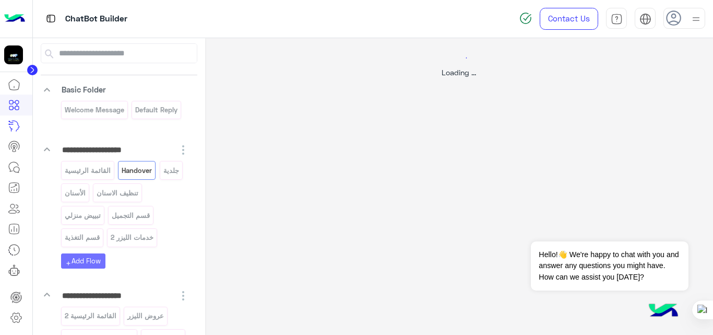
scroll to position [0, 0]
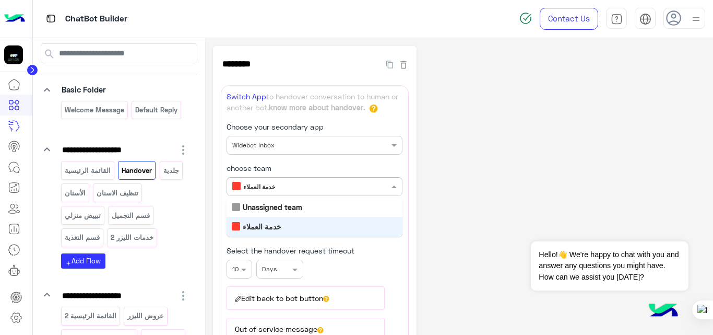
click at [380, 195] on div "Only members with chosen team reply خدمة العملاء" at bounding box center [315, 186] width 176 height 19
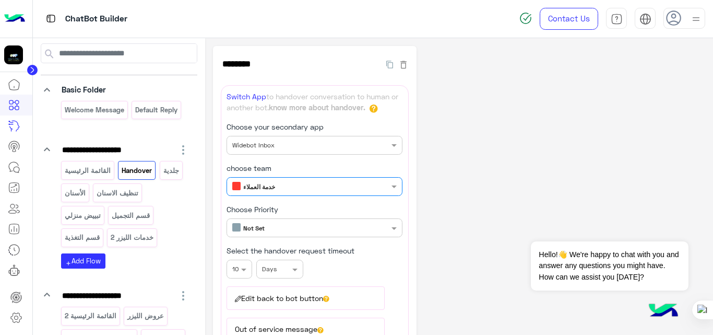
click at [380, 195] on div "Only members with chosen team reply خدمة العملاء" at bounding box center [315, 186] width 176 height 19
click at [474, 178] on div "**********" at bounding box center [459, 331] width 493 height 571
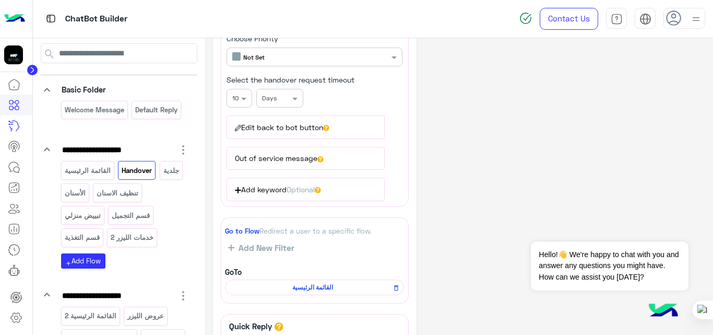
scroll to position [185, 0]
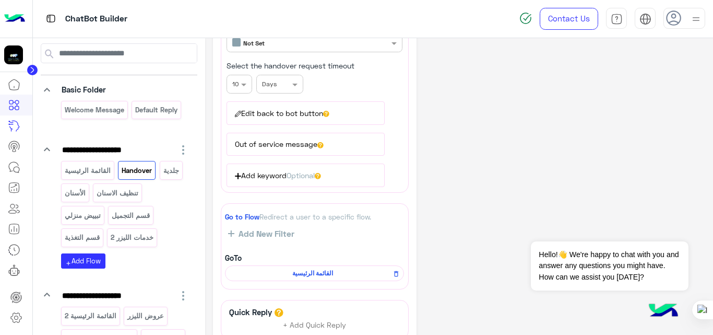
click at [304, 118] on button "Edit back to bot button" at bounding box center [306, 112] width 158 height 23
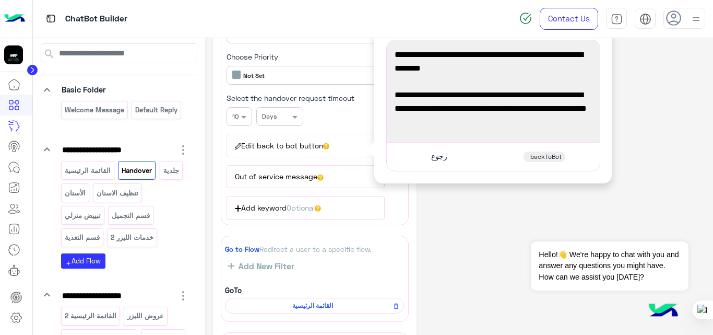
scroll to position [152, 0]
click at [488, 206] on div "**********" at bounding box center [459, 179] width 493 height 571
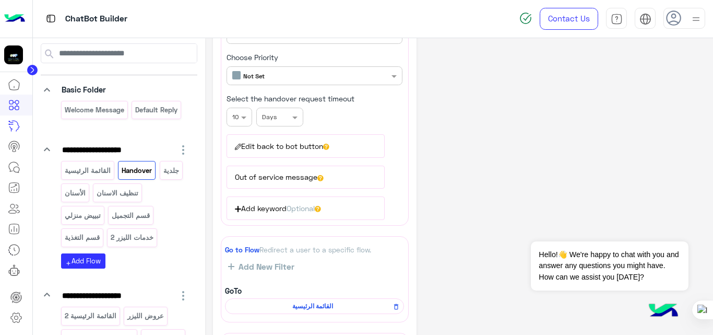
click at [298, 178] on button "Out of service message" at bounding box center [306, 177] width 158 height 23
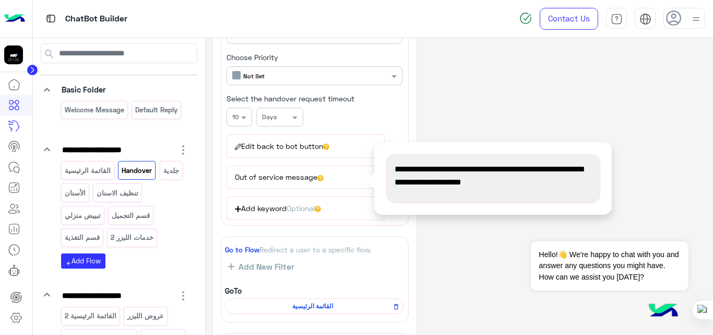
click at [519, 125] on div "**********" at bounding box center [459, 179] width 493 height 571
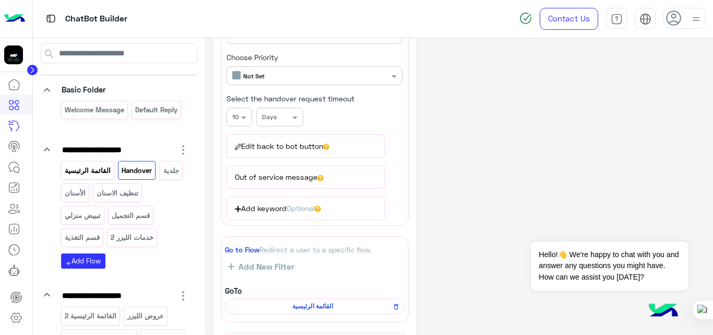
click at [81, 177] on div "القائمة الرئيسية" at bounding box center [87, 170] width 53 height 18
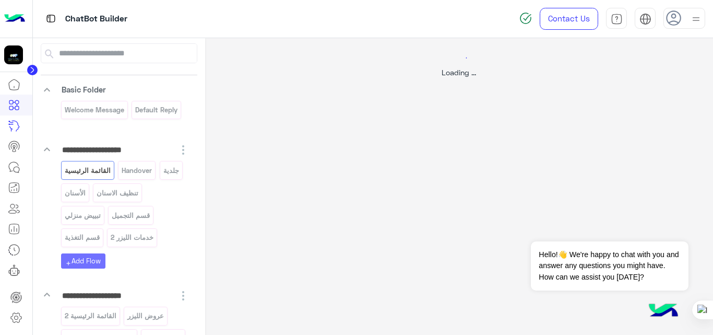
scroll to position [0, 0]
select select "*"
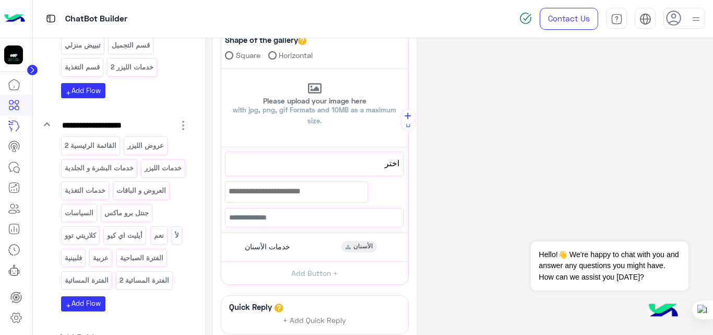
scroll to position [209, 0]
click at [109, 284] on p "الفترة المسائية" at bounding box center [86, 280] width 45 height 12
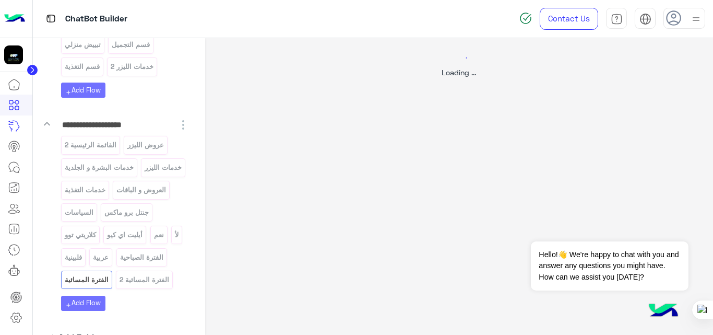
scroll to position [0, 0]
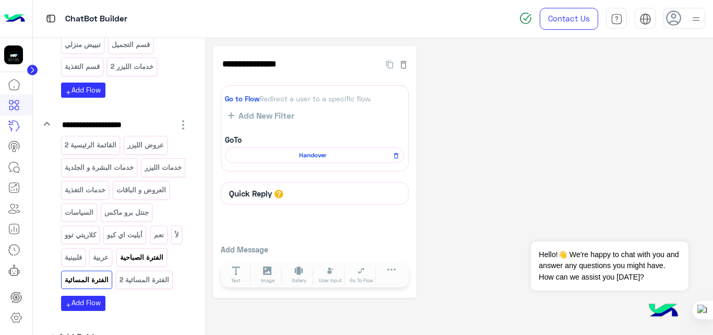
click at [119, 263] on p "الفترة الصباحية" at bounding box center [141, 257] width 45 height 12
click at [119, 286] on p "الفترة المسائية 2" at bounding box center [144, 280] width 51 height 12
click at [83, 258] on p "فلبينية" at bounding box center [73, 257] width 19 height 12
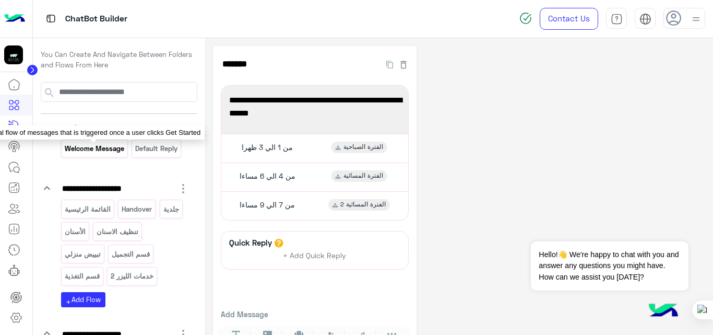
click at [97, 152] on p "Welcome Message" at bounding box center [94, 149] width 61 height 12
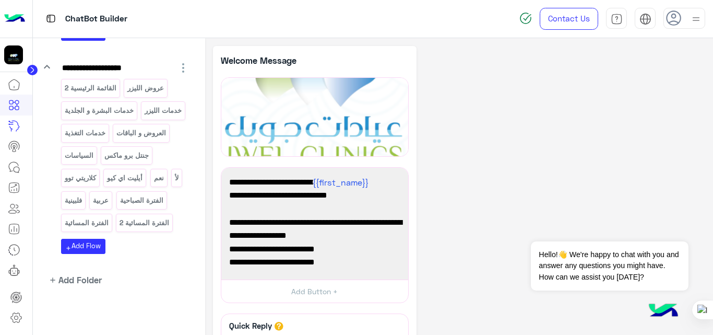
scroll to position [272, 0]
click at [168, 178] on div "نعم" at bounding box center [158, 178] width 17 height 18
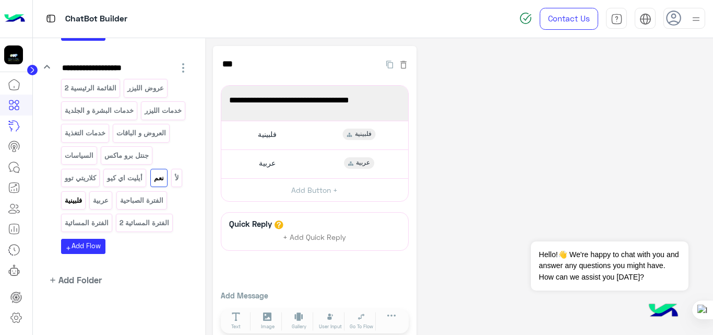
click at [83, 196] on p "فلبينية" at bounding box center [73, 200] width 19 height 12
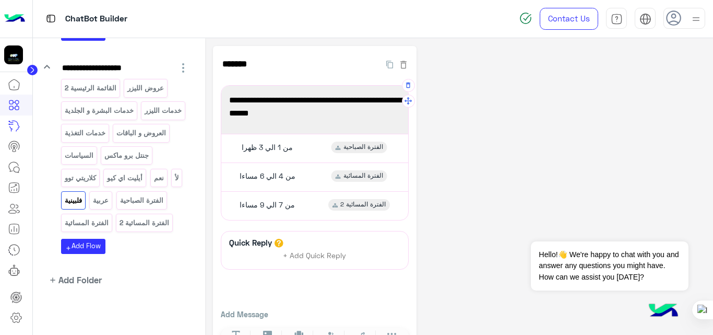
click at [392, 101] on span "اآلن، حدديِ الفترة الزمنية التي تفضلين أنِ يكون موعدك فيها 👇" at bounding box center [314, 106] width 171 height 27
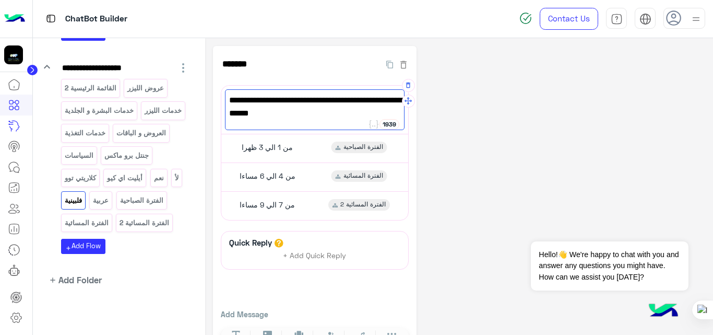
click at [388, 103] on span "اآلن، حدديِ الفترة الزمنية التي تفضلين أنِ يكون موعدك فيها 👇" at bounding box center [314, 106] width 171 height 27
click at [362, 102] on span "الأن، حدديِ الفترة الزمنية التي تفضلين أنِ يكون موعدك فيها 👇" at bounding box center [314, 106] width 171 height 27
click at [501, 119] on div "**********" at bounding box center [459, 204] width 493 height 316
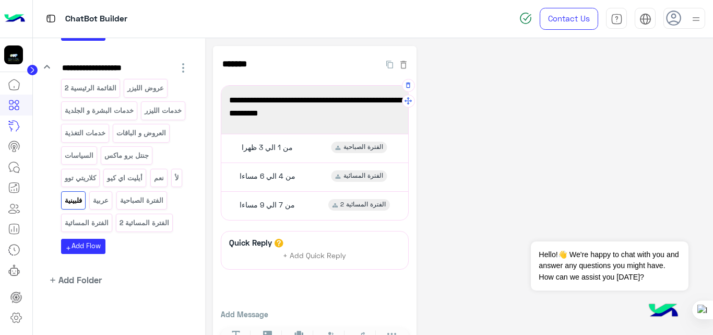
click at [260, 102] on span "الأن تقدر تحدد الفترة الزمنية التي تفضلين أنِ يكون موعدك فيها 👇" at bounding box center [314, 106] width 171 height 27
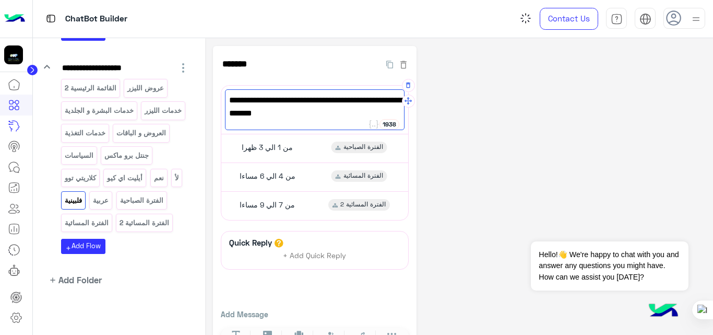
type textarea "**********"
click at [482, 107] on div "**********" at bounding box center [459, 204] width 493 height 316
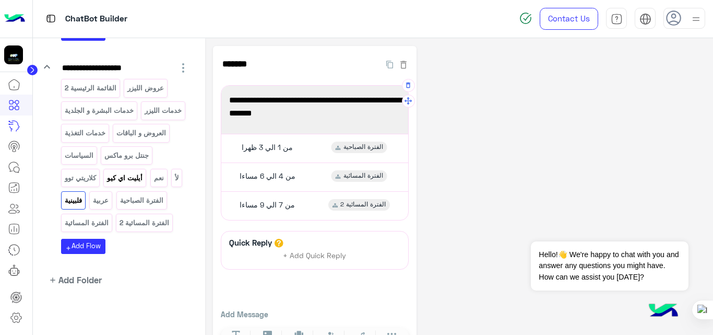
scroll to position [289, 0]
click at [97, 82] on p "القائمة الرئيسية 2" at bounding box center [90, 88] width 53 height 12
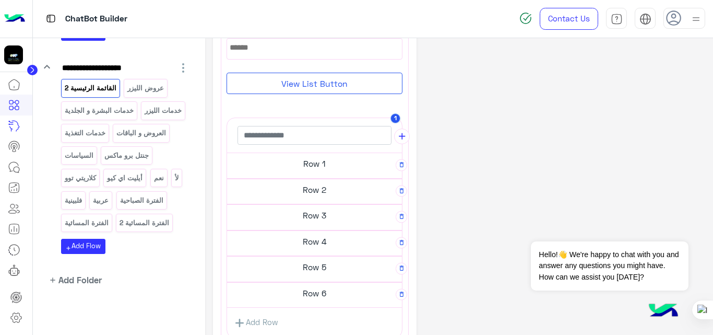
scroll to position [171, 0]
click at [343, 162] on h5 "Row 1" at bounding box center [314, 163] width 175 height 21
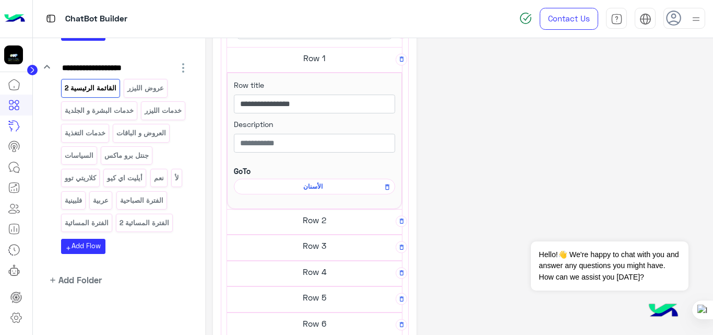
scroll to position [271, 0]
click at [325, 221] on h5 "Row 2" at bounding box center [314, 218] width 175 height 21
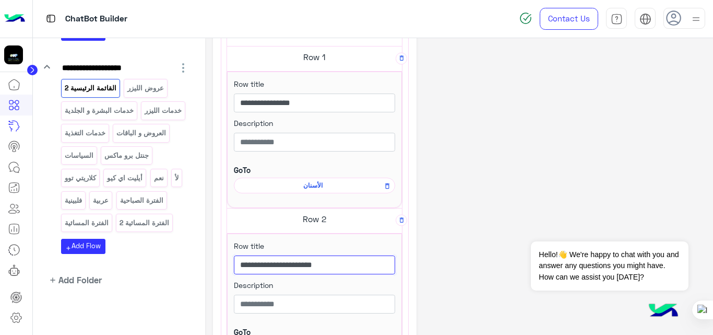
click at [305, 263] on input "**********" at bounding box center [314, 264] width 161 height 19
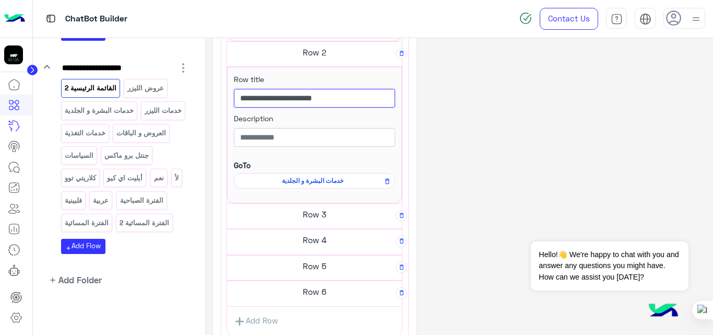
scroll to position [440, 0]
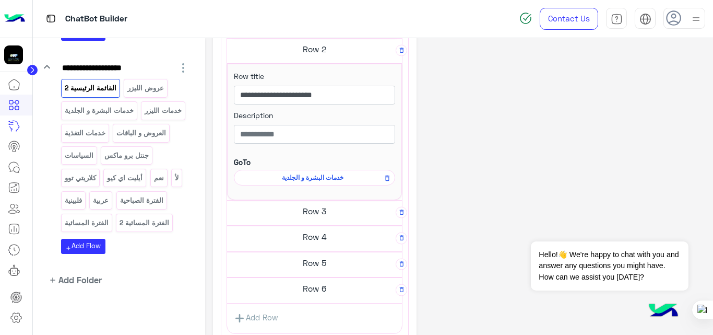
click at [348, 209] on h5 "Row 3" at bounding box center [314, 211] width 175 height 21
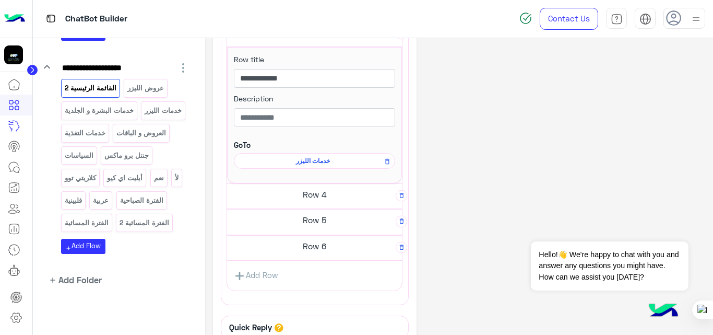
scroll to position [619, 0]
click at [337, 192] on h5 "Row 4" at bounding box center [314, 193] width 175 height 21
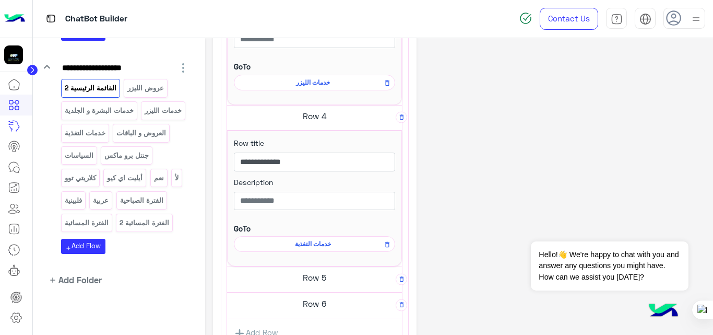
scroll to position [698, 0]
click at [341, 279] on h5 "Row 5" at bounding box center [314, 276] width 175 height 21
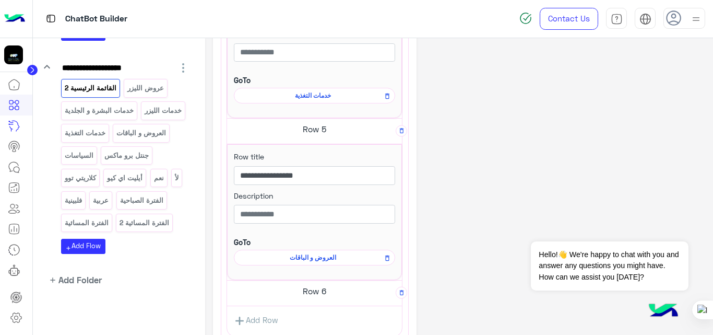
scroll to position [847, 0]
click at [340, 285] on h5 "Row 6" at bounding box center [314, 289] width 175 height 21
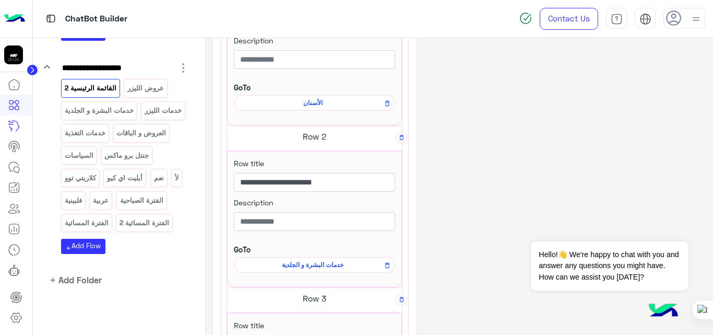
scroll to position [353, 0]
click at [310, 183] on input "**********" at bounding box center [314, 182] width 161 height 19
paste input "***"
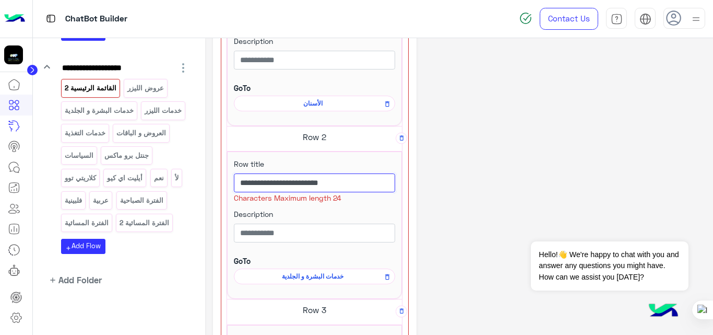
type input "**********"
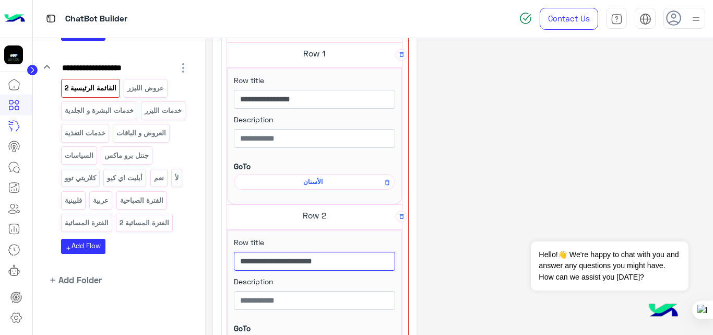
scroll to position [274, 0]
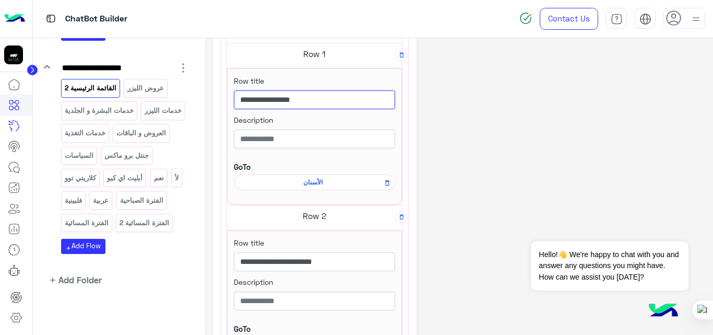
click at [324, 100] on input "**********" at bounding box center [314, 99] width 161 height 19
type input "**********"
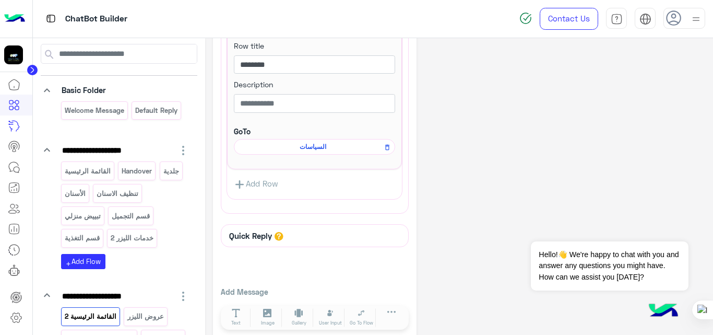
scroll to position [34, 0]
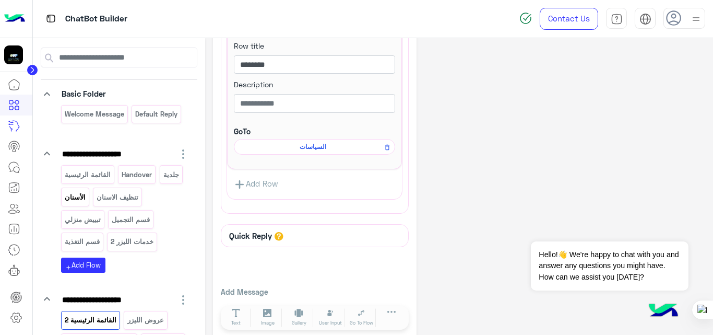
click at [86, 198] on p "الأسنان" at bounding box center [75, 197] width 22 height 12
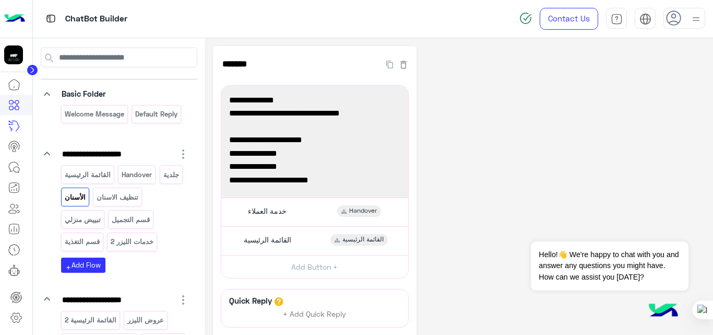
scroll to position [20, 0]
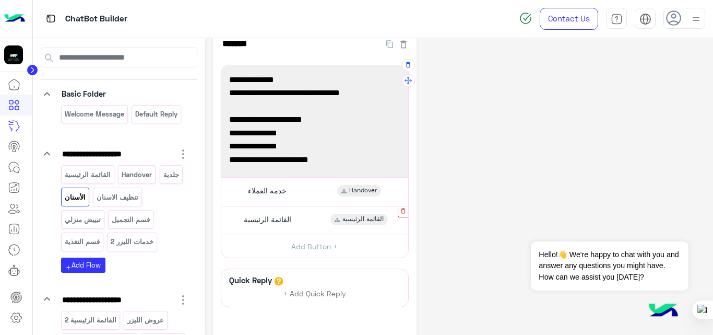
click at [406, 214] on button "button" at bounding box center [403, 210] width 10 height 10
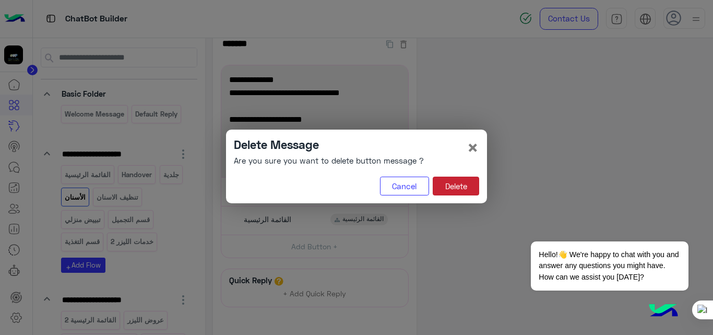
click at [459, 183] on button "Delete" at bounding box center [456, 186] width 46 height 19
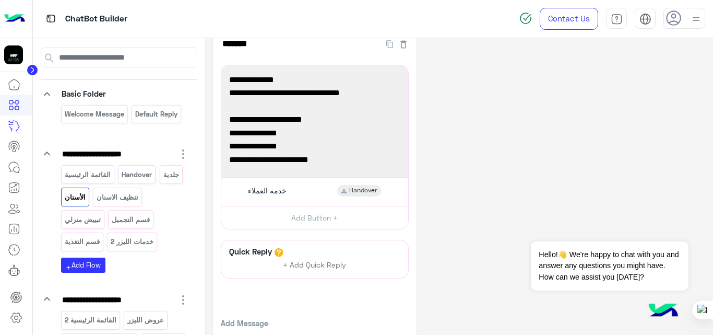
click at [459, 183] on div "**********" at bounding box center [459, 199] width 493 height 346
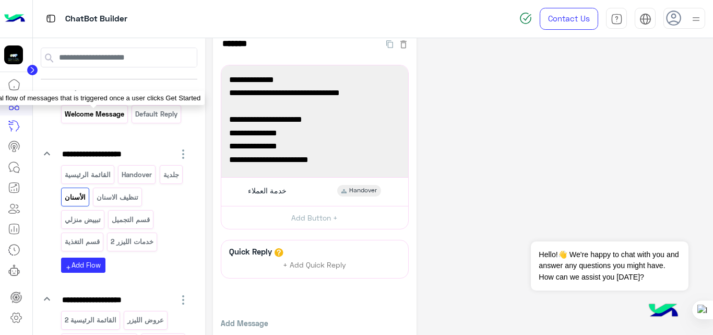
click at [101, 114] on p "Welcome Message" at bounding box center [94, 114] width 61 height 12
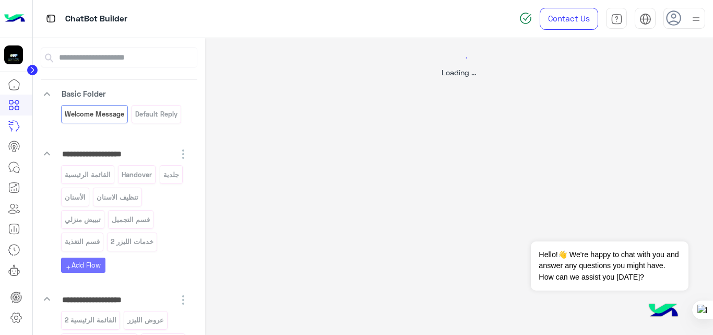
scroll to position [0, 0]
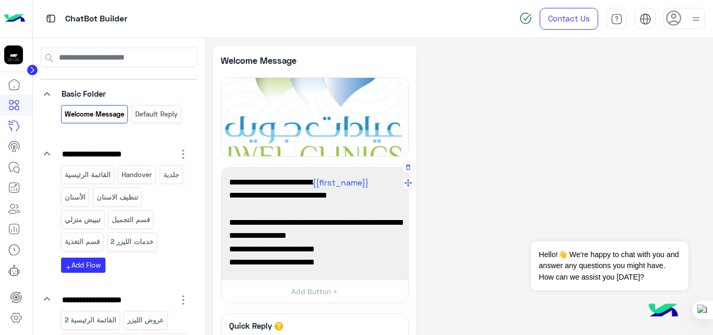
drag, startPoint x: 283, startPoint y: 195, endPoint x: 394, endPoint y: 198, distance: 111.8
click at [394, 198] on span "حيثِ تلتقي الرفاهية بالجمال 😚" at bounding box center [314, 196] width 171 height 14
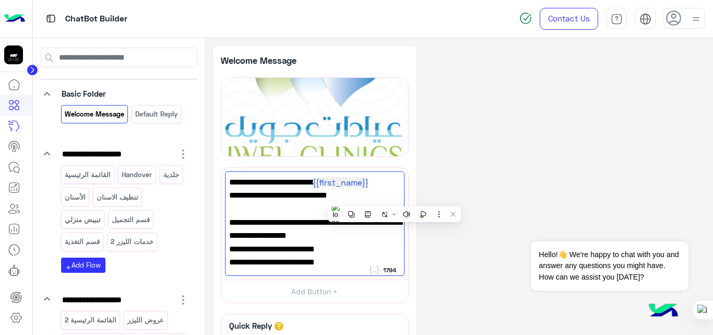
click at [503, 153] on div "**********" at bounding box center [459, 278] width 493 height 464
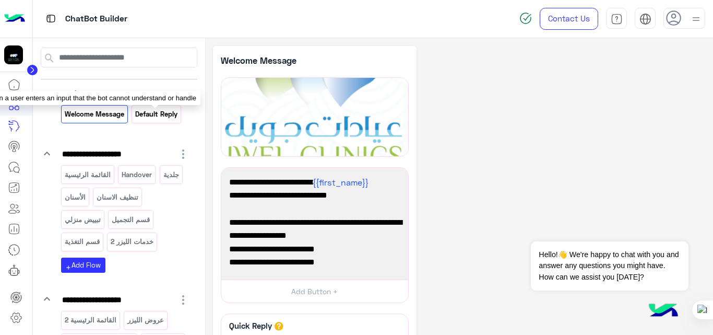
click at [157, 117] on p "Default reply" at bounding box center [157, 114] width 44 height 12
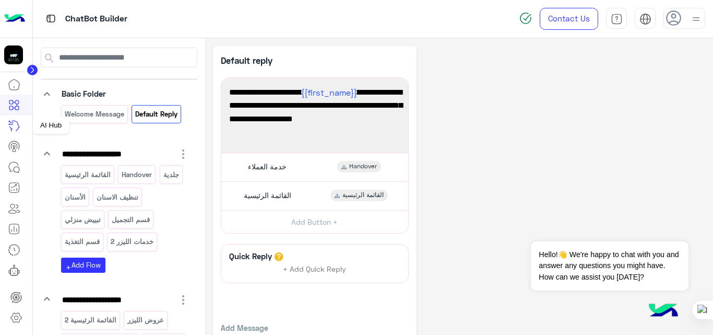
click at [16, 128] on icon at bounding box center [14, 126] width 13 height 13
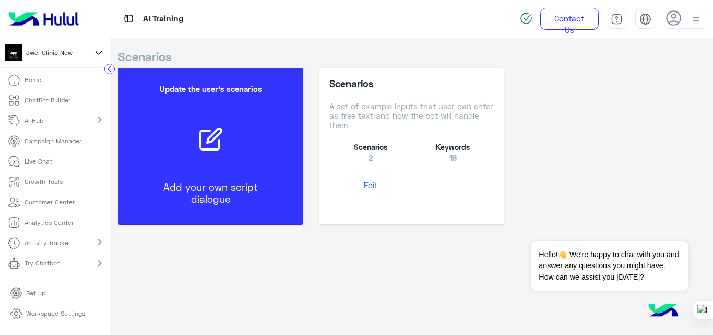
click at [25, 143] on p "Campaign Manager" at bounding box center [53, 140] width 57 height 9
click at [49, 119] on link "AI Hub" at bounding box center [27, 121] width 55 height 20
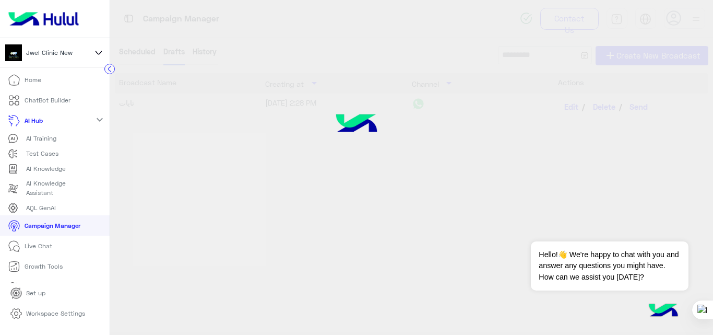
click at [49, 143] on p "AI Training" at bounding box center [41, 138] width 30 height 9
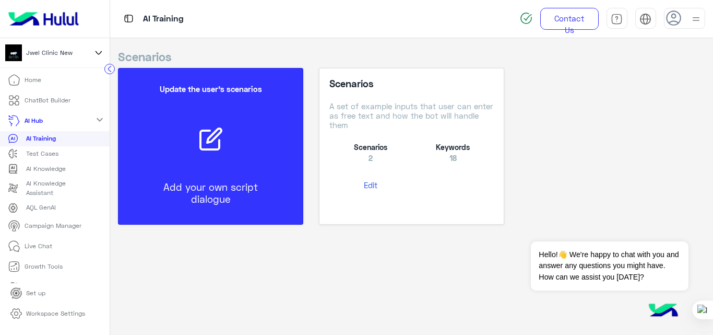
click at [222, 151] on icon at bounding box center [210, 138] width 25 height 25
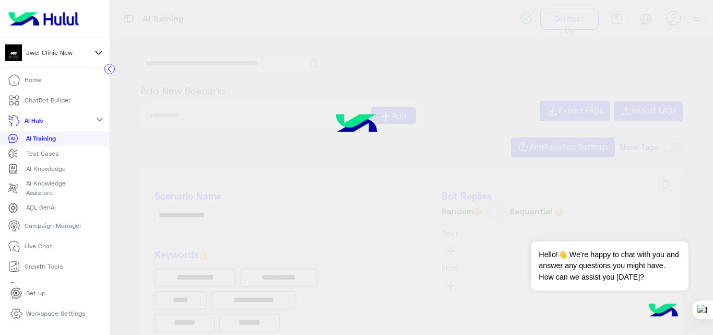
type input "********"
type input "**********"
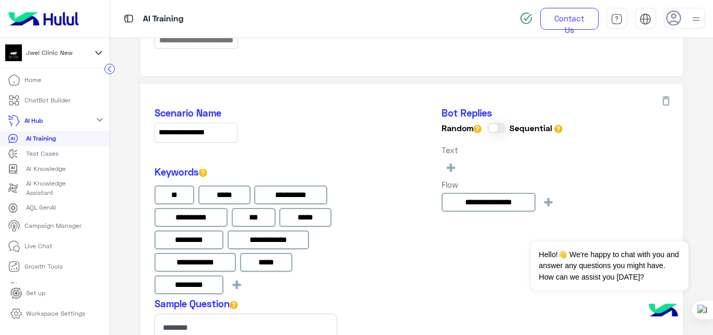
scroll to position [464, 0]
click at [43, 99] on p "ChatBot Builder" at bounding box center [48, 100] width 46 height 9
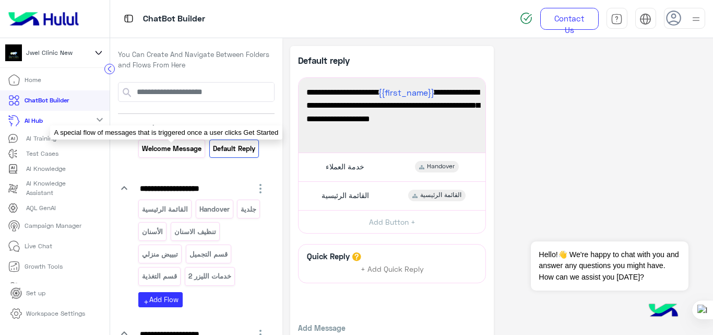
click at [182, 149] on p "Welcome Message" at bounding box center [172, 149] width 61 height 12
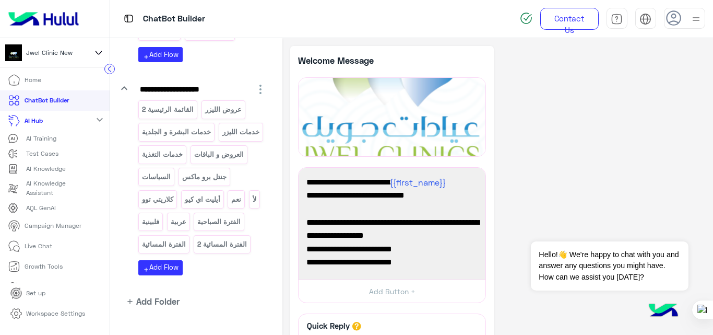
scroll to position [289, 0]
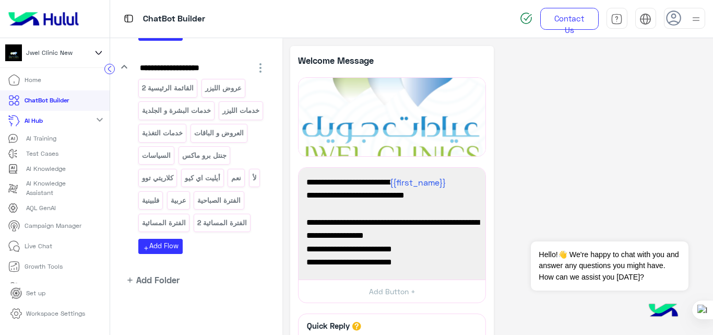
click at [604, 132] on div "**********" at bounding box center [497, 278] width 415 height 464
click at [64, 247] on li "Live Chat" at bounding box center [55, 246] width 110 height 20
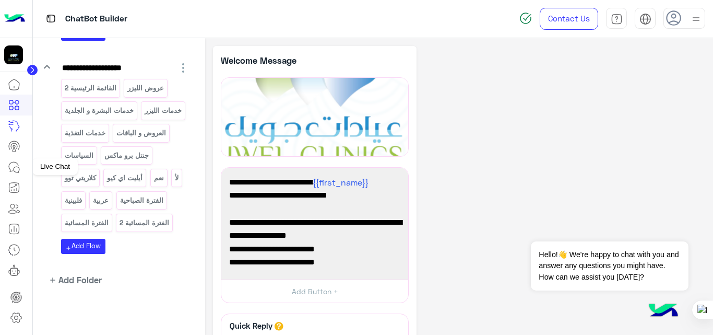
click at [15, 167] on icon at bounding box center [17, 170] width 6 height 6
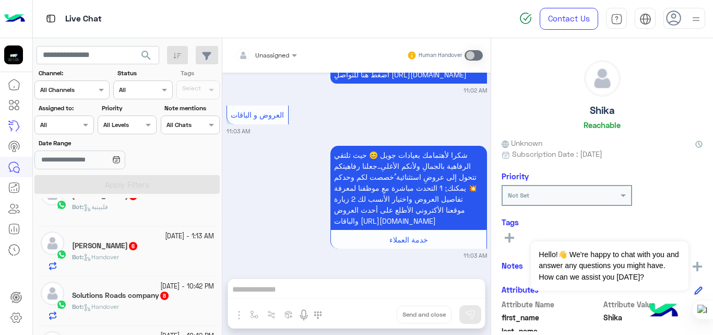
scroll to position [324, 0]
click at [137, 259] on div "Bot : Handover" at bounding box center [143, 261] width 142 height 18
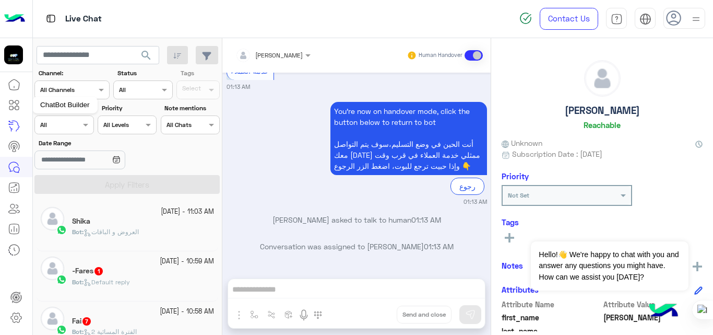
click at [18, 109] on icon at bounding box center [14, 105] width 13 height 13
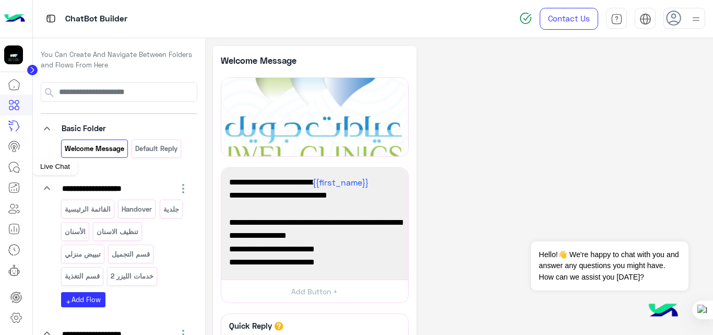
click at [13, 167] on icon at bounding box center [14, 167] width 13 height 13
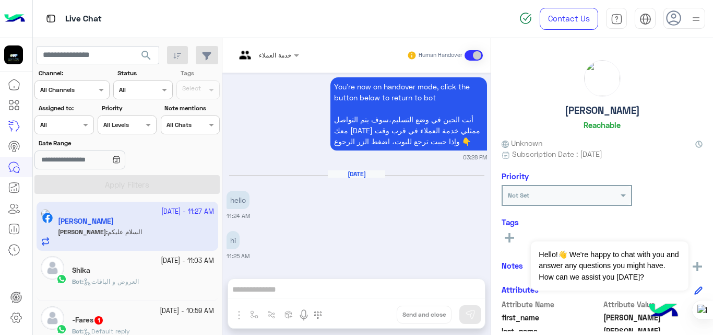
scroll to position [420, 0]
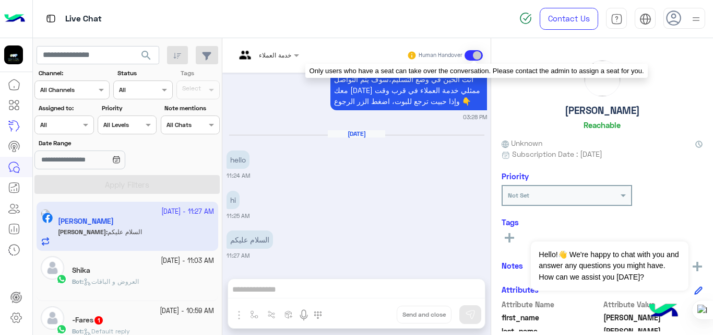
click at [470, 60] on span at bounding box center [474, 55] width 18 height 10
click at [468, 55] on span at bounding box center [474, 55] width 18 height 10
click at [468, 56] on span at bounding box center [474, 55] width 18 height 10
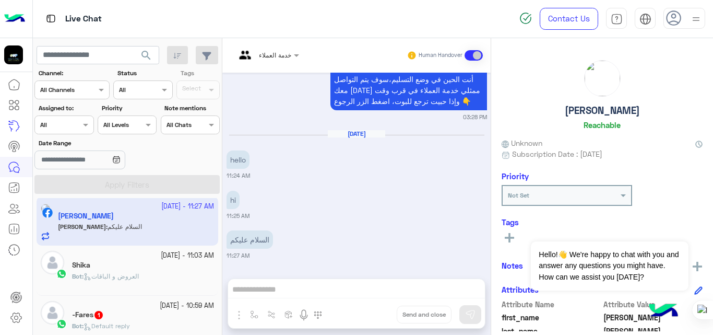
scroll to position [0, 0]
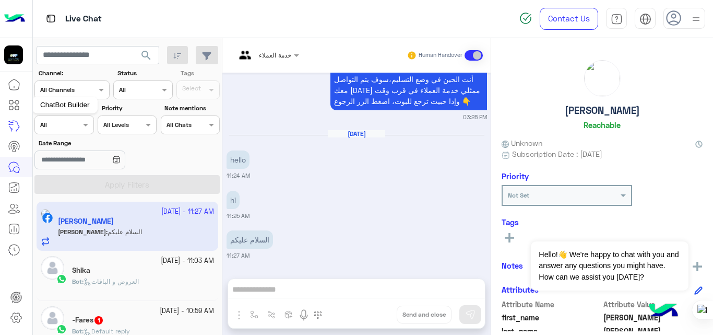
click at [15, 109] on icon at bounding box center [14, 105] width 13 height 13
